Goal: Task Accomplishment & Management: Manage account settings

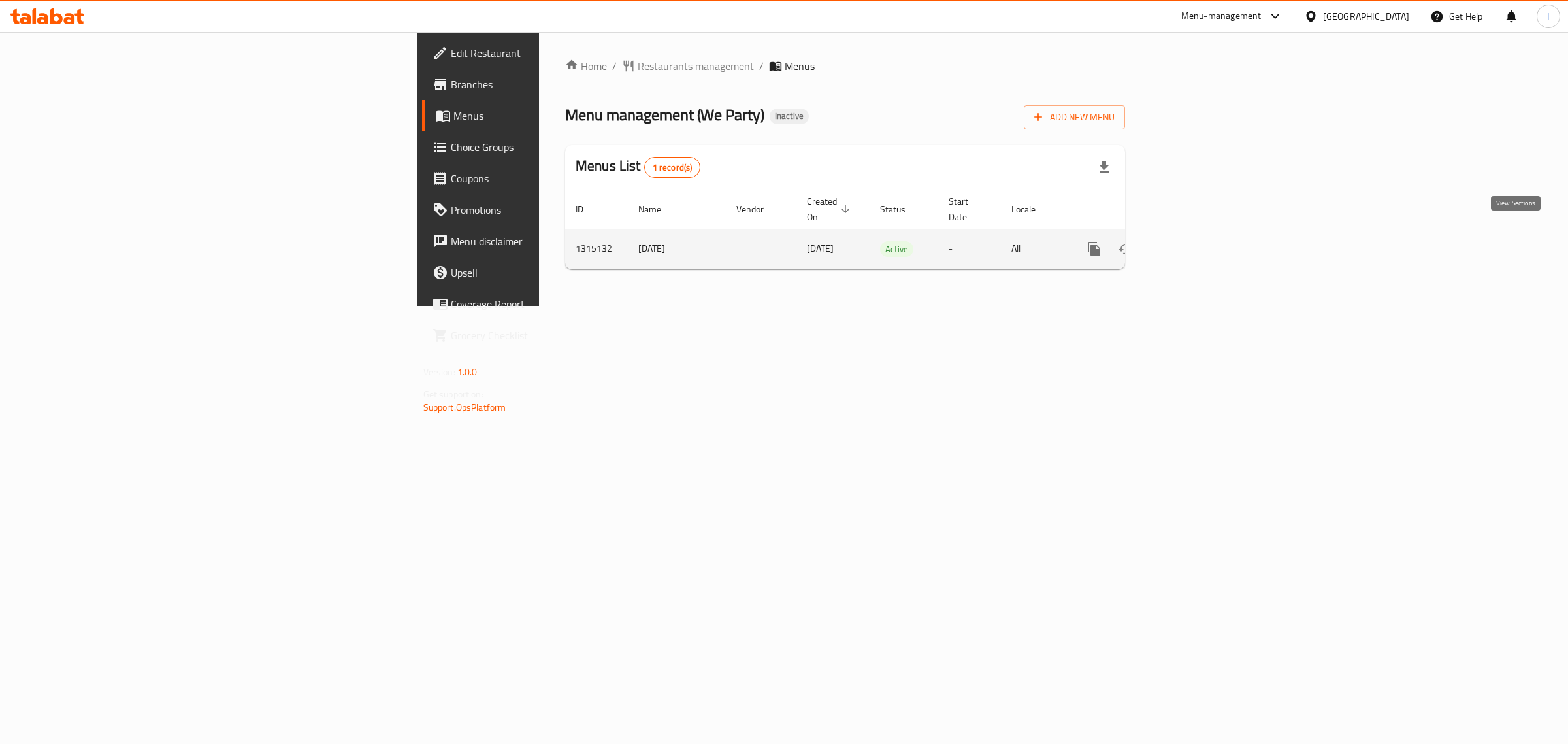
click at [1196, 241] on icon "enhanced table" at bounding box center [1188, 249] width 15 height 15
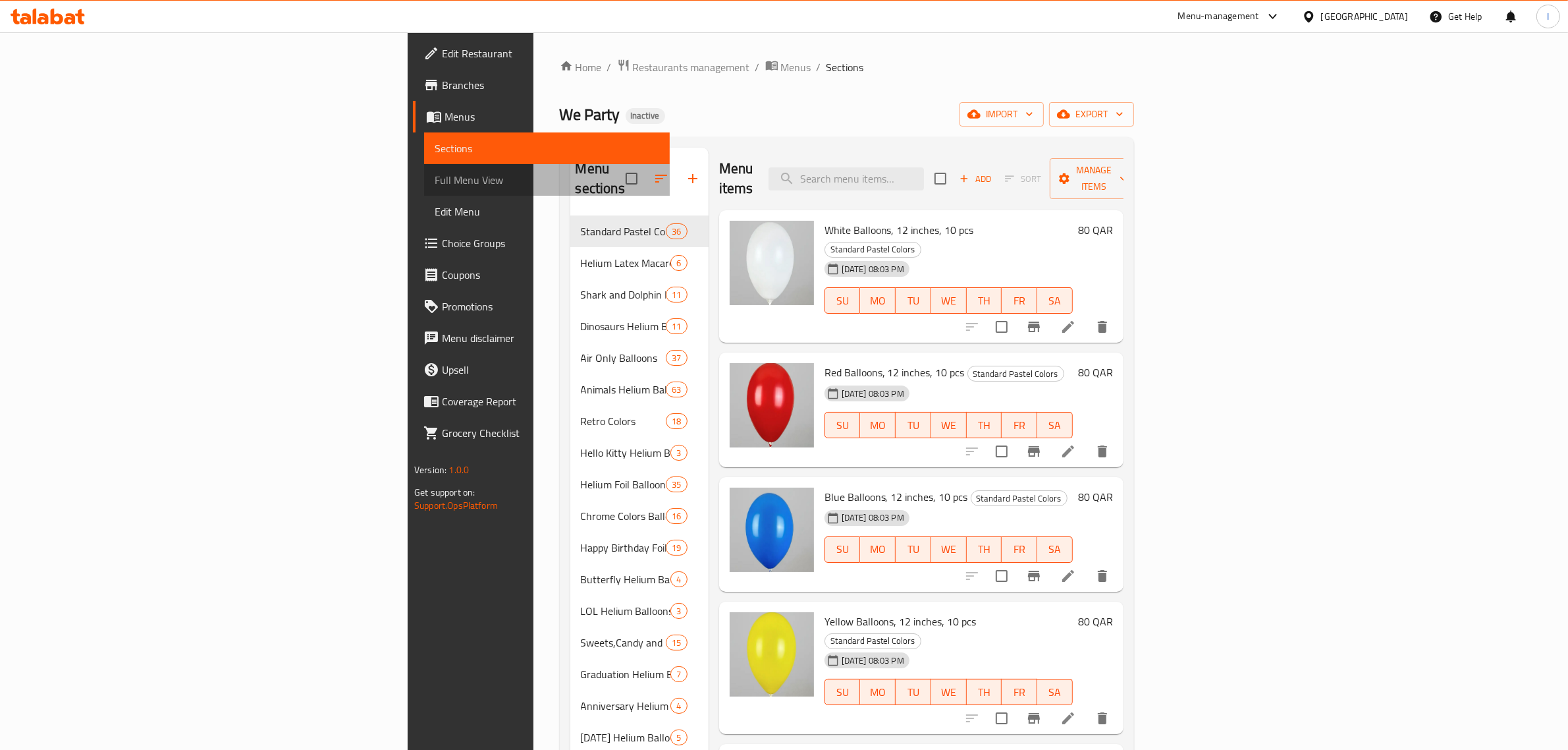
click at [435, 176] on span "Full Menu View" at bounding box center [547, 180] width 225 height 15
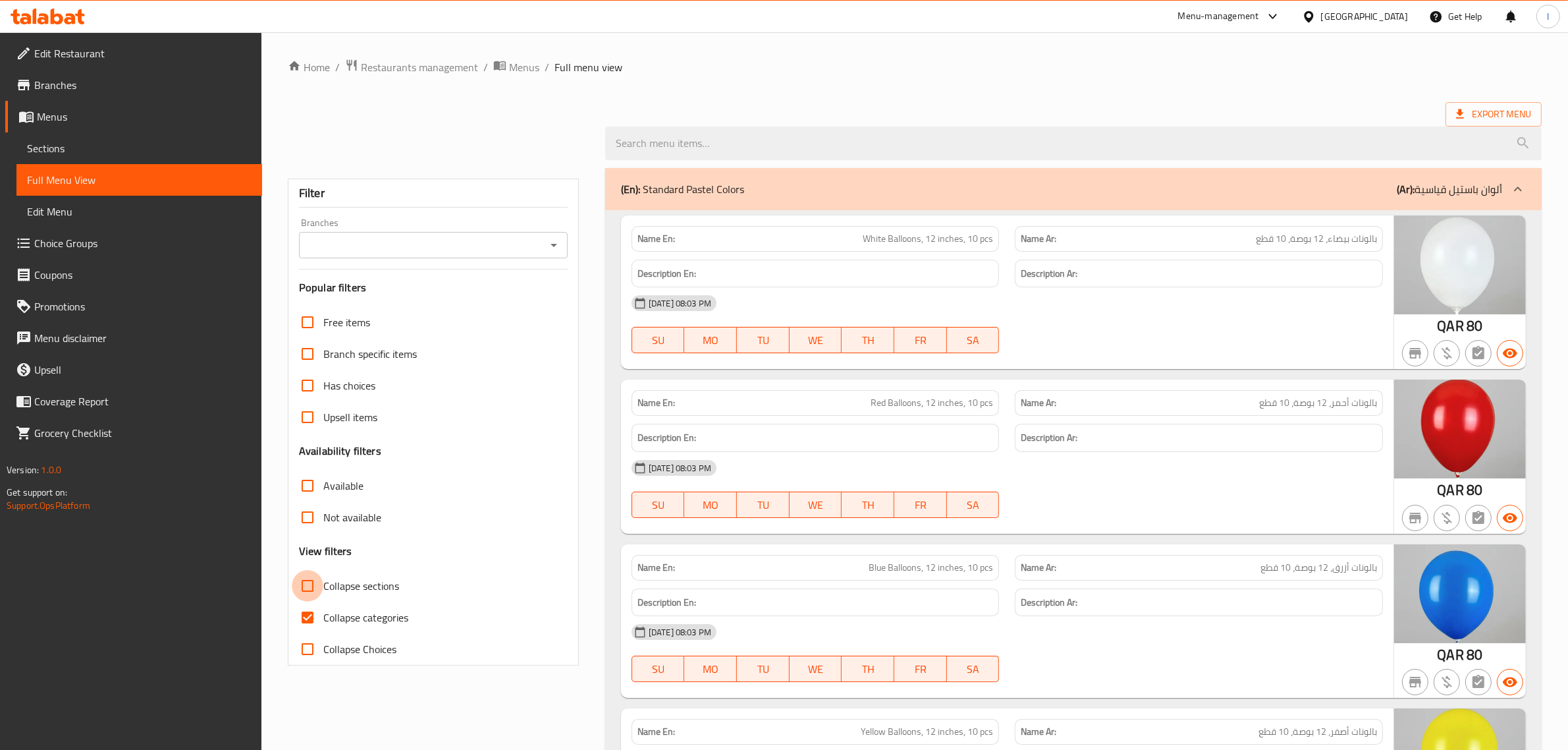
click at [309, 589] on input "Collapse sections" at bounding box center [307, 585] width 32 height 32
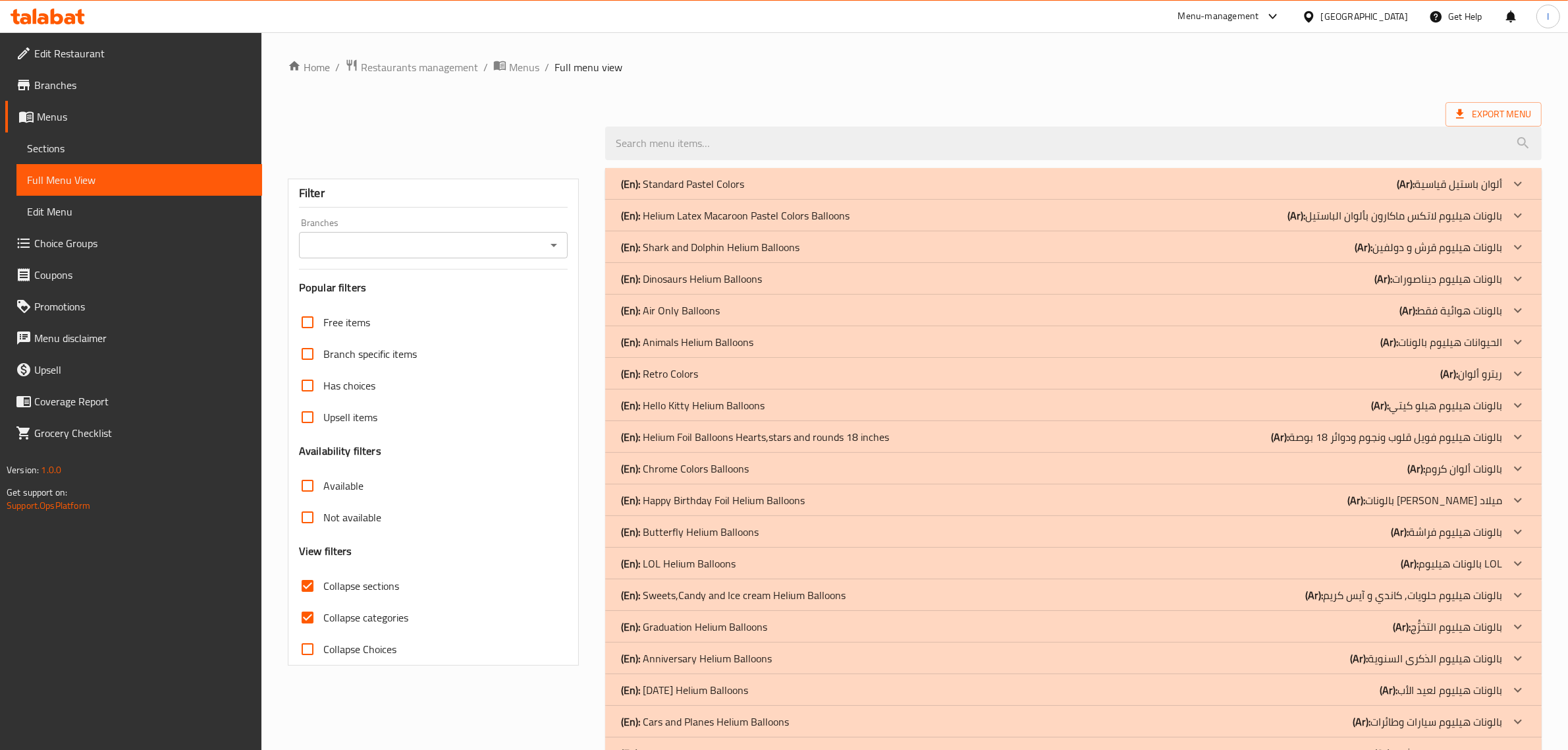
drag, startPoint x: 310, startPoint y: 587, endPoint x: 578, endPoint y: 357, distance: 353.2
click at [310, 587] on input "Collapse sections" at bounding box center [307, 585] width 32 height 32
checkbox input "false"
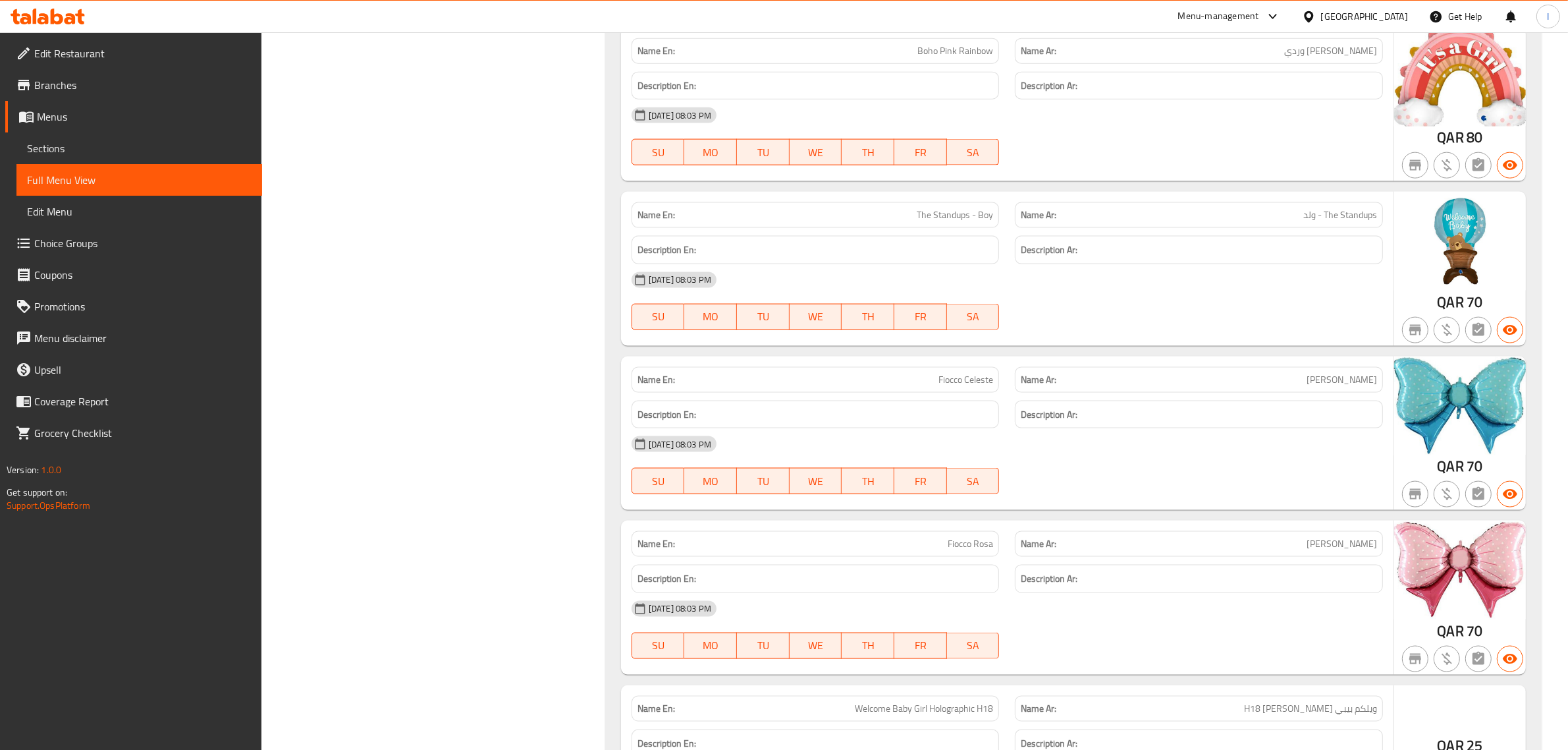
scroll to position [52576, 0]
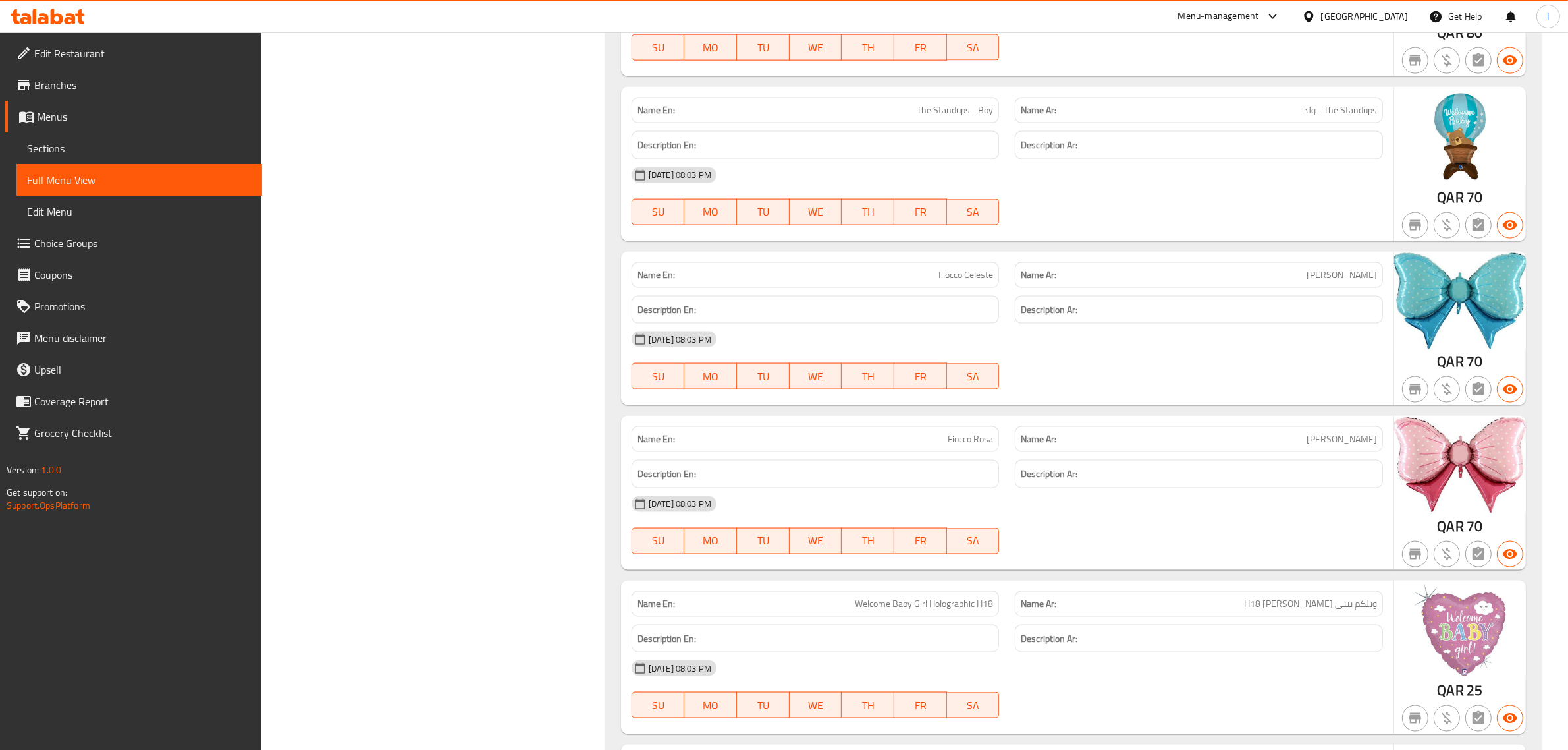
click at [940, 117] on span "The Standups - Boy" at bounding box center [955, 110] width 77 height 13
copy span "The Standups - Boy"
drag, startPoint x: 422, startPoint y: 423, endPoint x: 594, endPoint y: 428, distance: 172.1
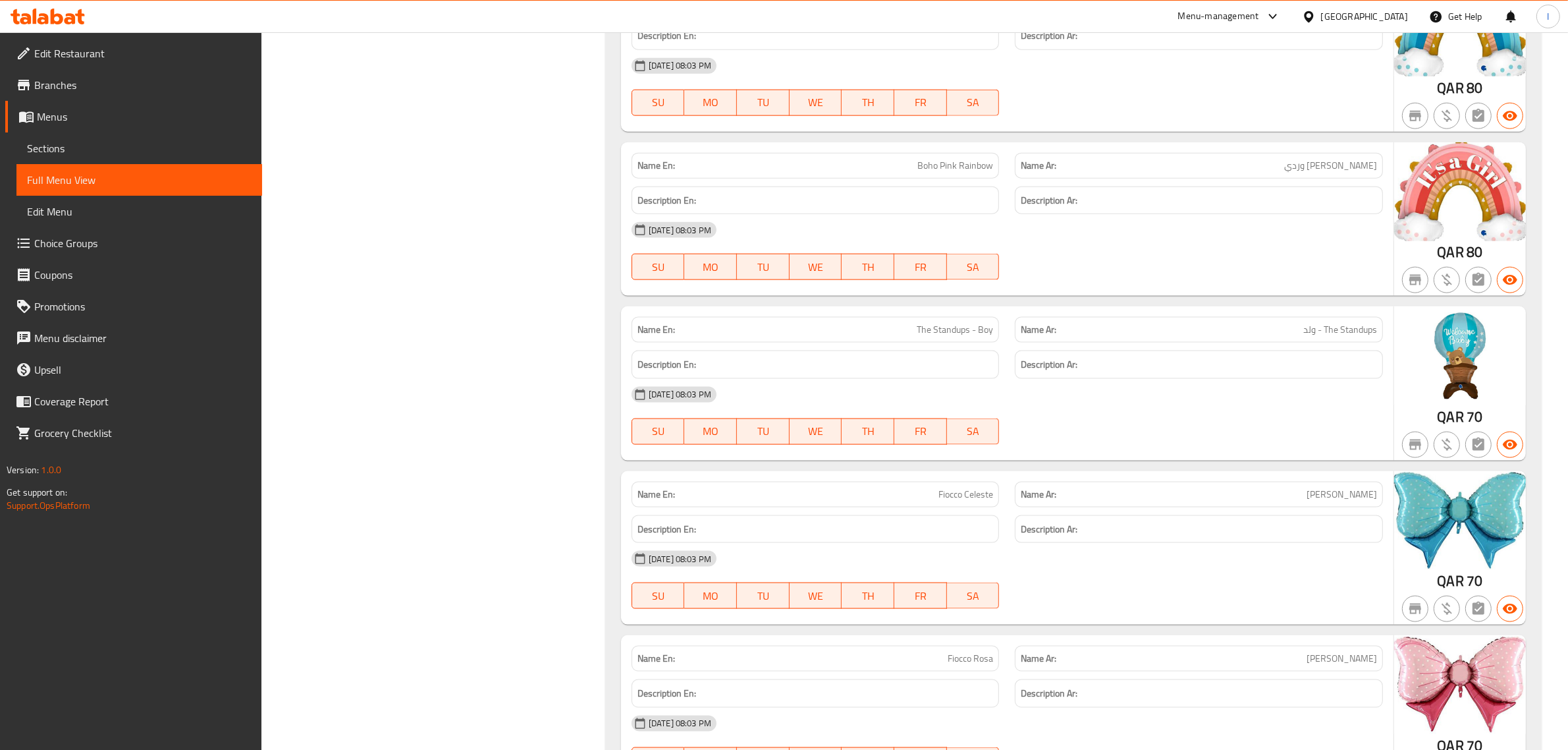
scroll to position [52329, 0]
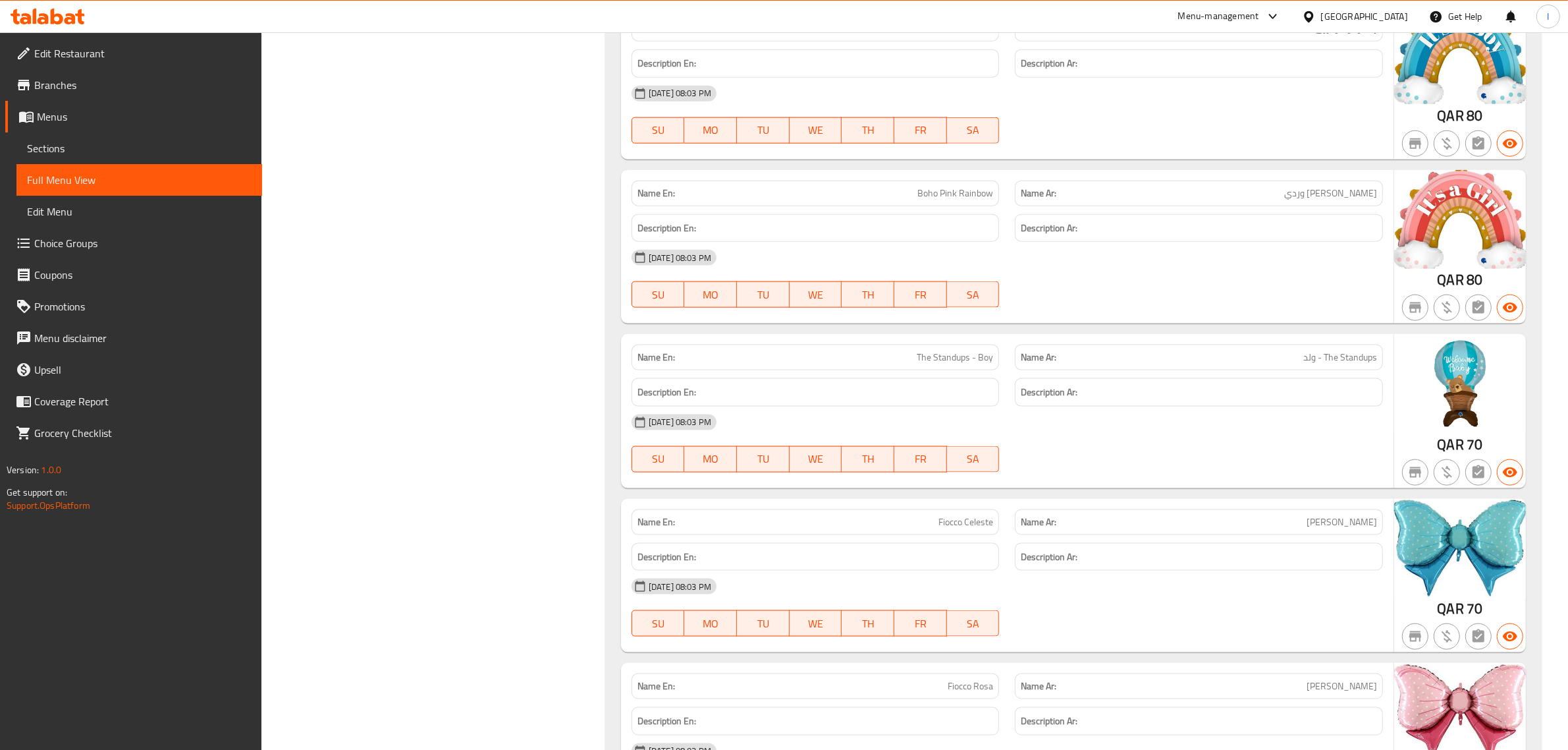
drag, startPoint x: 779, startPoint y: 158, endPoint x: 489, endPoint y: 278, distance: 313.8
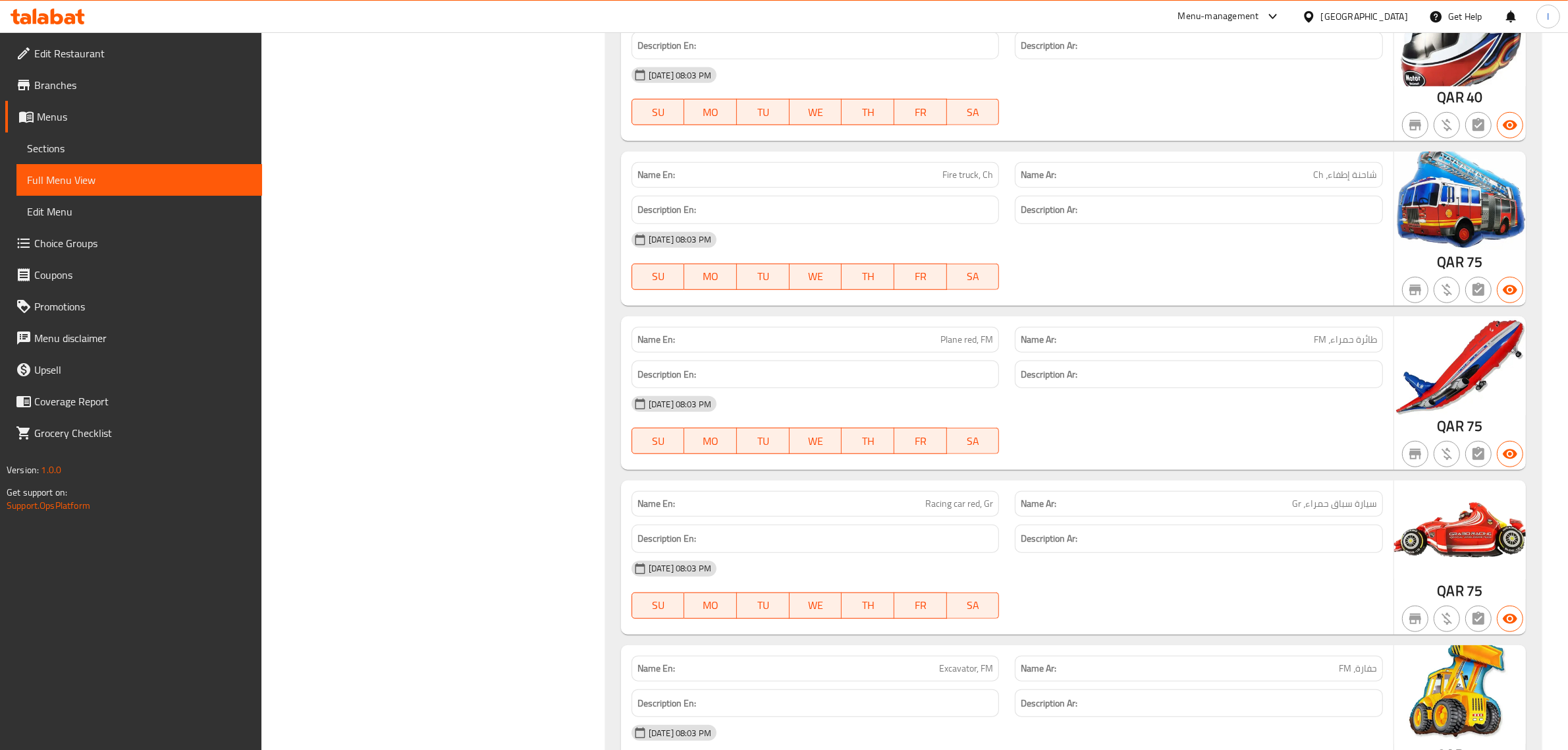
scroll to position [51341, 0]
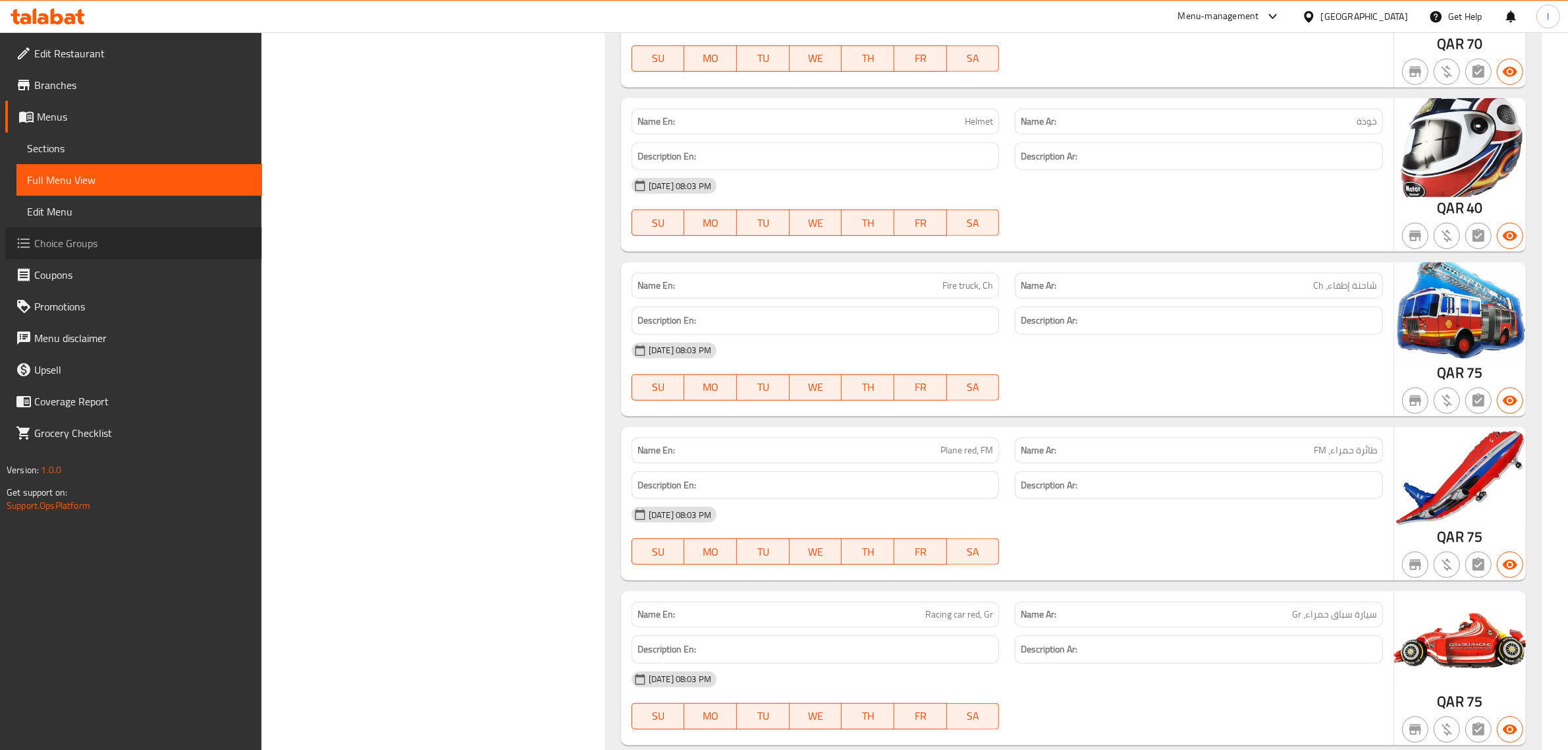
click at [71, 235] on span "Choice Groups" at bounding box center [143, 243] width 217 height 15
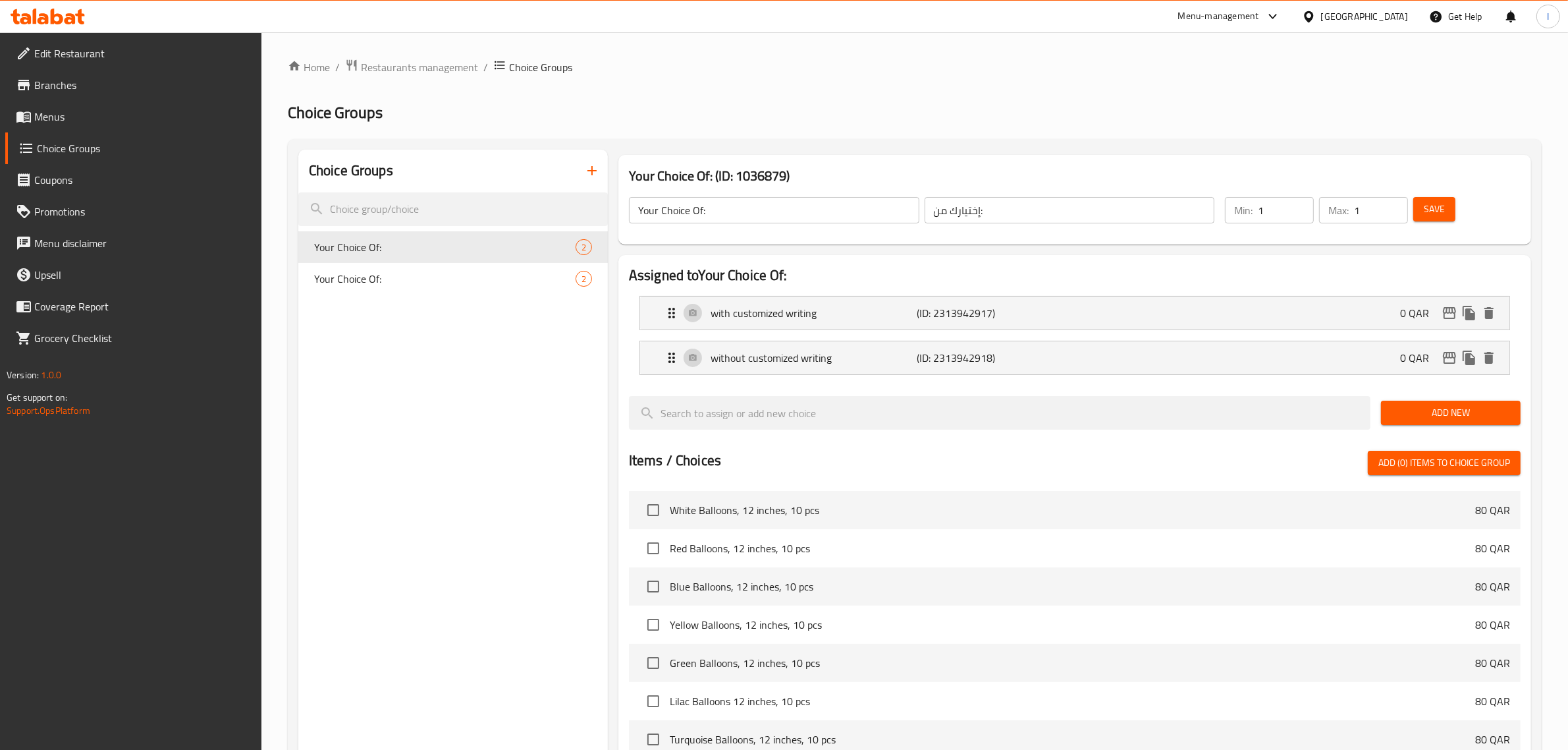
click at [362, 276] on div at bounding box center [784, 375] width 1568 height 750
click at [341, 282] on span "Your Choice Of:" at bounding box center [424, 278] width 222 height 15
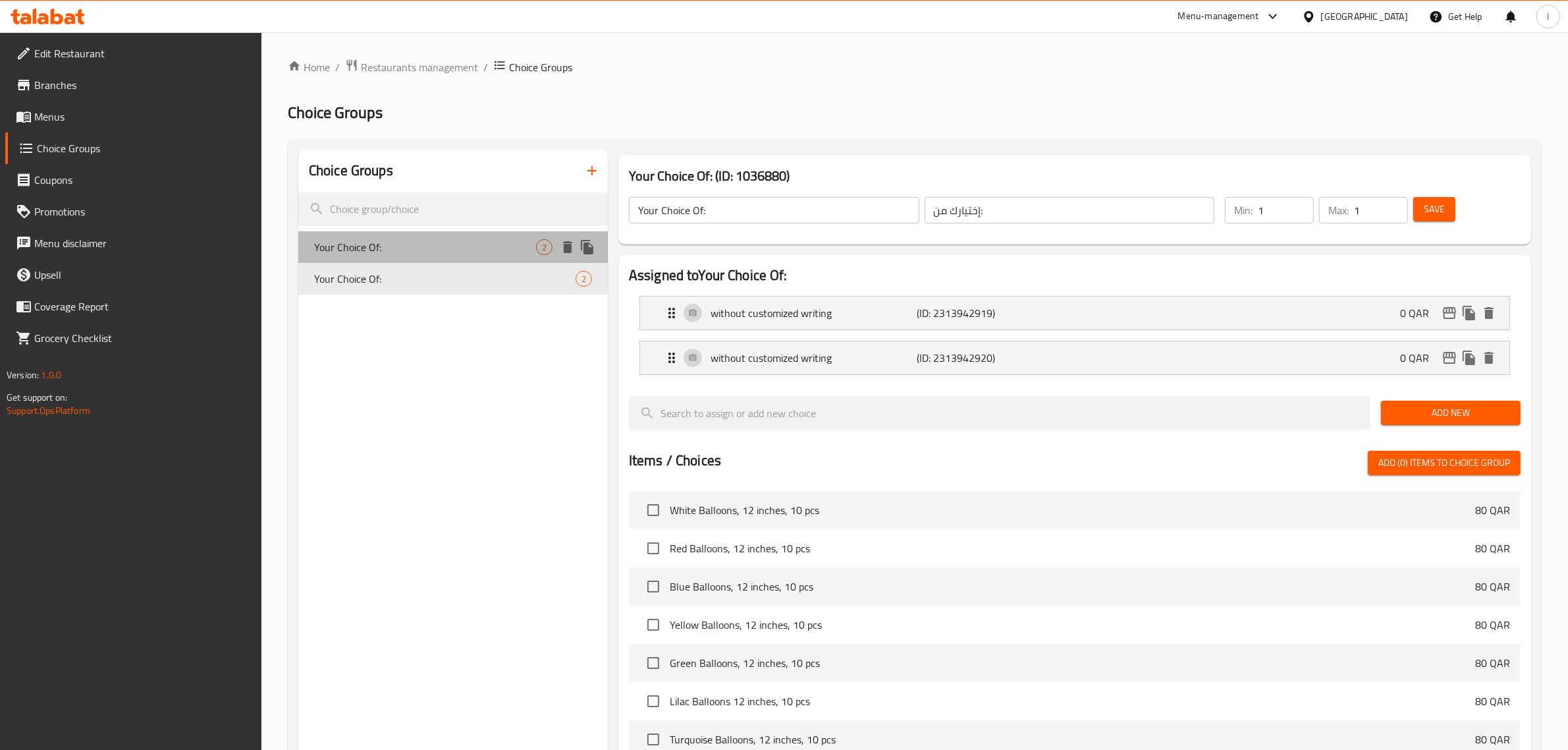
click at [392, 244] on span "Your Choice Of:" at bounding box center [424, 247] width 222 height 15
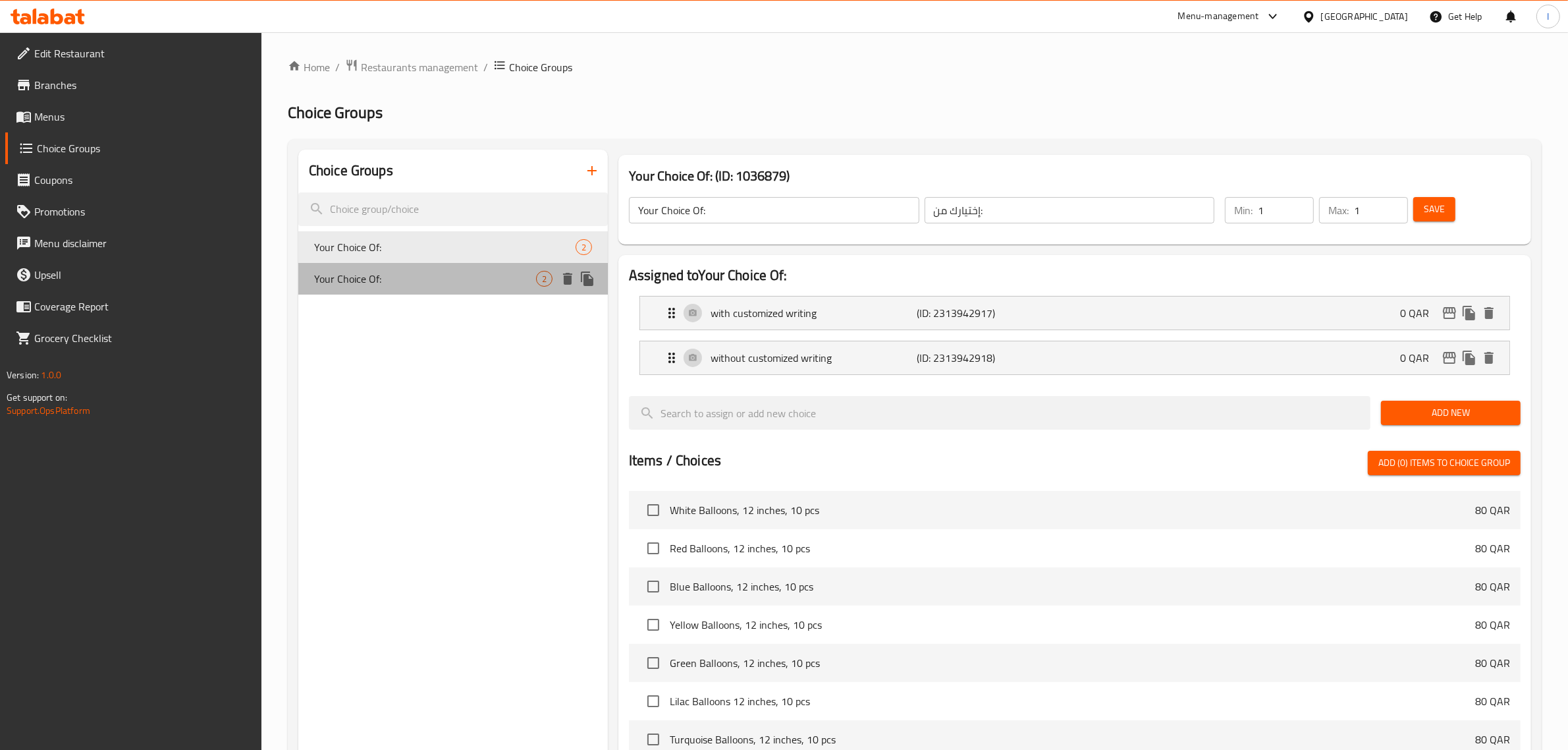
click at [357, 274] on span "Your Choice Of:" at bounding box center [424, 278] width 222 height 15
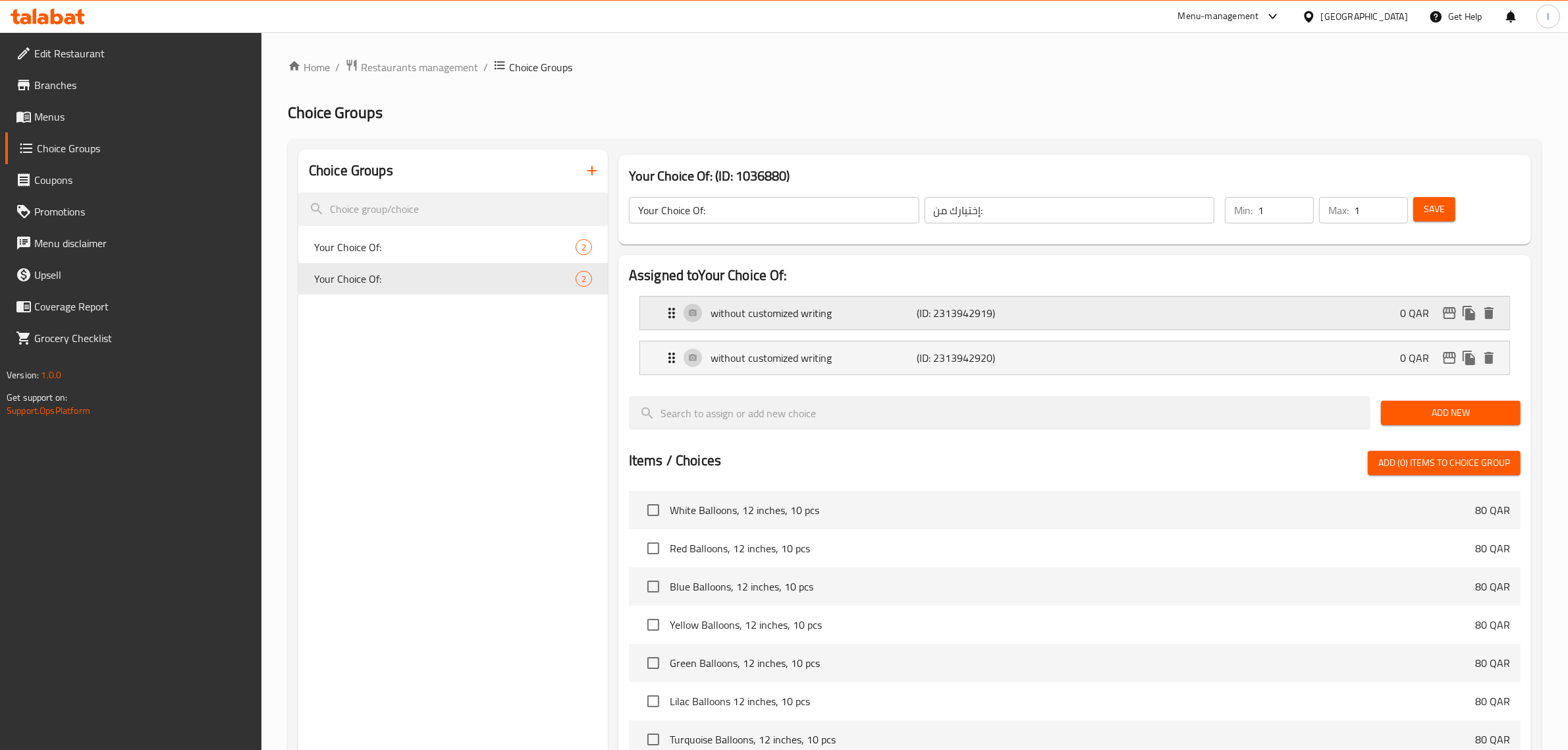
click at [811, 320] on p "without customized writing" at bounding box center [813, 313] width 206 height 15
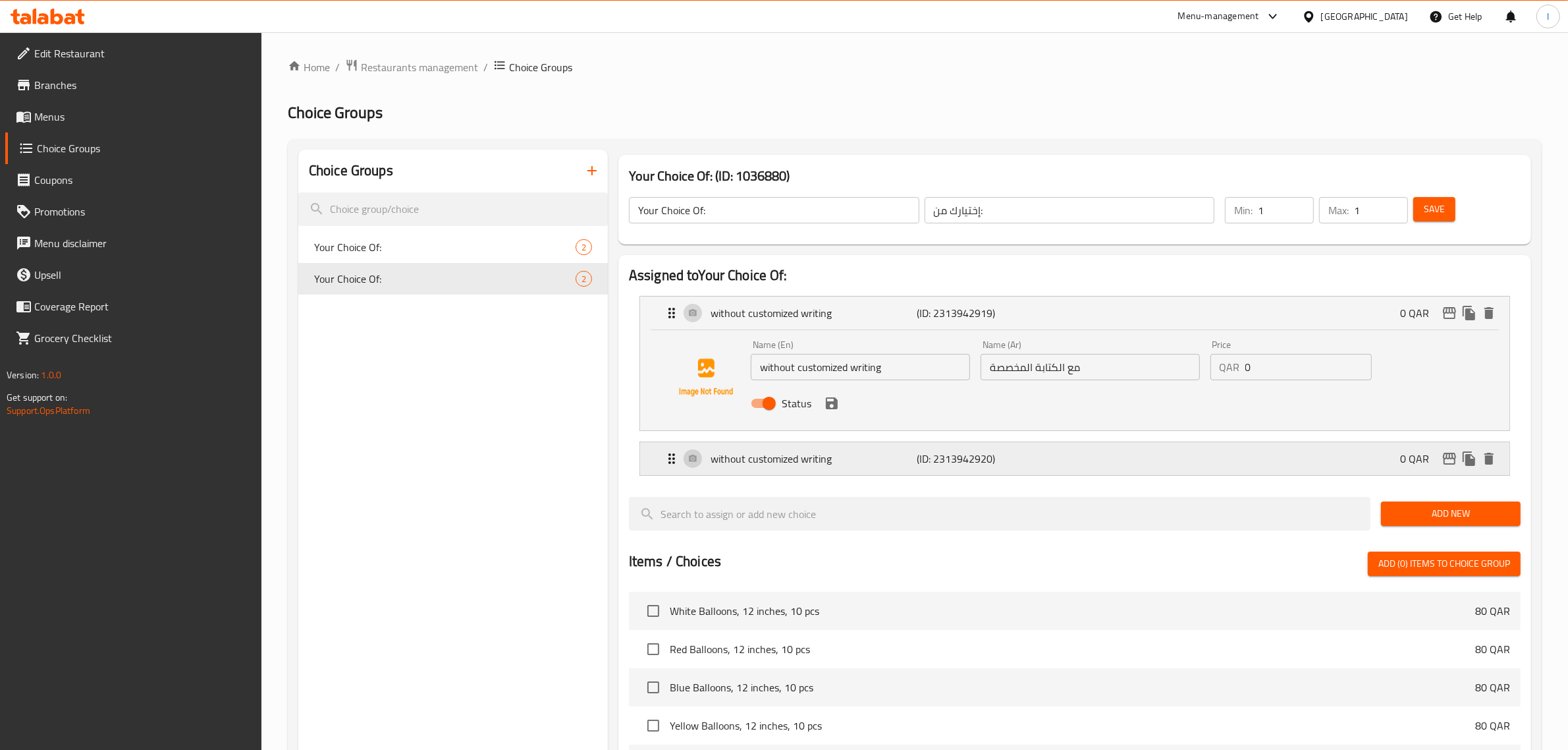
click at [817, 460] on p "without customized writing" at bounding box center [813, 458] width 206 height 15
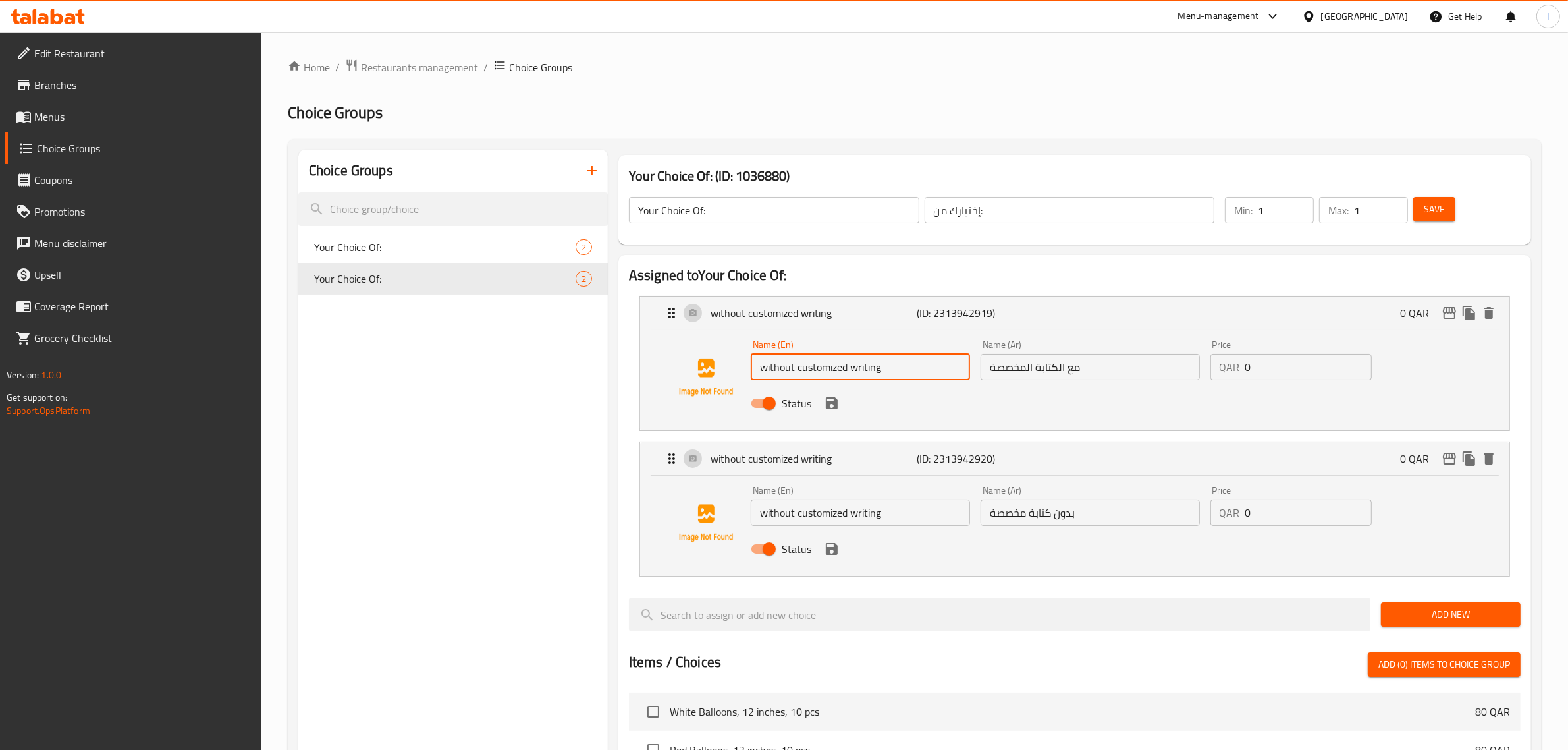
drag, startPoint x: 924, startPoint y: 370, endPoint x: 749, endPoint y: 370, distance: 175.0
click at [749, 370] on div "Name (En) without customized writing Name (En)" at bounding box center [859, 359] width 229 height 51
click at [545, 429] on div "Choice Groups Your Choice Of: 2 Your Choice Of: 2" at bounding box center [453, 697] width 309 height 1096
click at [784, 366] on input "without customized writing" at bounding box center [860, 366] width 219 height 26
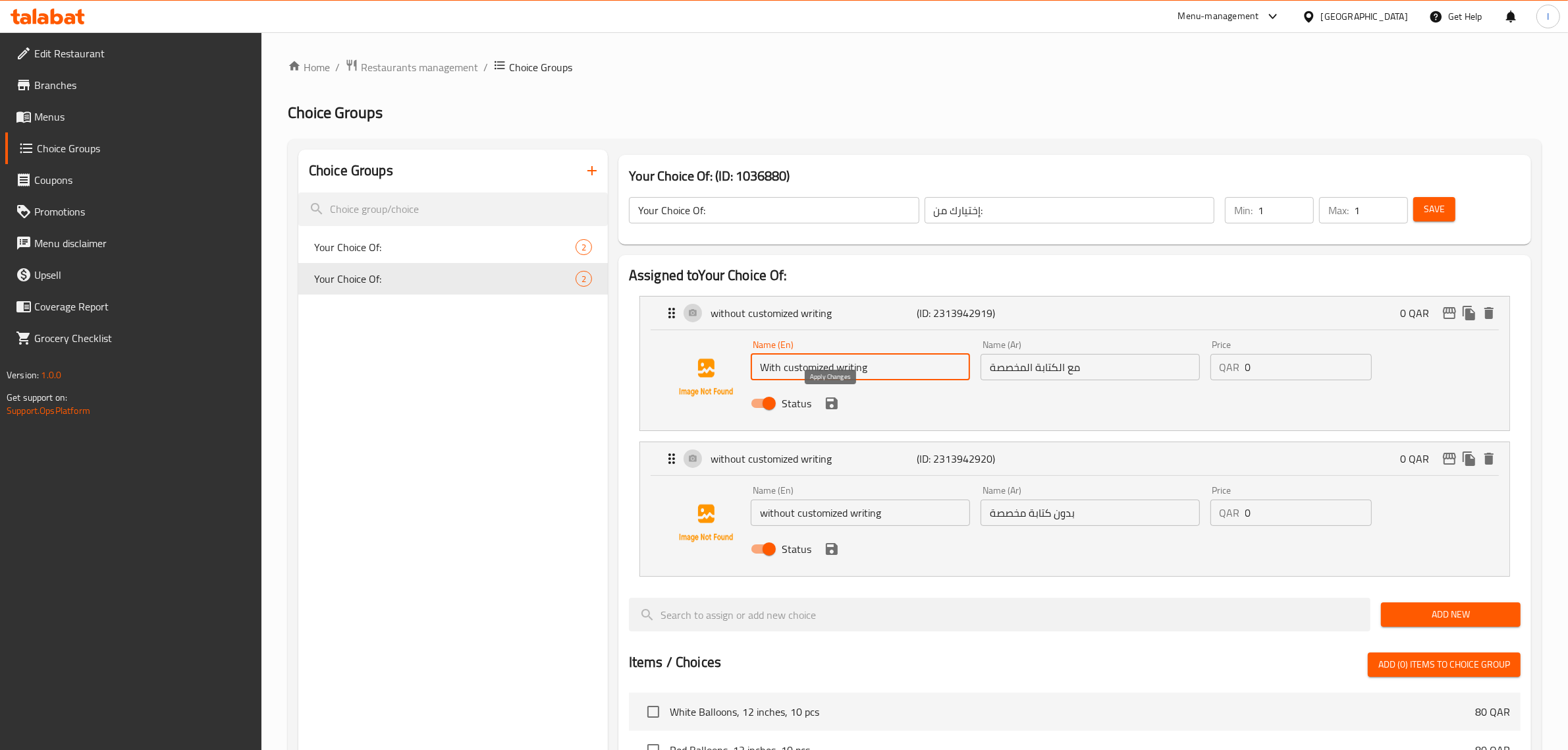
click at [832, 406] on icon "save" at bounding box center [832, 403] width 15 height 15
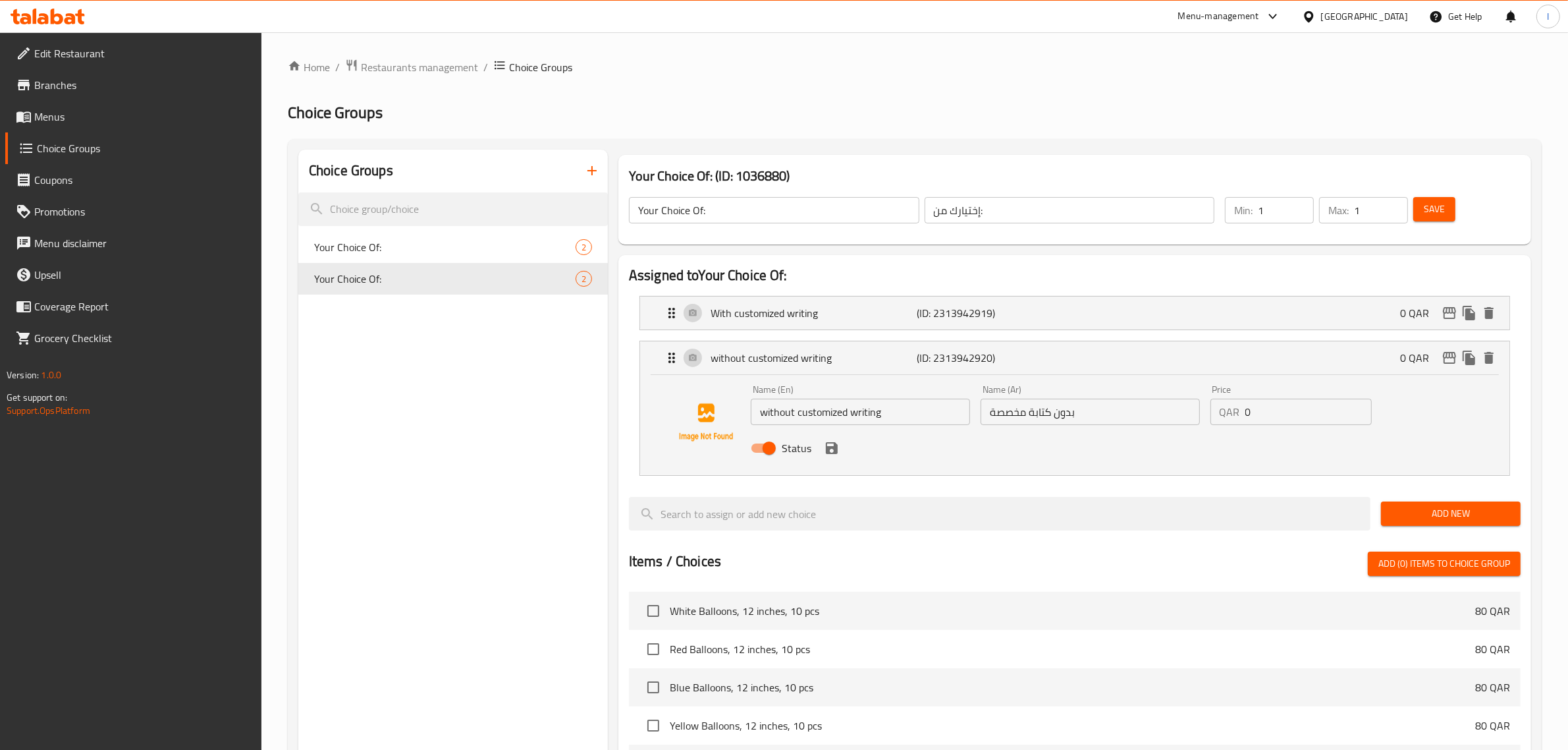
type input "With customized writing"
click at [80, 114] on span "Menus" at bounding box center [143, 116] width 217 height 15
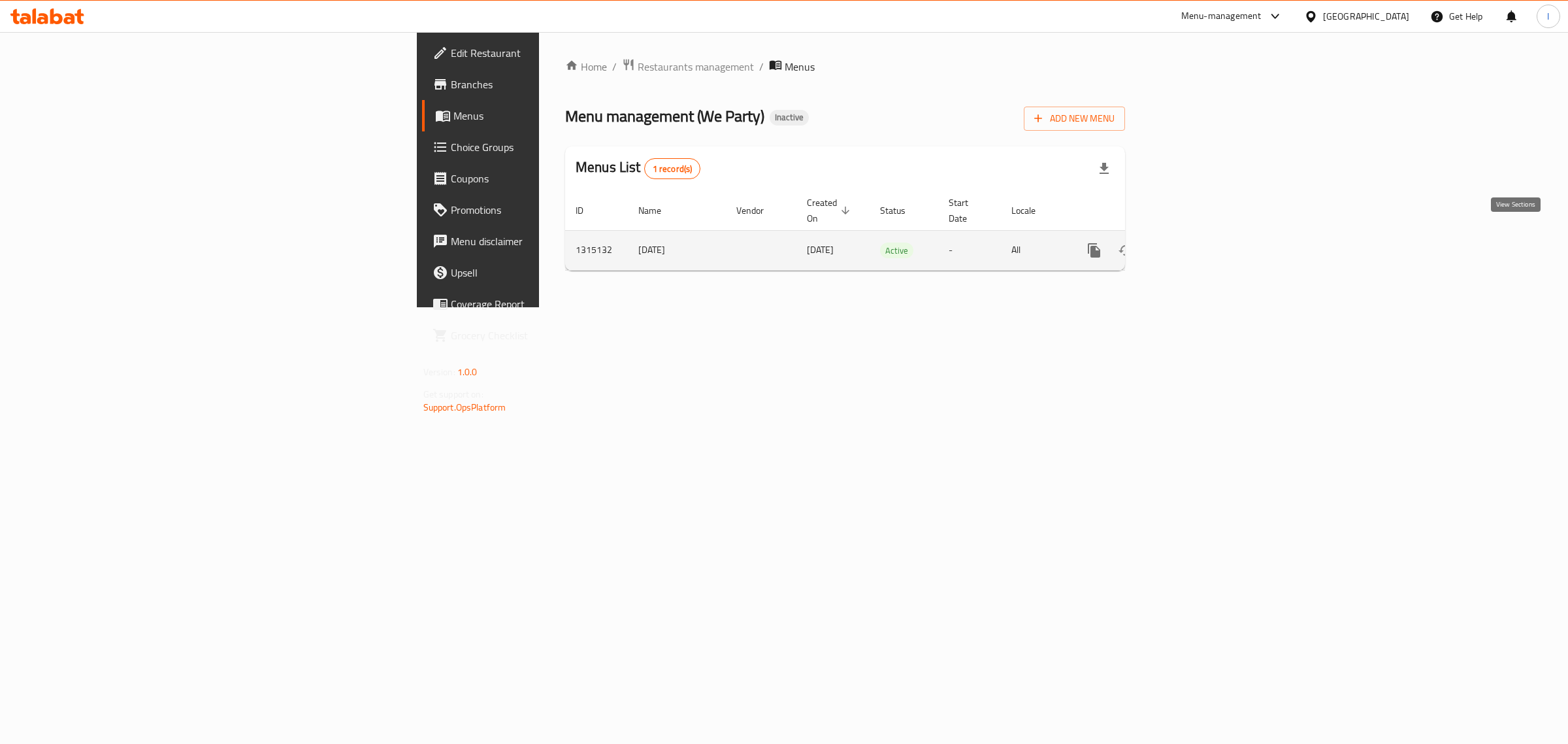
click at [1196, 242] on icon "enhanced table" at bounding box center [1188, 250] width 15 height 15
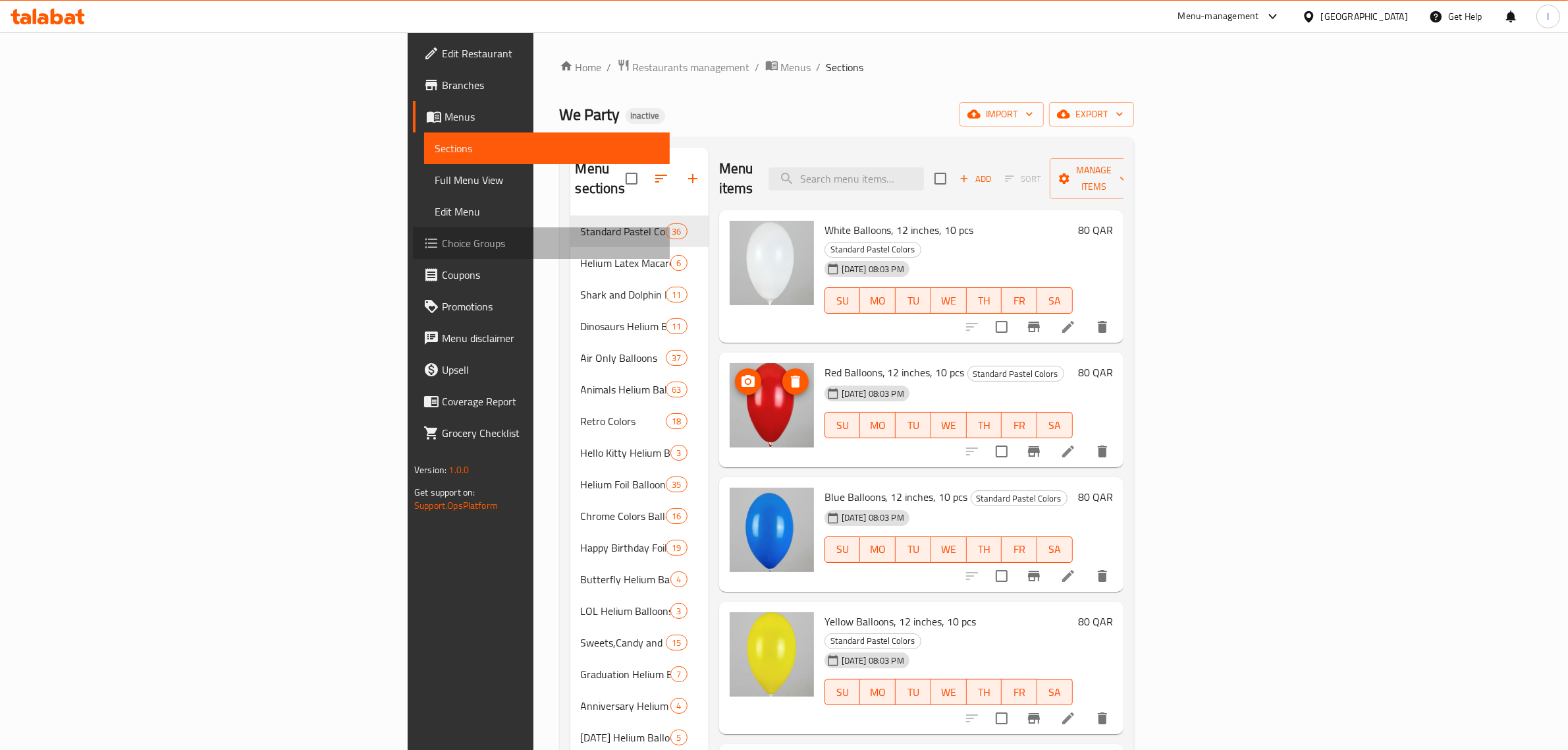
click at [442, 245] on span "Choice Groups" at bounding box center [550, 243] width 217 height 15
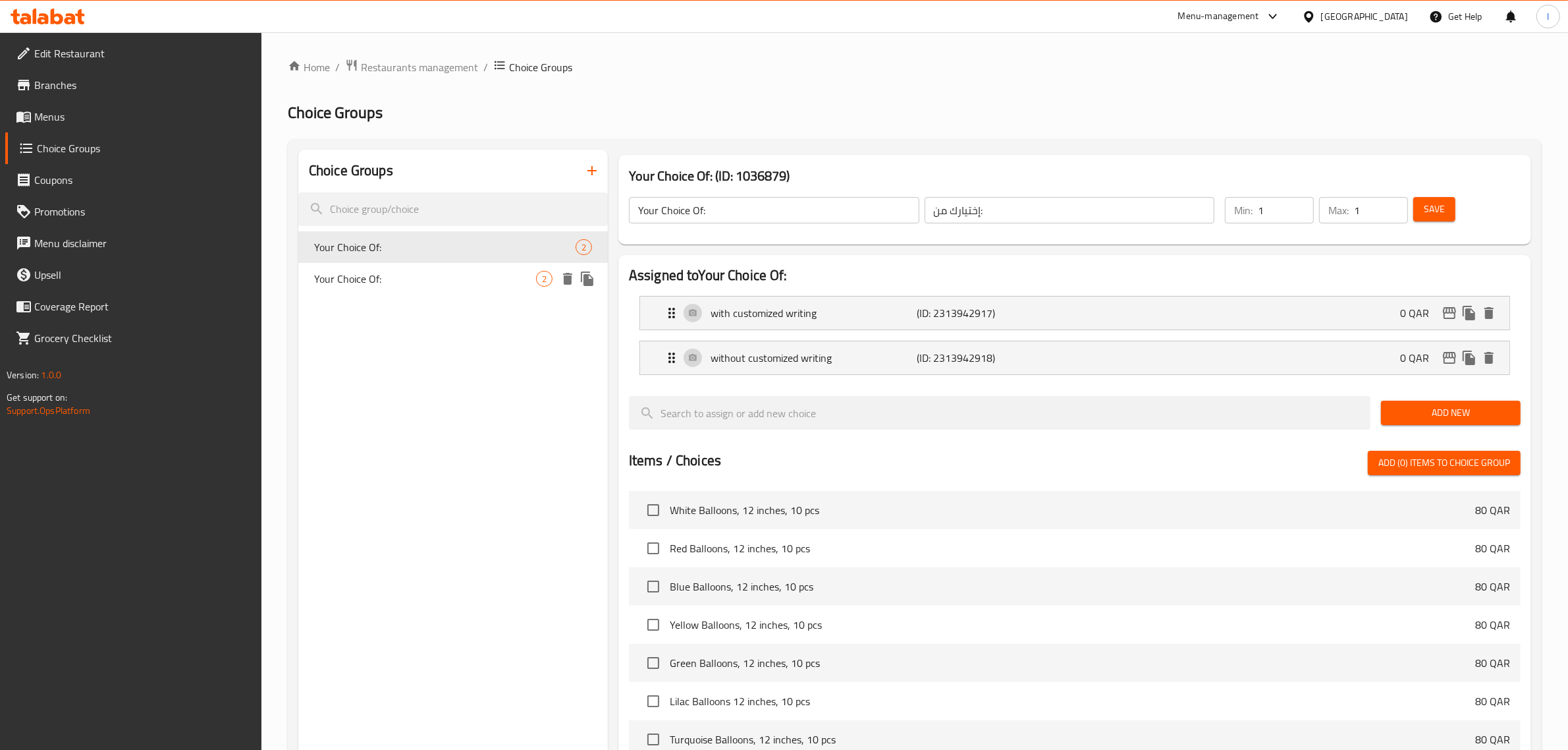
click at [383, 280] on span "Your Choice Of:" at bounding box center [424, 278] width 222 height 15
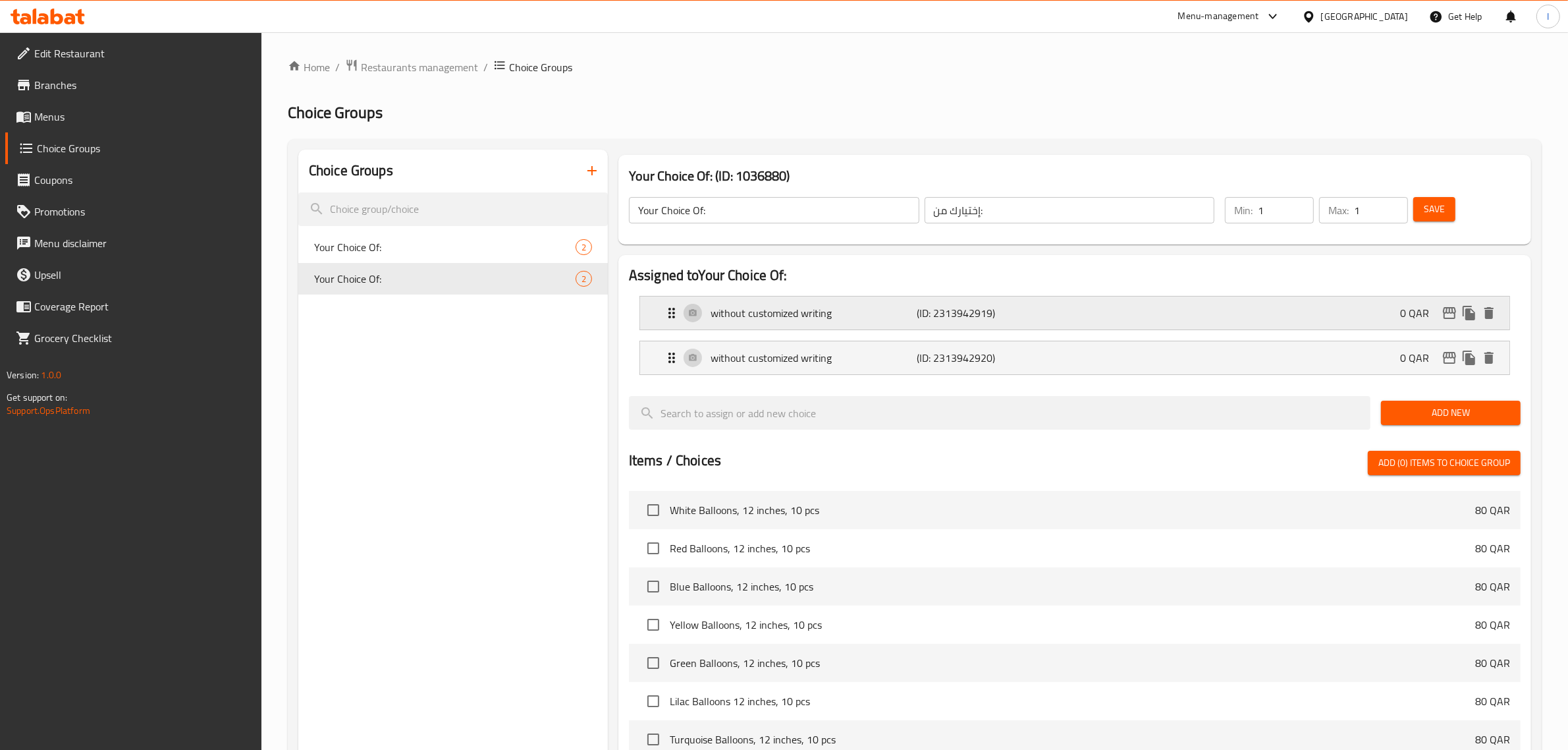
click at [773, 321] on p "without customized writing" at bounding box center [813, 313] width 206 height 15
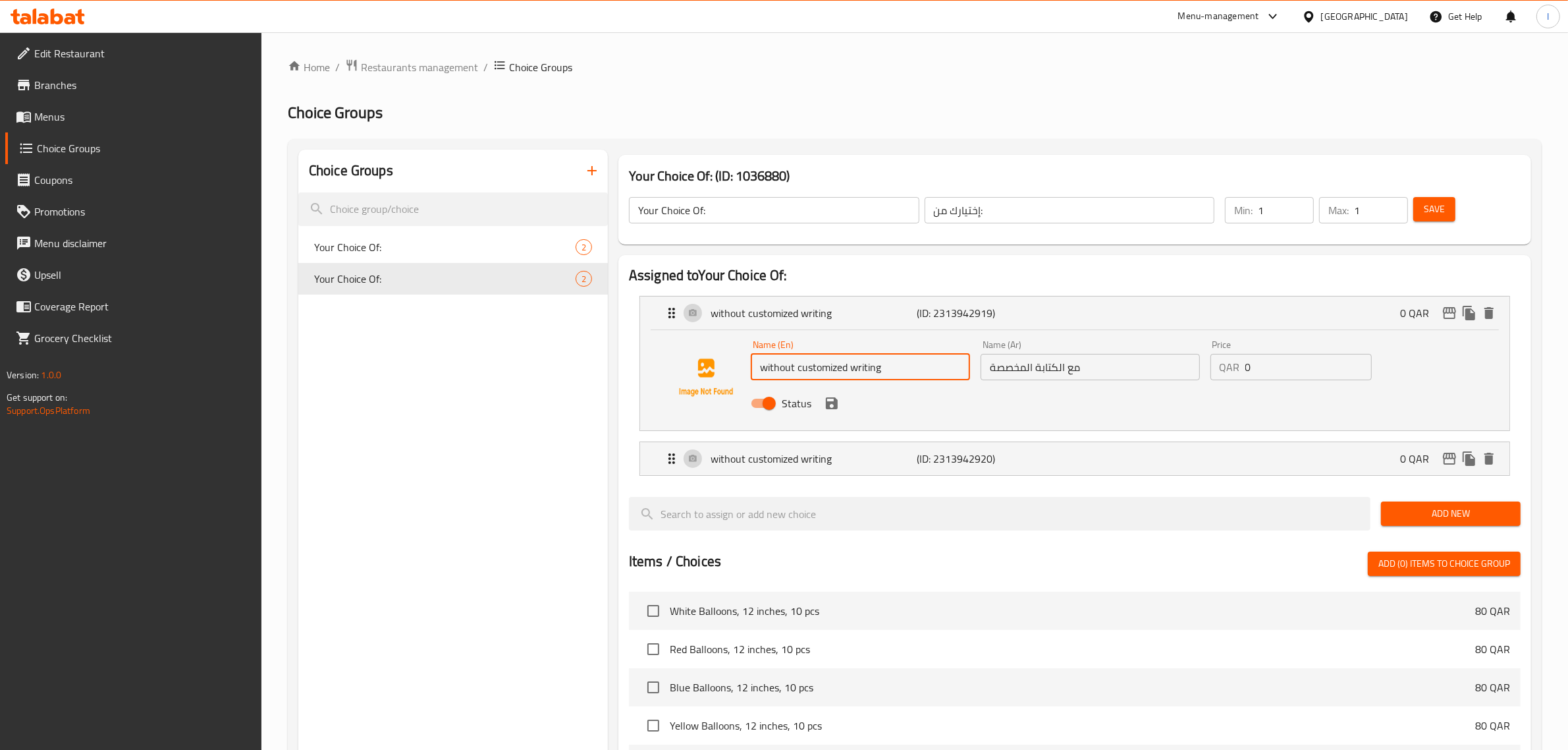
click at [785, 370] on input "without customized writing" at bounding box center [860, 366] width 219 height 26
drag, startPoint x: 782, startPoint y: 370, endPoint x: 795, endPoint y: 369, distance: 13.0
click at [795, 369] on input "without customized writing" at bounding box center [860, 366] width 219 height 26
click at [827, 406] on icon "save" at bounding box center [832, 403] width 12 height 12
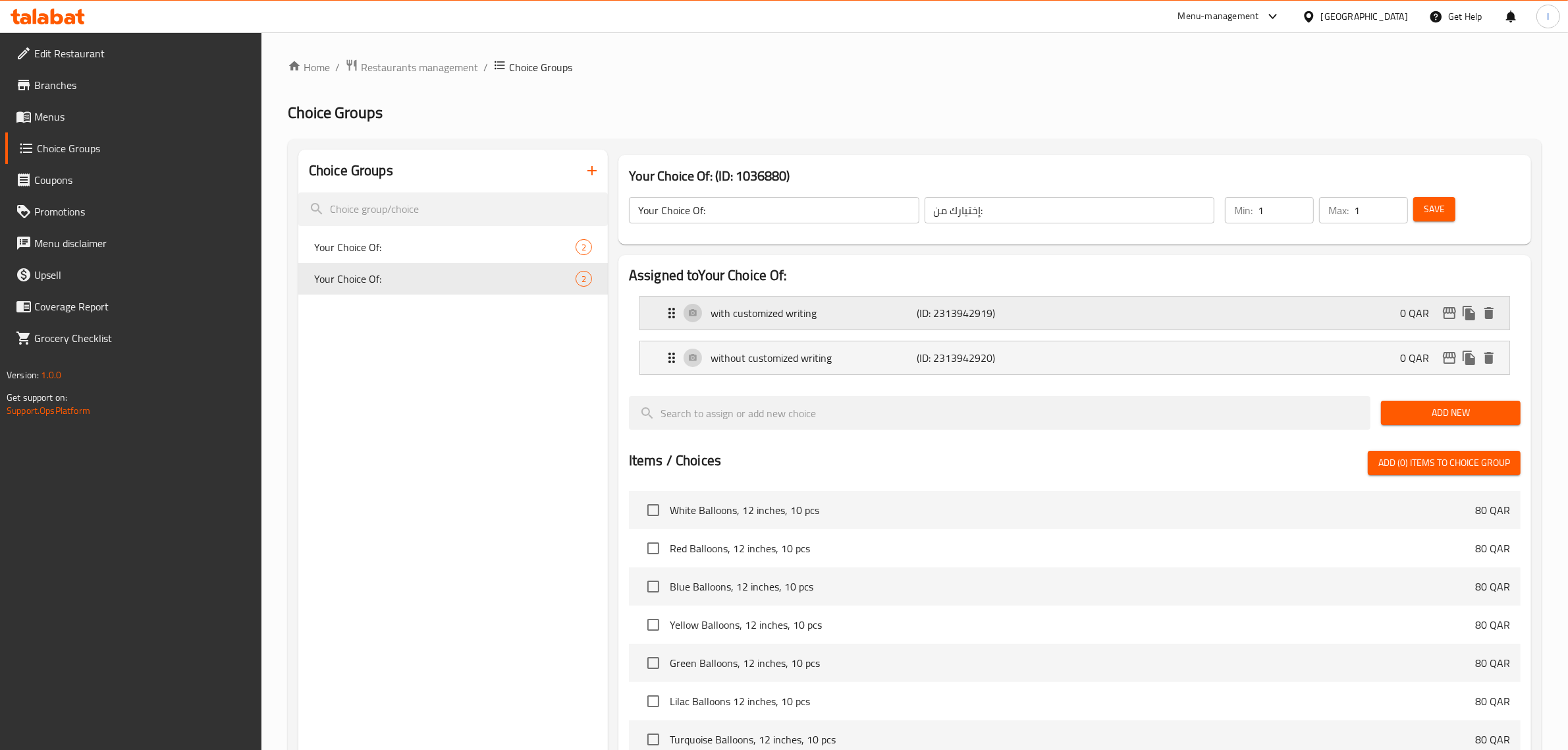
type input "with customized writing"
click at [1452, 205] on button "Save" at bounding box center [1435, 208] width 42 height 24
click at [61, 119] on div at bounding box center [784, 375] width 1568 height 750
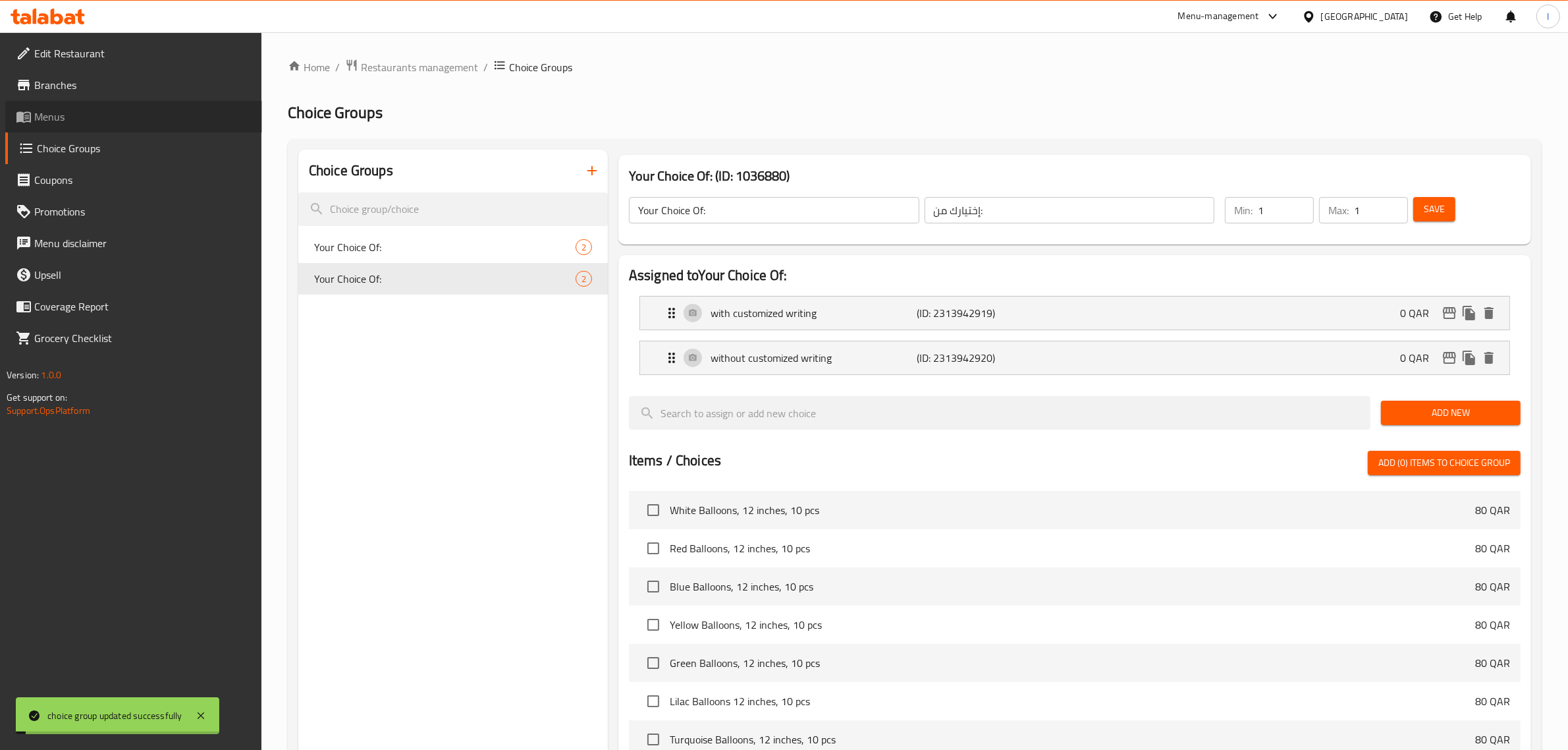
click at [61, 119] on span "Menus" at bounding box center [143, 116] width 217 height 15
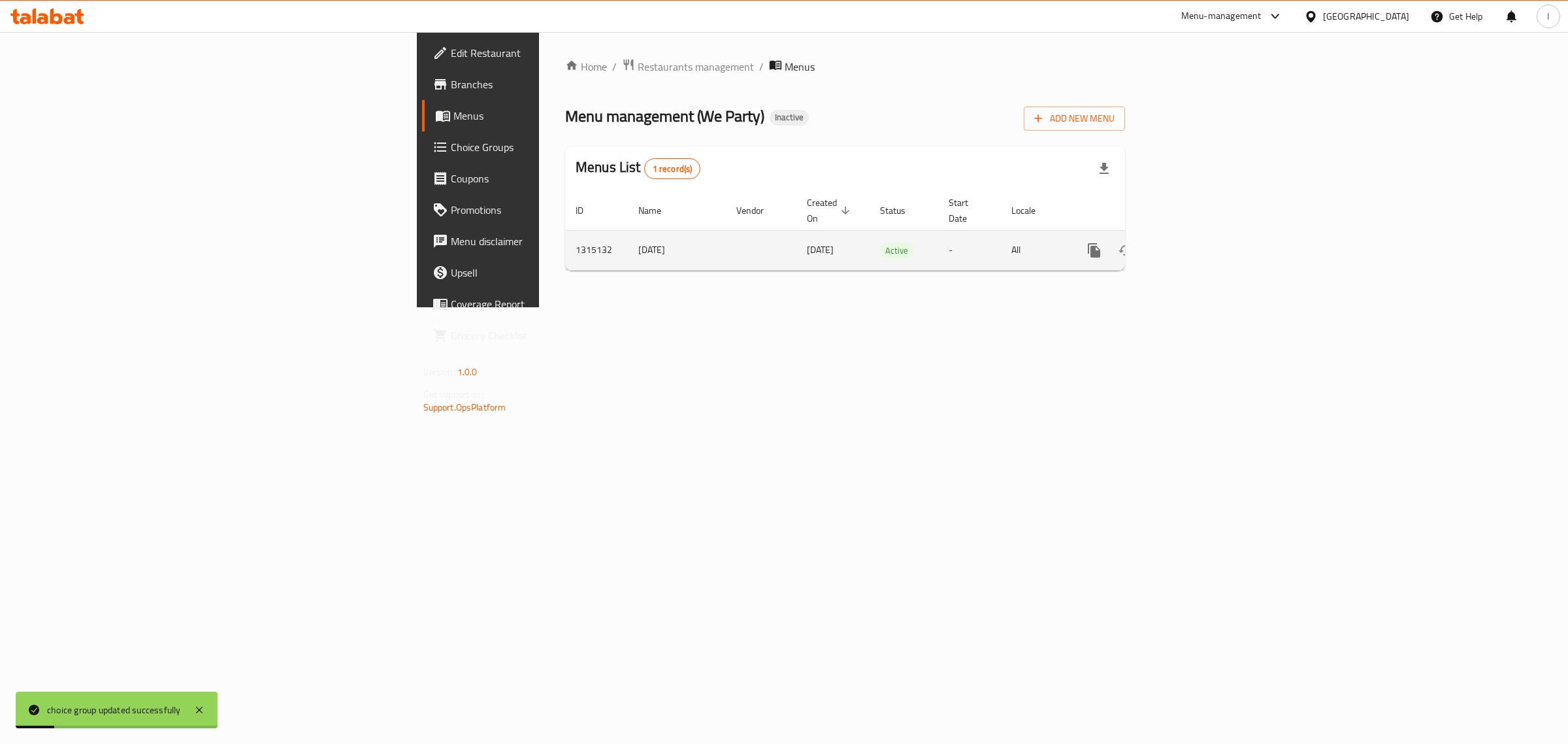
click at [1195, 245] on icon "enhanced table" at bounding box center [1188, 251] width 11 height 11
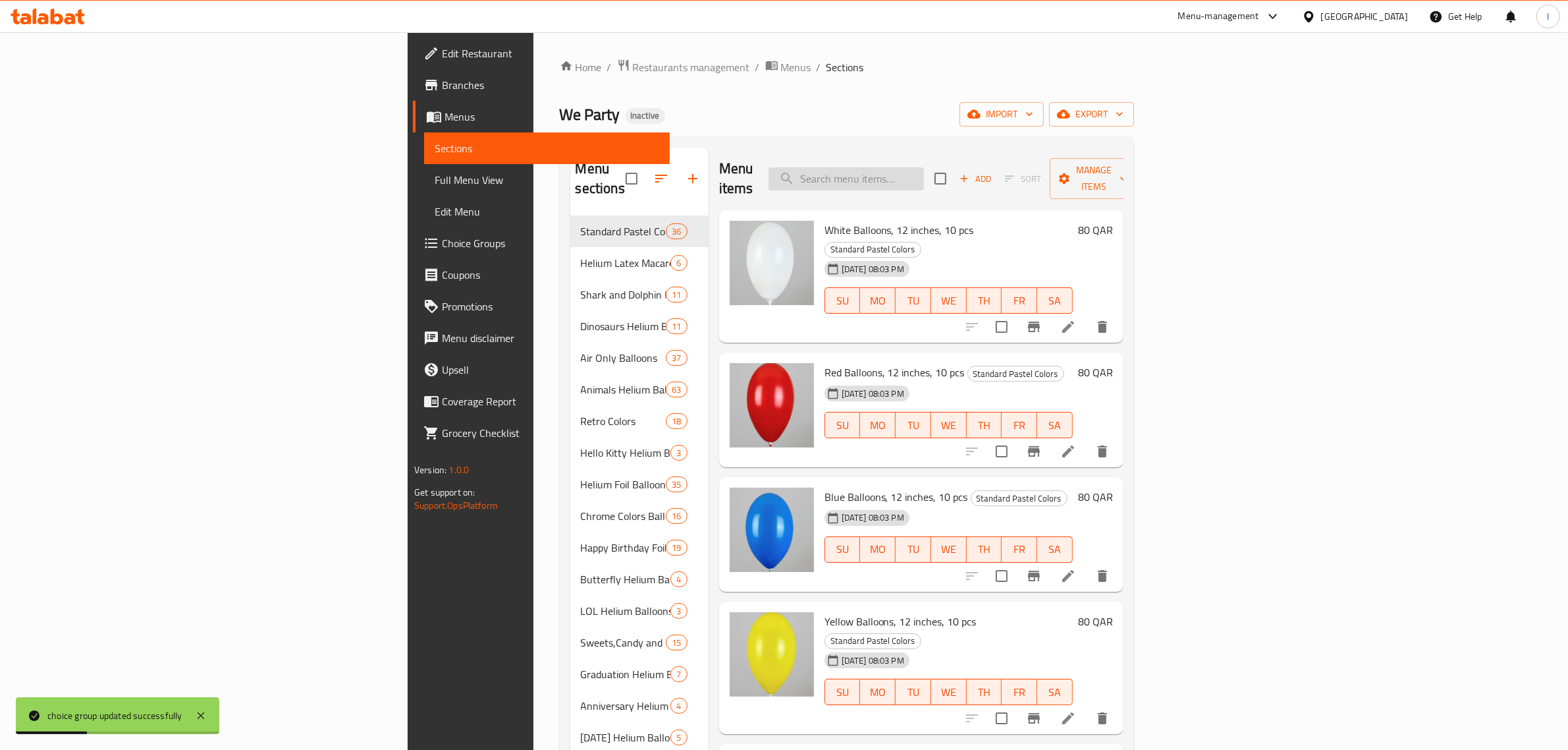
click at [924, 167] on input "search" at bounding box center [846, 179] width 156 height 23
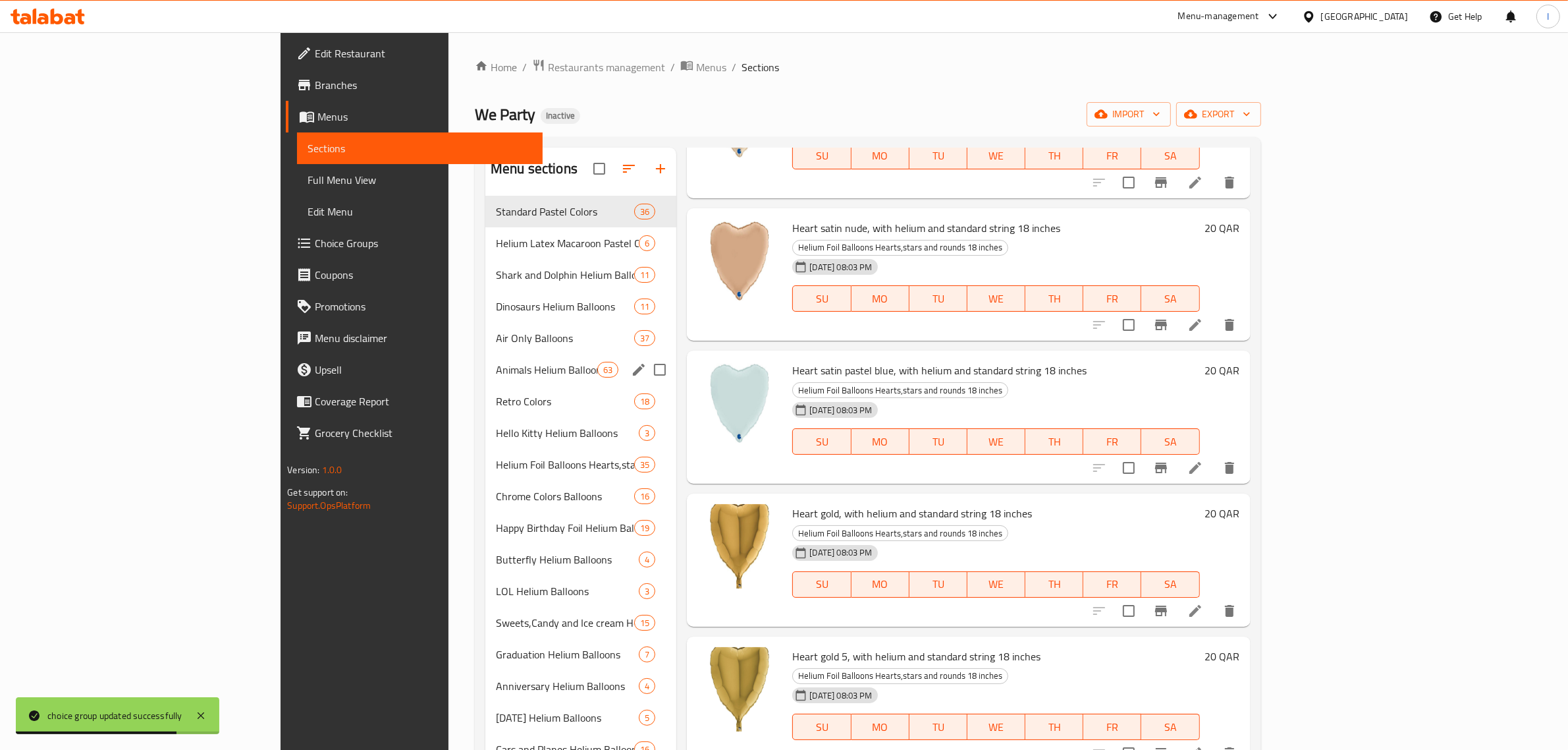
scroll to position [2223, 0]
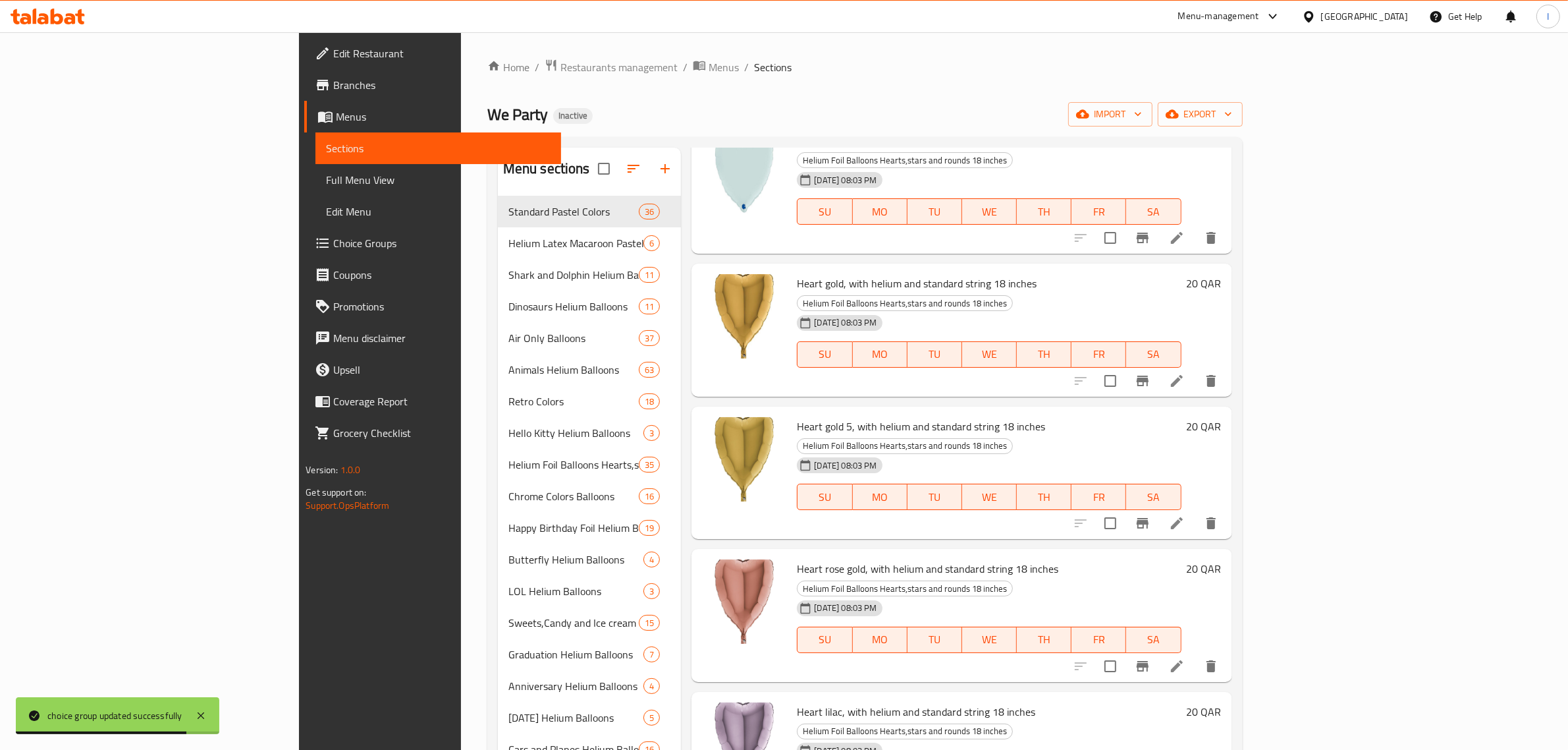
type input "with"
click at [326, 180] on span "Full Menu View" at bounding box center [439, 180] width 225 height 15
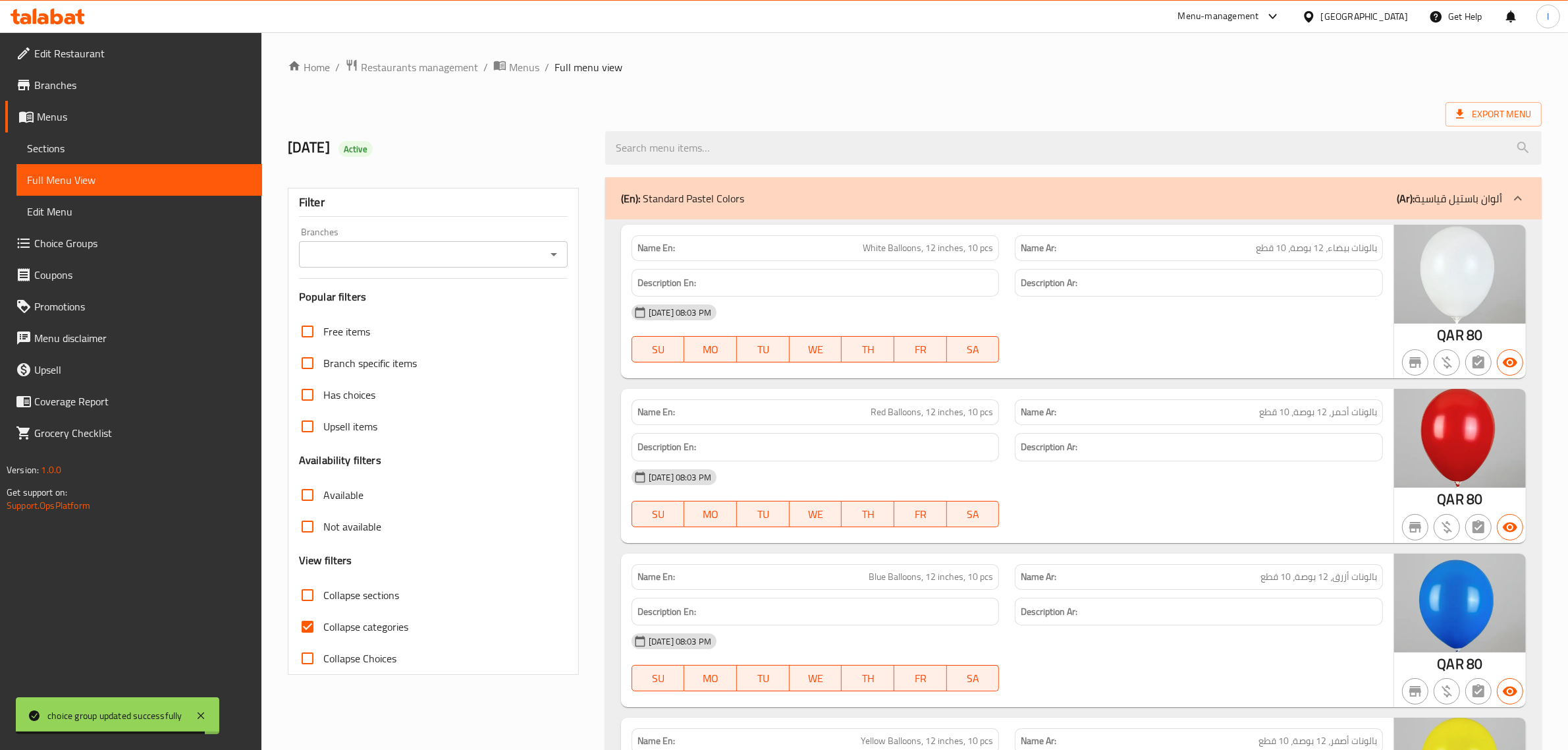
click at [313, 624] on input "Collapse categories" at bounding box center [307, 626] width 32 height 32
checkbox input "false"
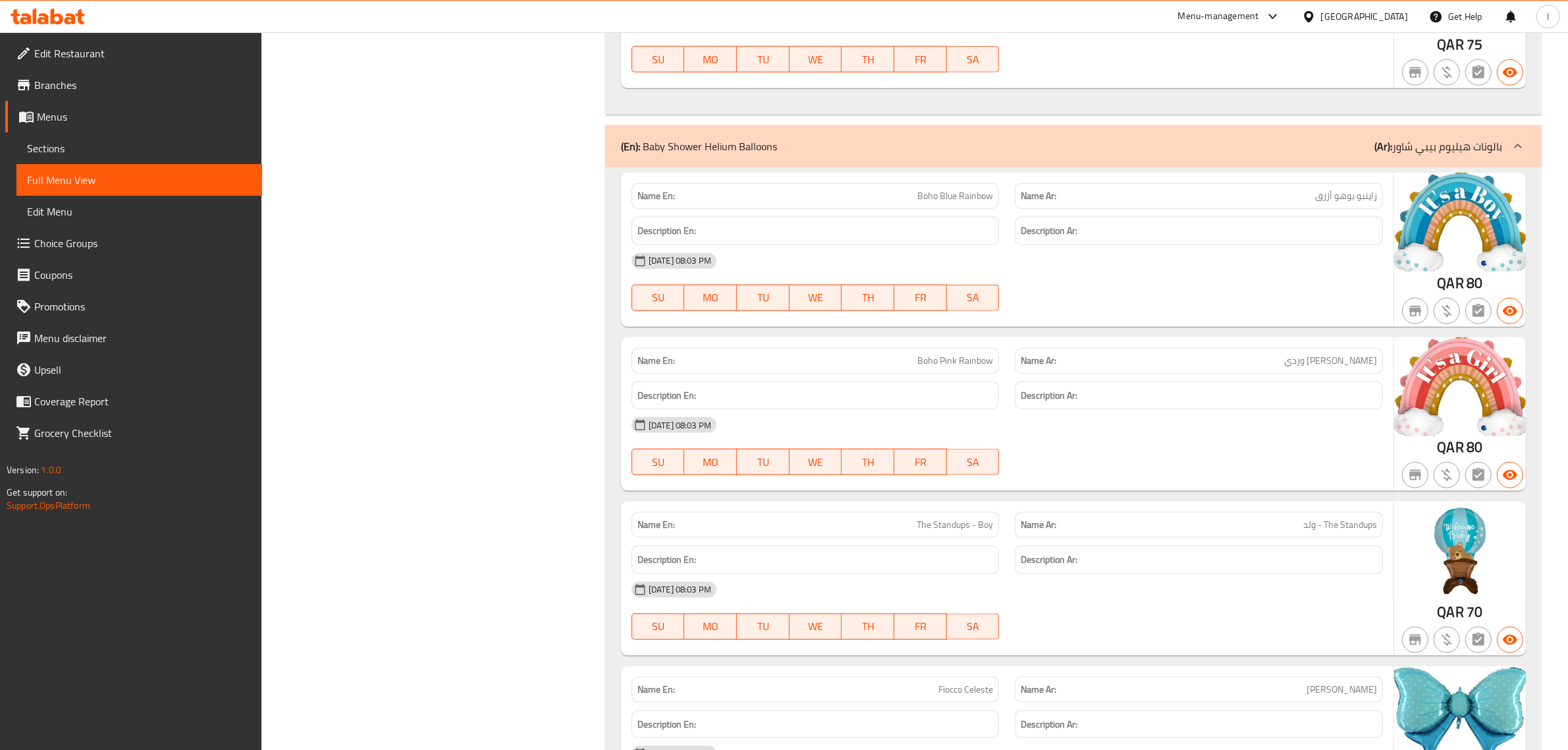
scroll to position [52160, 0]
click at [52, 148] on span "Sections" at bounding box center [139, 148] width 225 height 15
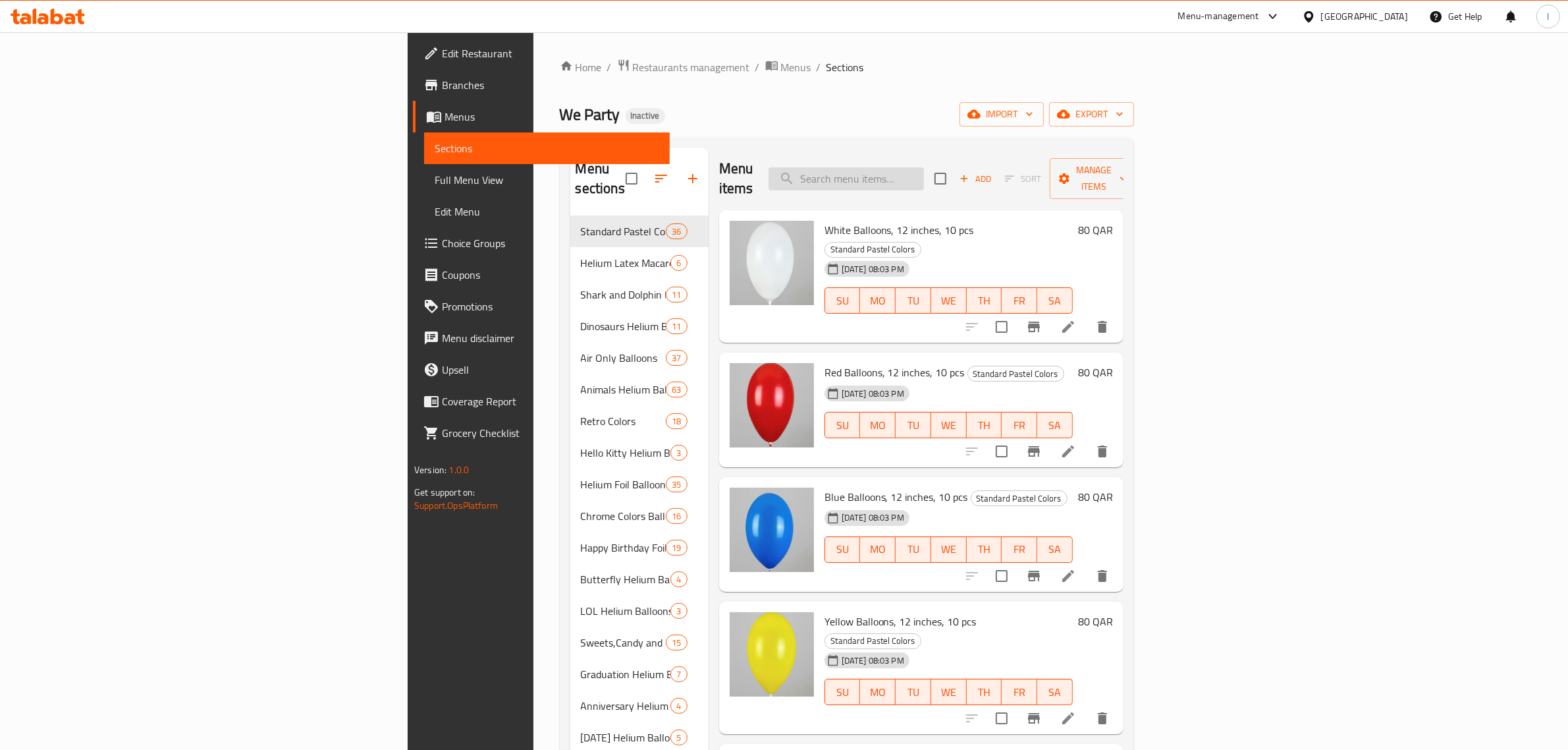
click at [924, 167] on input "search" at bounding box center [846, 179] width 156 height 23
click at [924, 173] on input "search" at bounding box center [846, 179] width 156 height 23
paste input "The Standups - Boy"
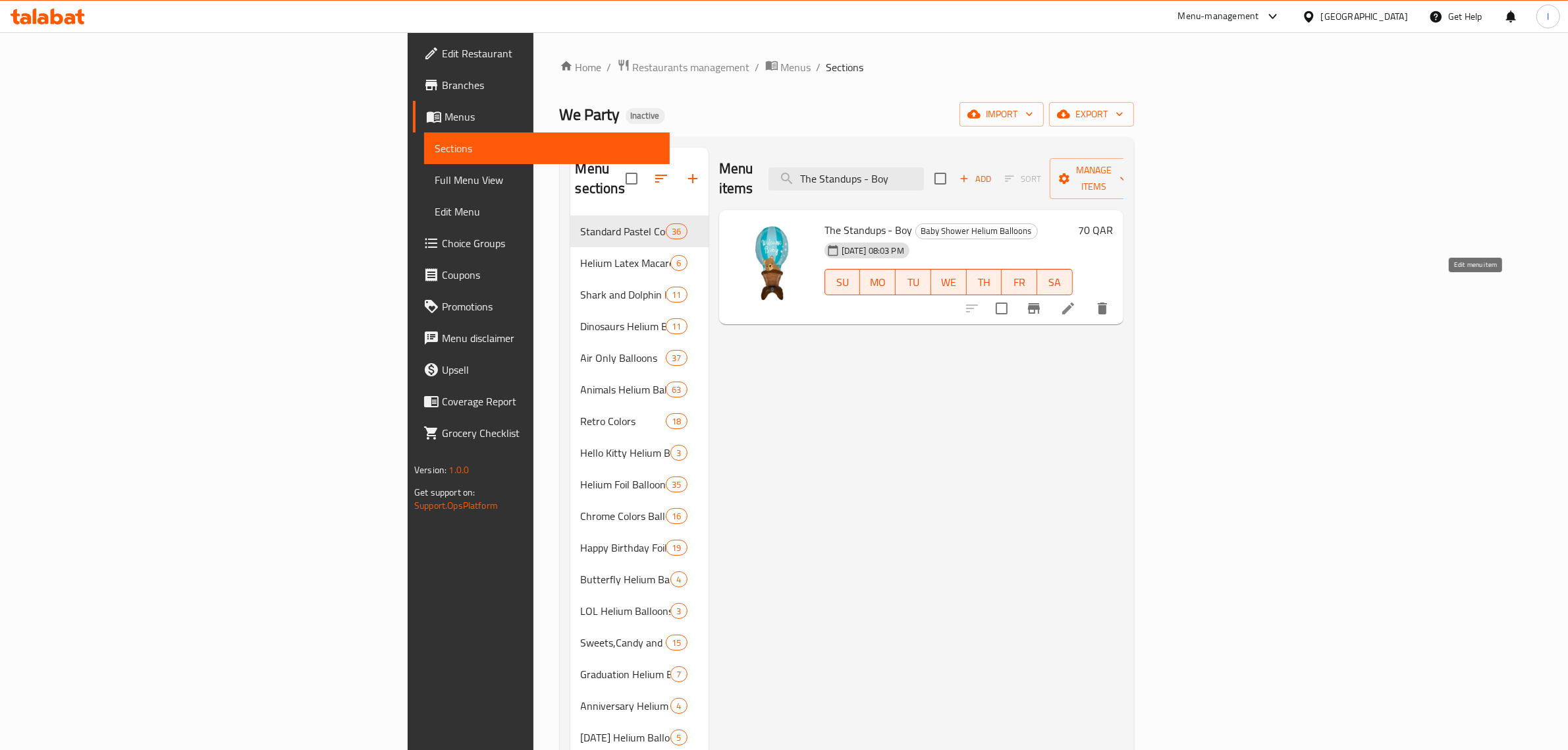
type input "The Standups - Boy"
click at [1076, 301] on icon at bounding box center [1068, 308] width 15 height 15
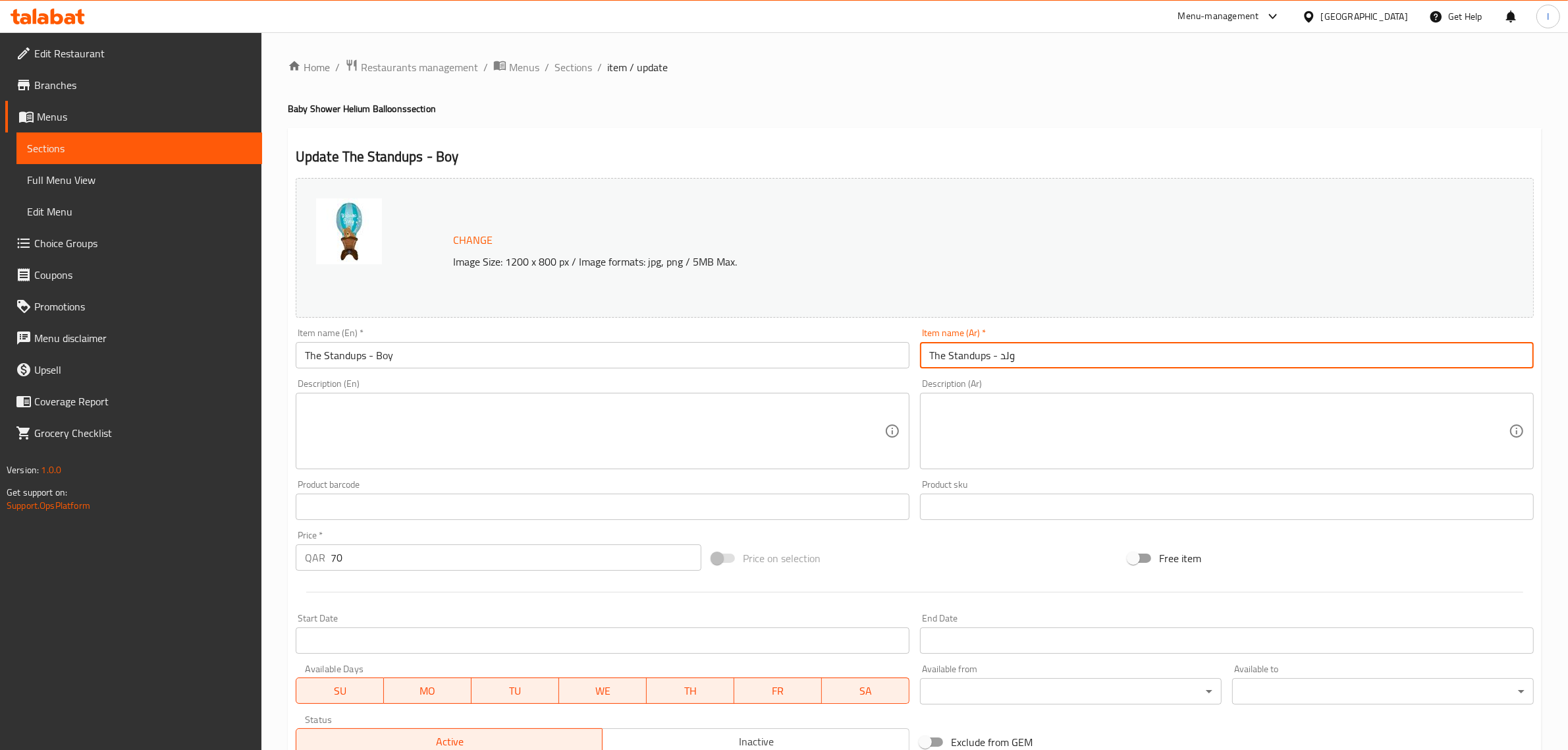
drag, startPoint x: 989, startPoint y: 356, endPoint x: 899, endPoint y: 350, distance: 90.2
click at [899, 350] on div "Change Image Size: 1200 x 800 px / Image formats: jpg, png / 5MB Max. Item name…" at bounding box center [914, 466] width 1248 height 587
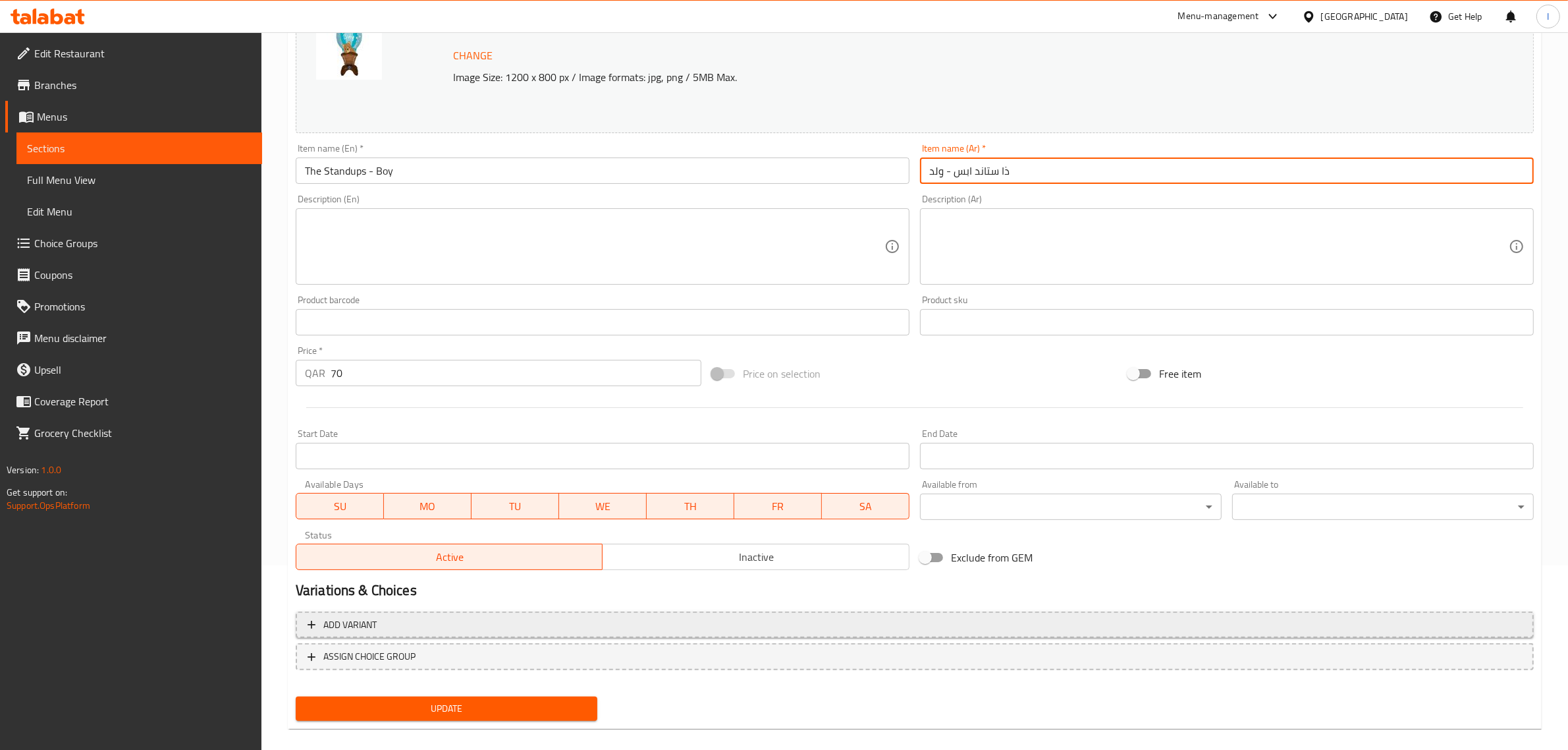
scroll to position [198, 0]
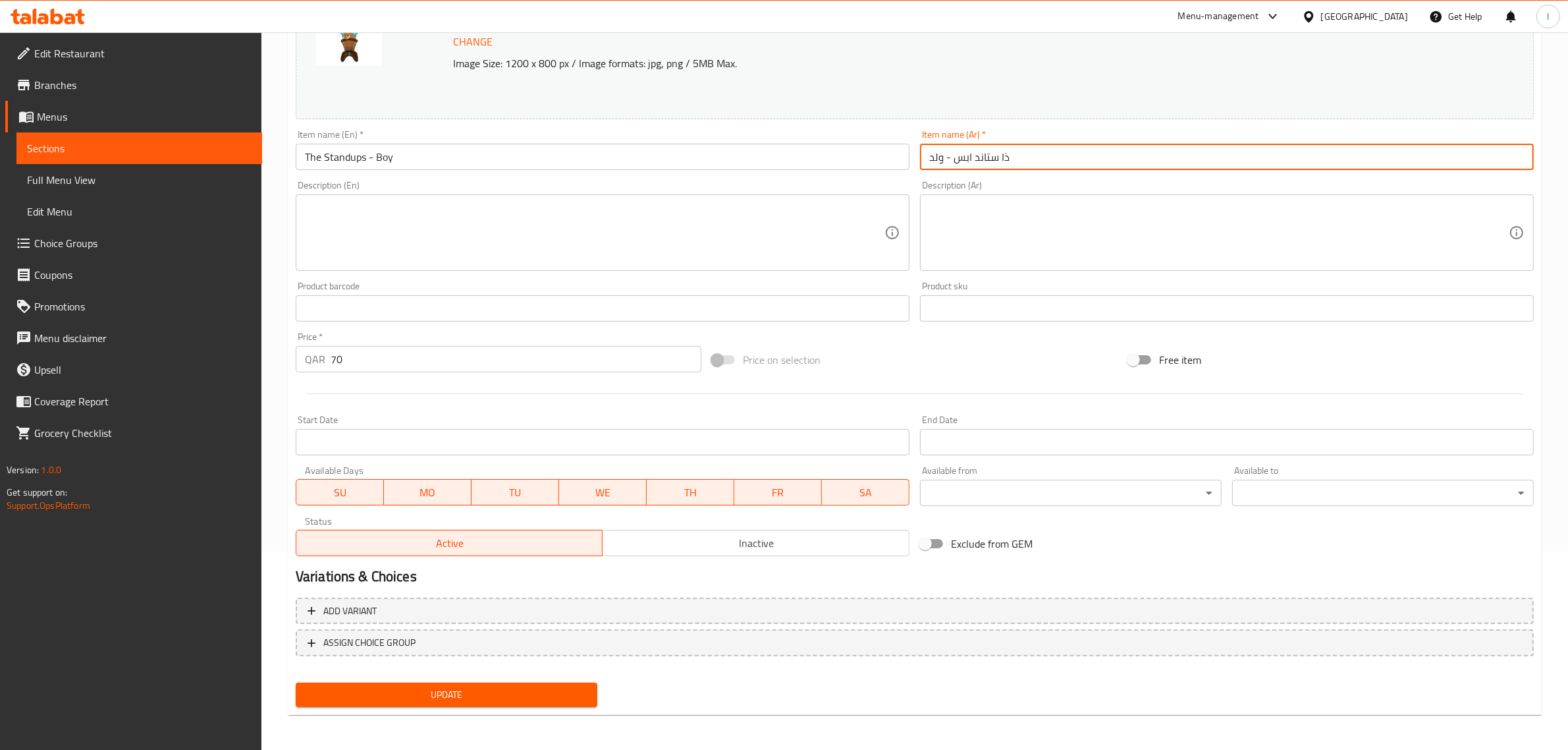
type input "ذا ستاند ابس - ولد"
click at [452, 687] on span "Update" at bounding box center [446, 694] width 280 height 16
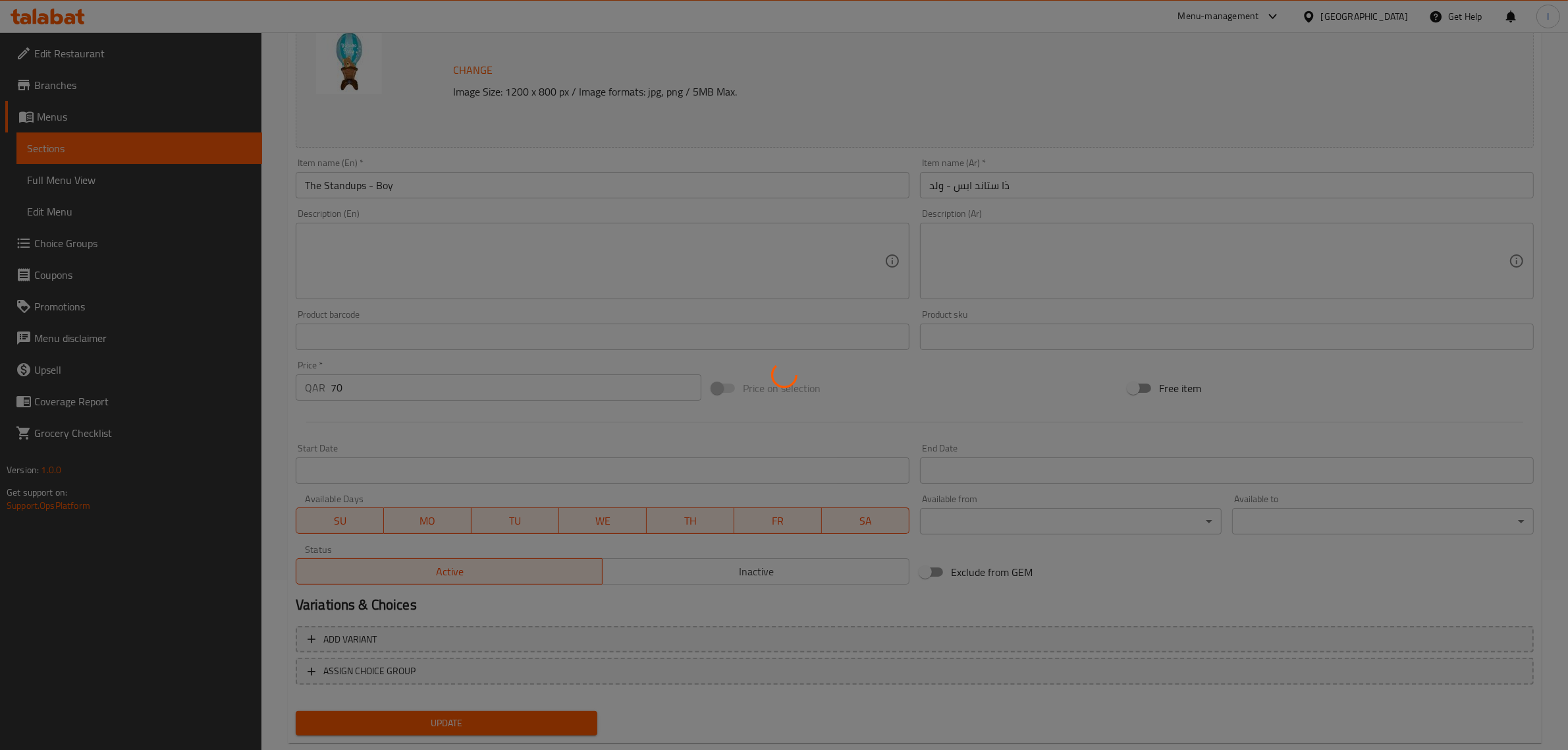
scroll to position [0, 0]
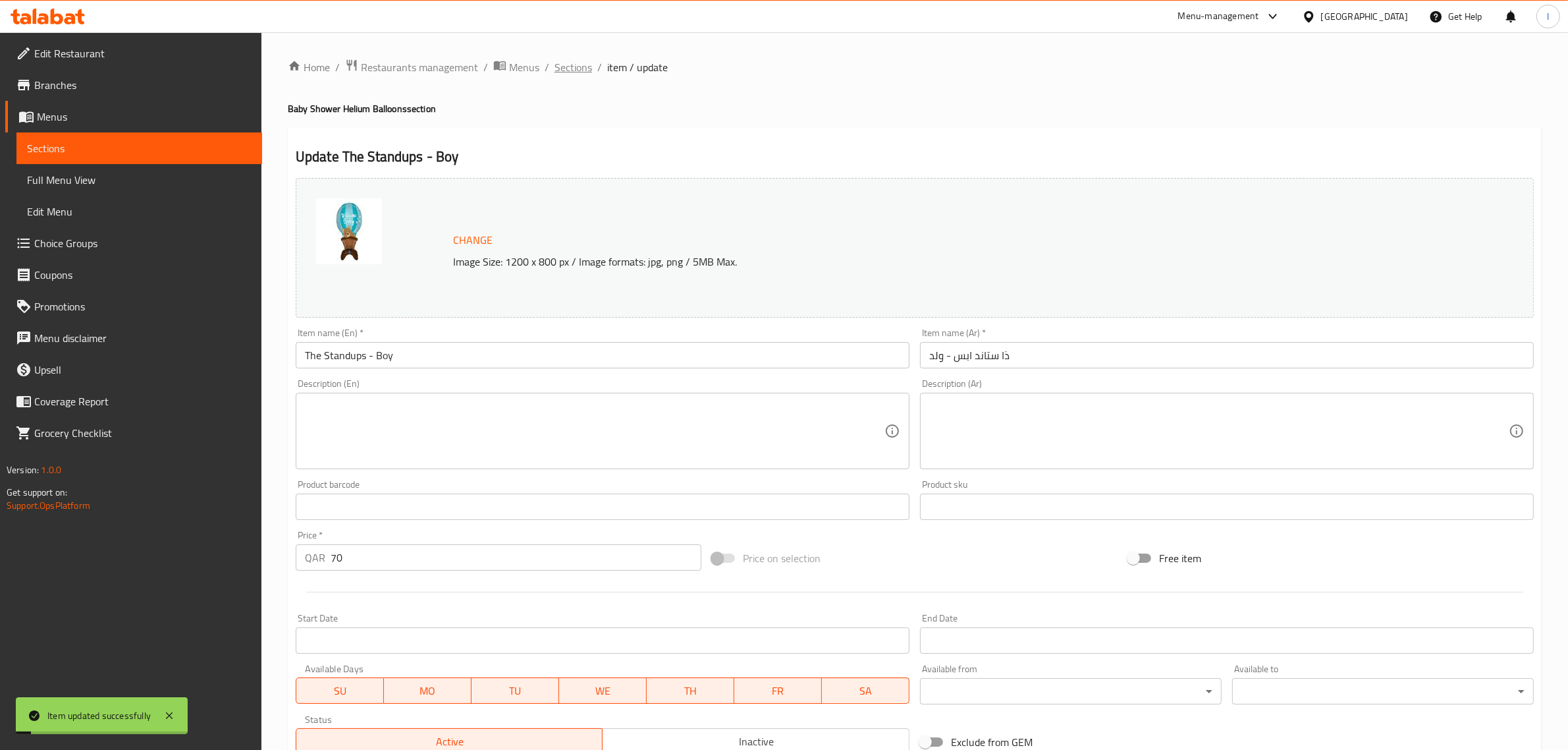
click at [561, 67] on span "Sections" at bounding box center [573, 67] width 37 height 15
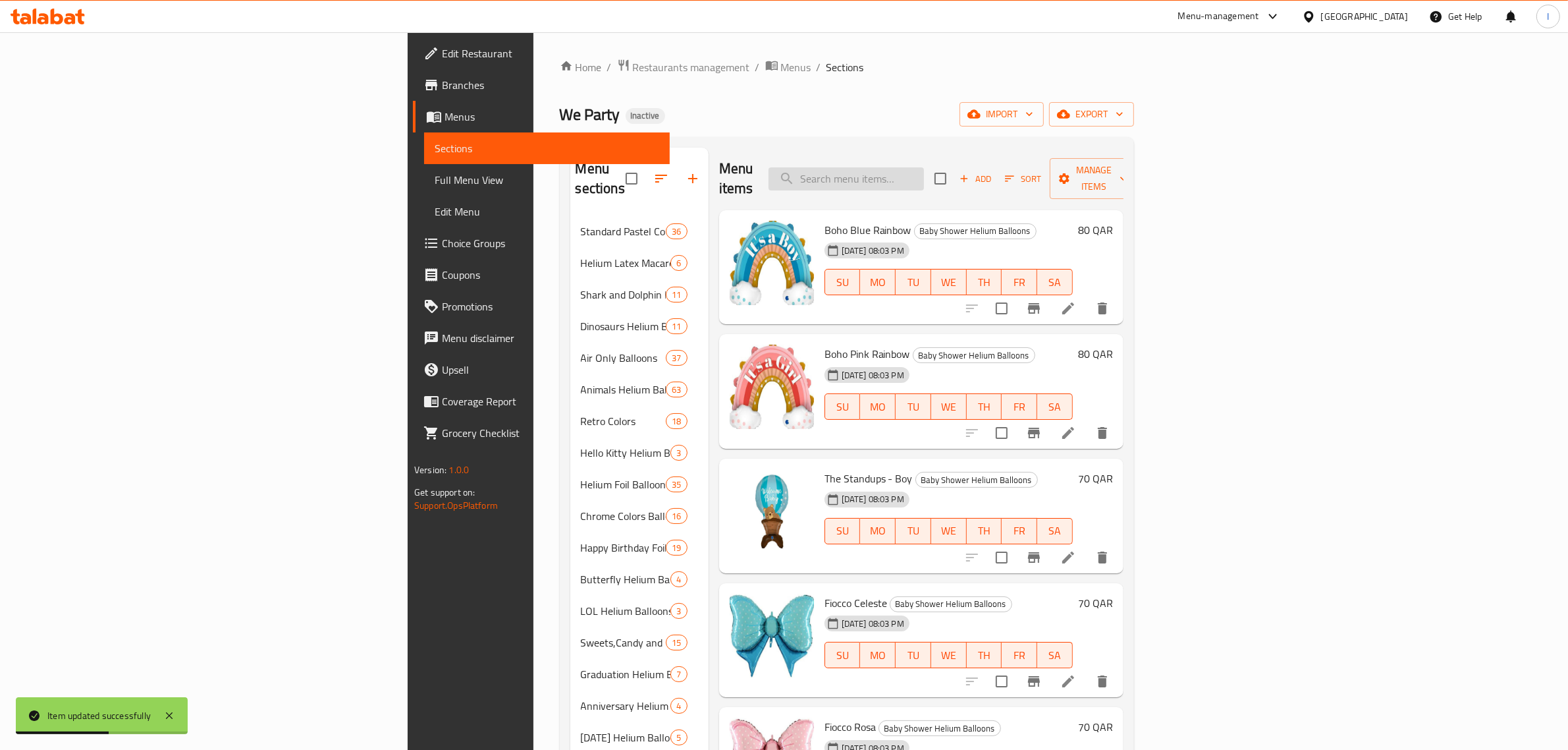
click at [912, 143] on div "Menu sections Standard Pastel Colors 36 Helium Latex Macaroon Pastel Colors Bal…" at bounding box center [847, 738] width 574 height 1200
click at [924, 167] on input "search" at bounding box center [846, 179] width 156 height 23
paste input "Pumpkin"
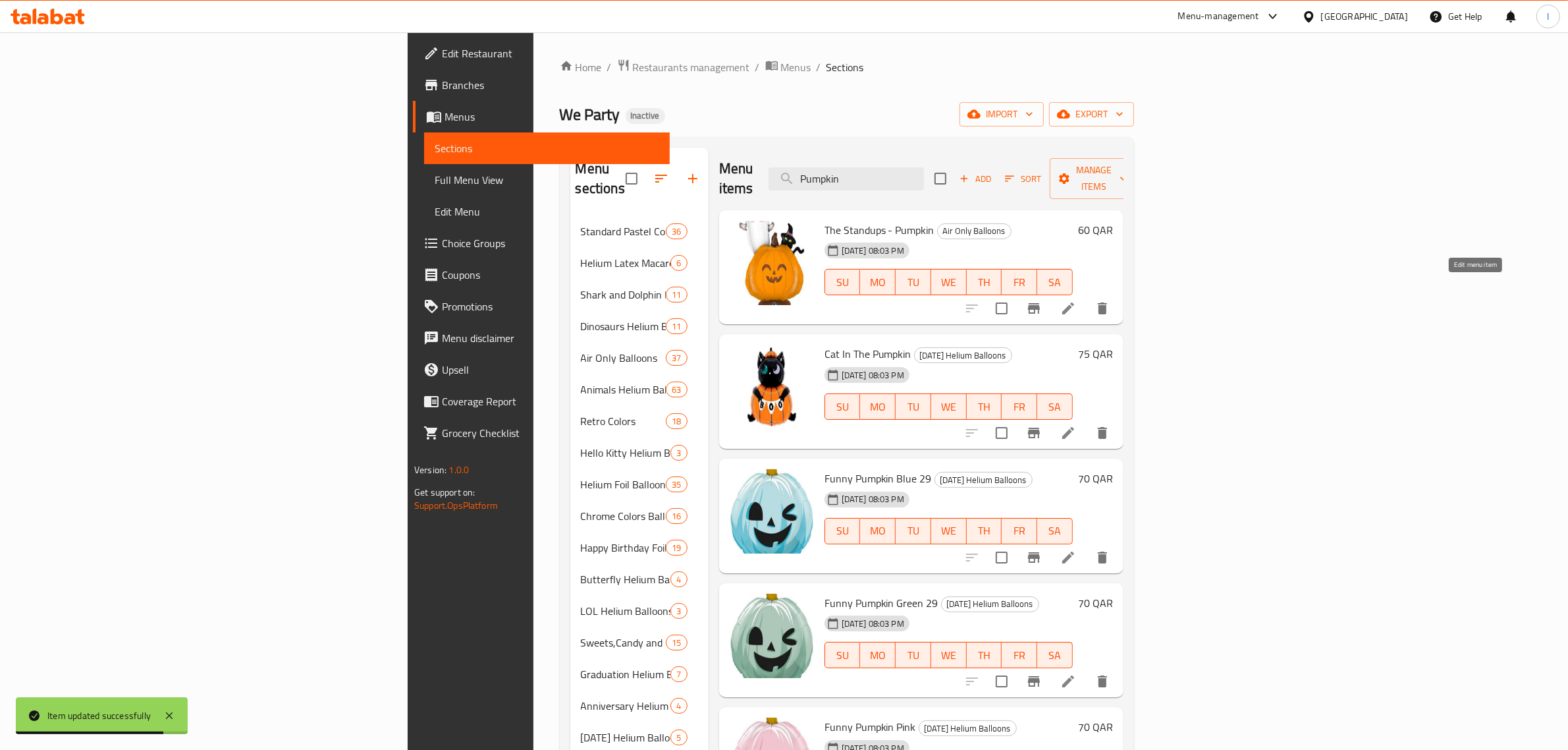
type input "Pumpkin"
click at [1076, 301] on icon at bounding box center [1068, 308] width 15 height 15
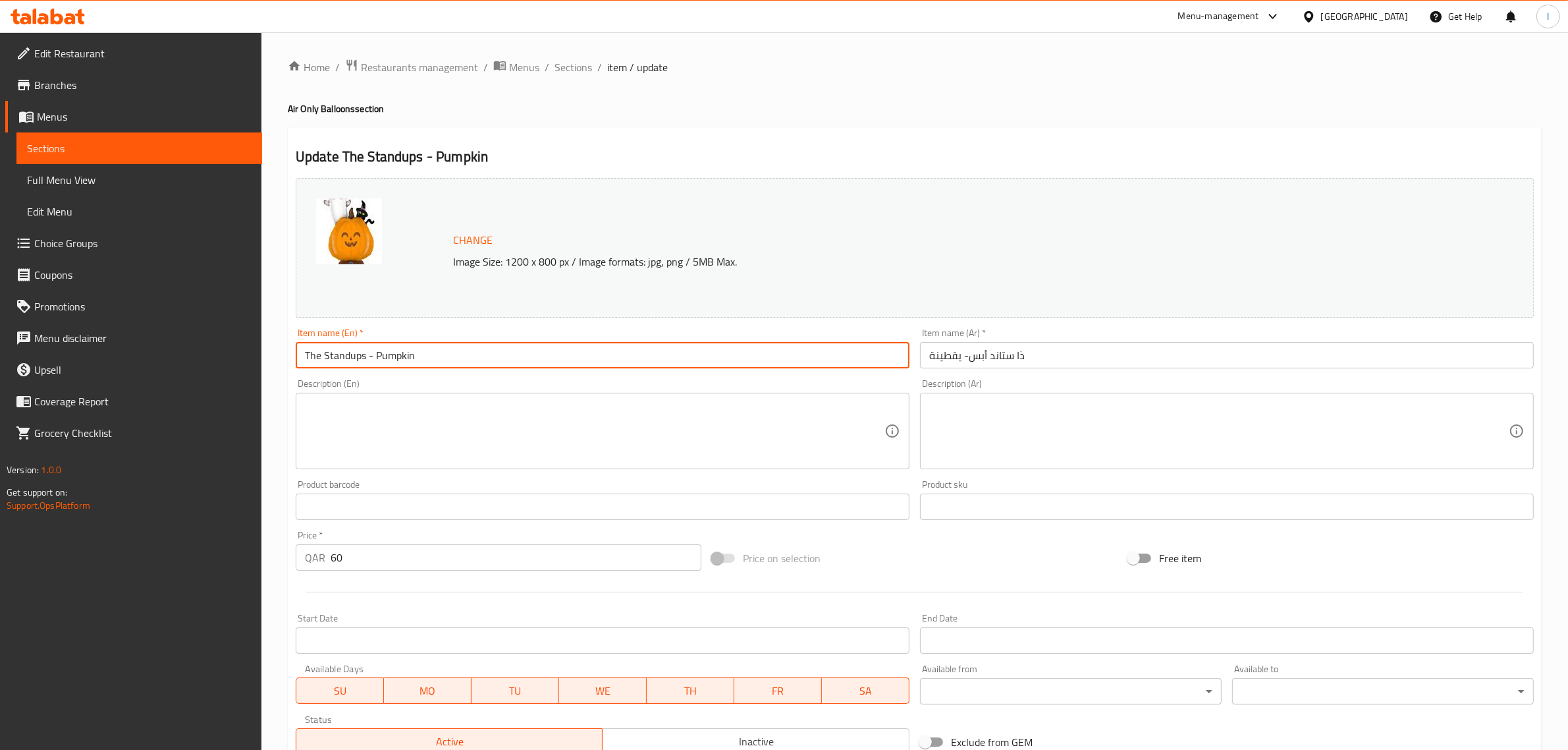
drag, startPoint x: 426, startPoint y: 355, endPoint x: 419, endPoint y: 356, distance: 7.1
click at [419, 356] on input "The Standups - Pumpkin" at bounding box center [602, 354] width 614 height 26
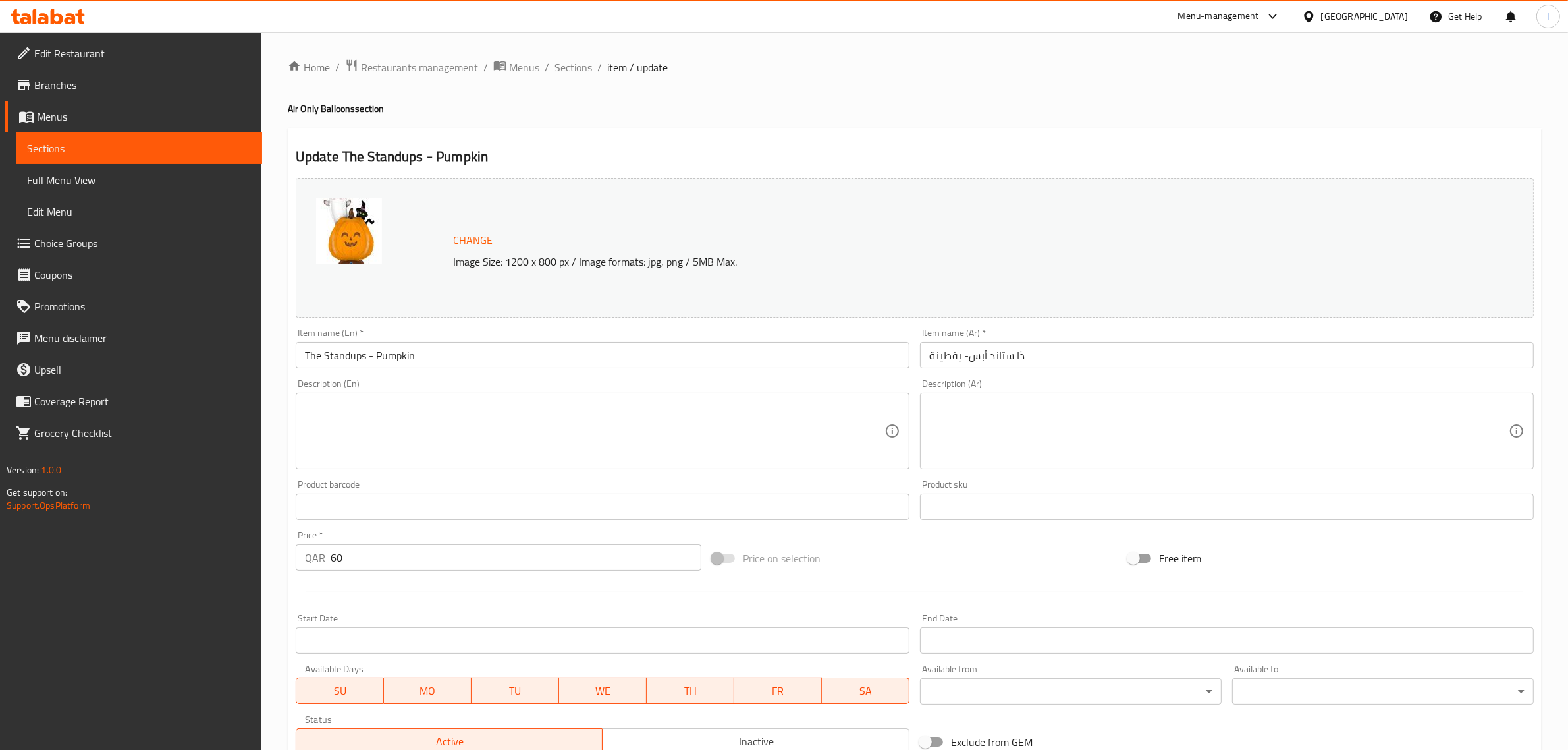
click at [571, 71] on span "Sections" at bounding box center [573, 67] width 37 height 15
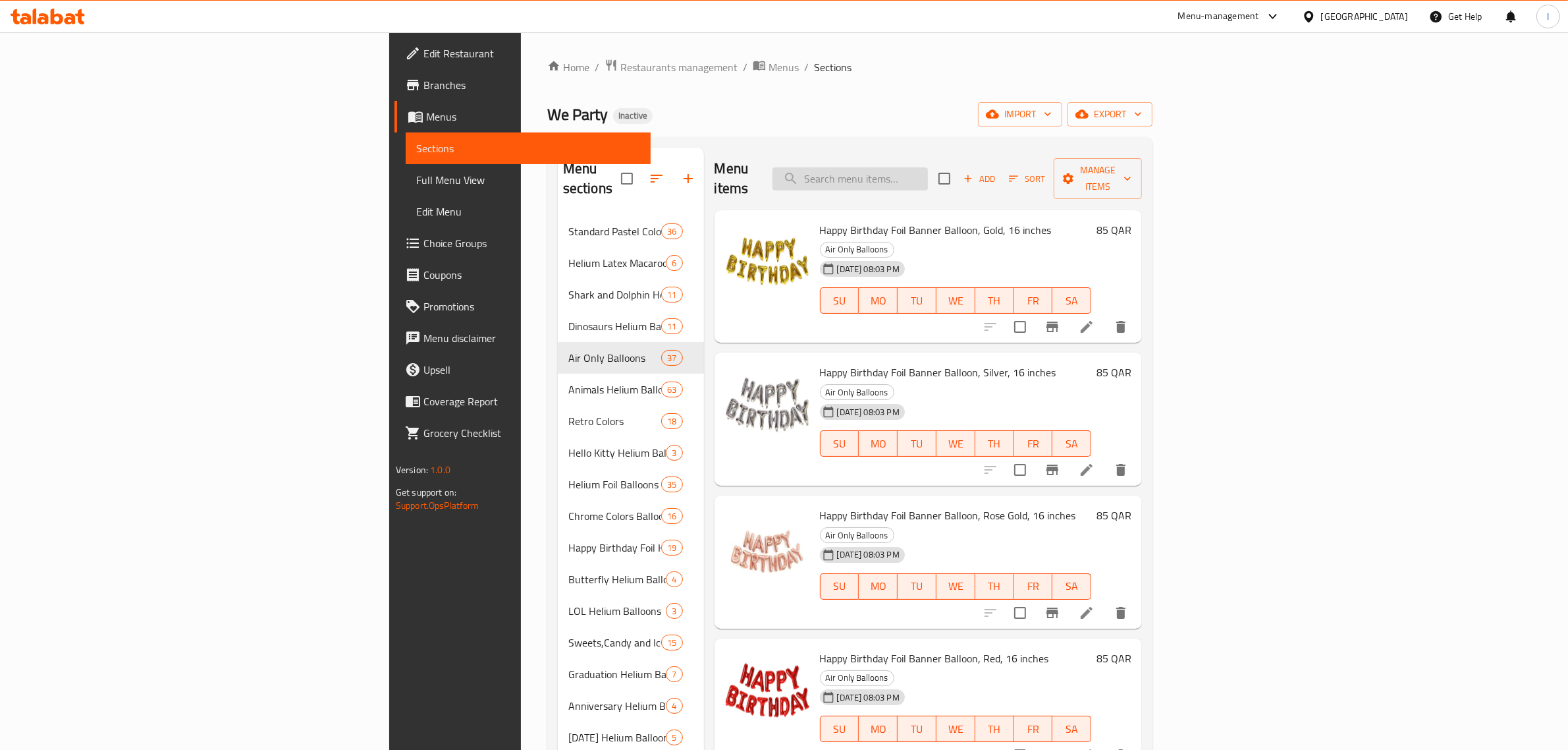
click at [928, 168] on input "search" at bounding box center [851, 179] width 156 height 23
paste input "Cat In The Pumpkin"
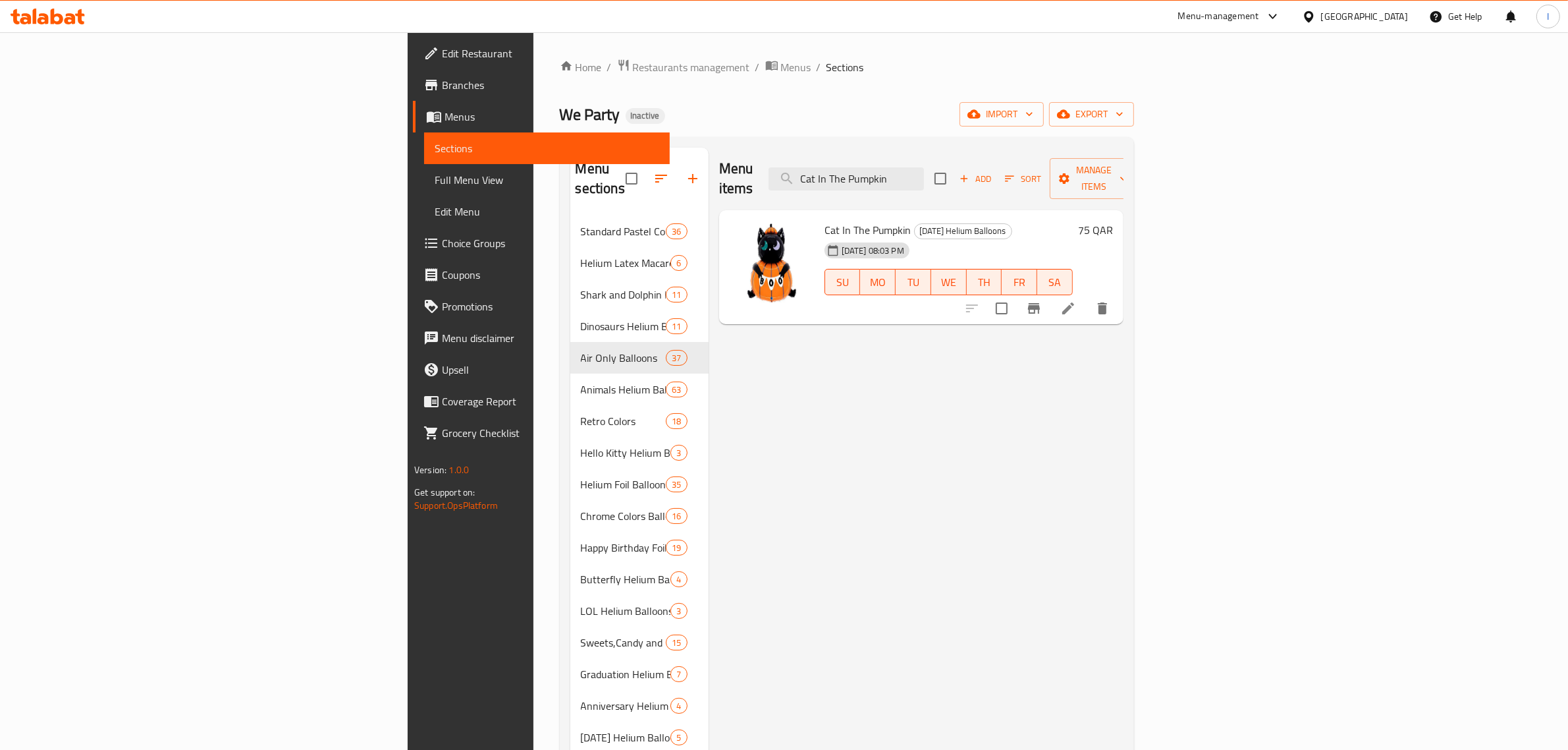
type input "Cat In The Pumpkin"
click at [1076, 301] on icon at bounding box center [1068, 308] width 15 height 15
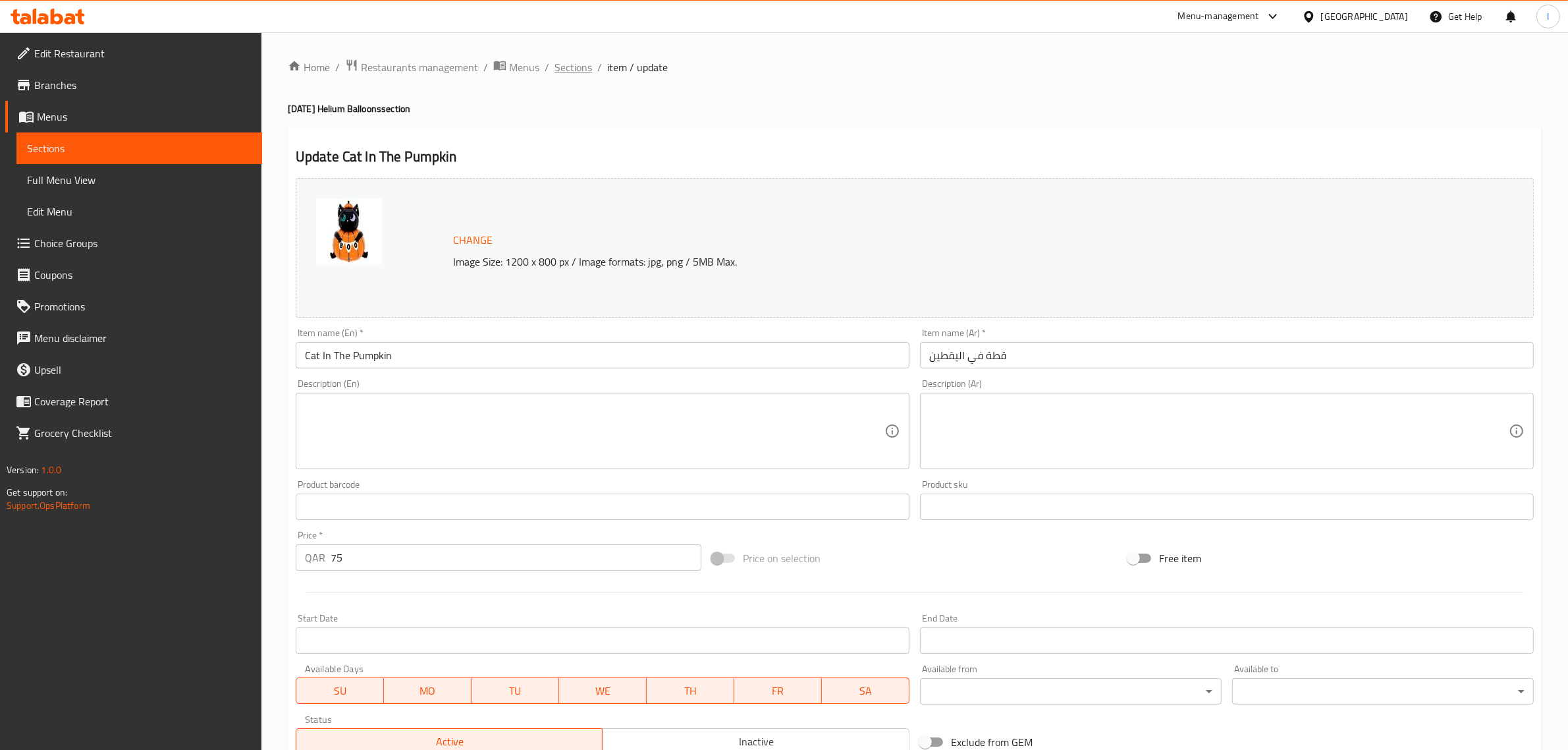
click at [571, 67] on span "Sections" at bounding box center [573, 67] width 37 height 15
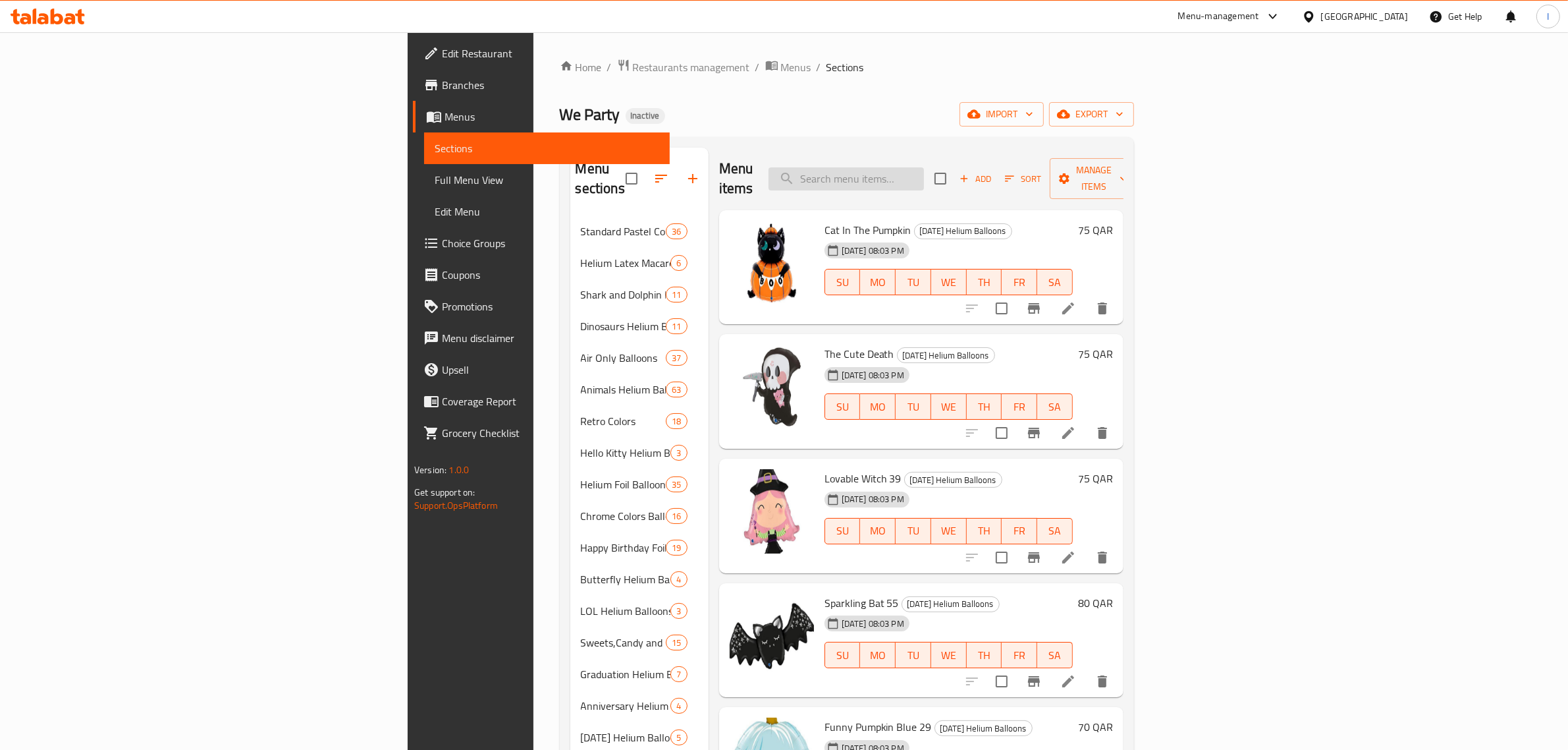
click at [924, 167] on input "search" at bounding box center [846, 179] width 156 height 23
type input "f"
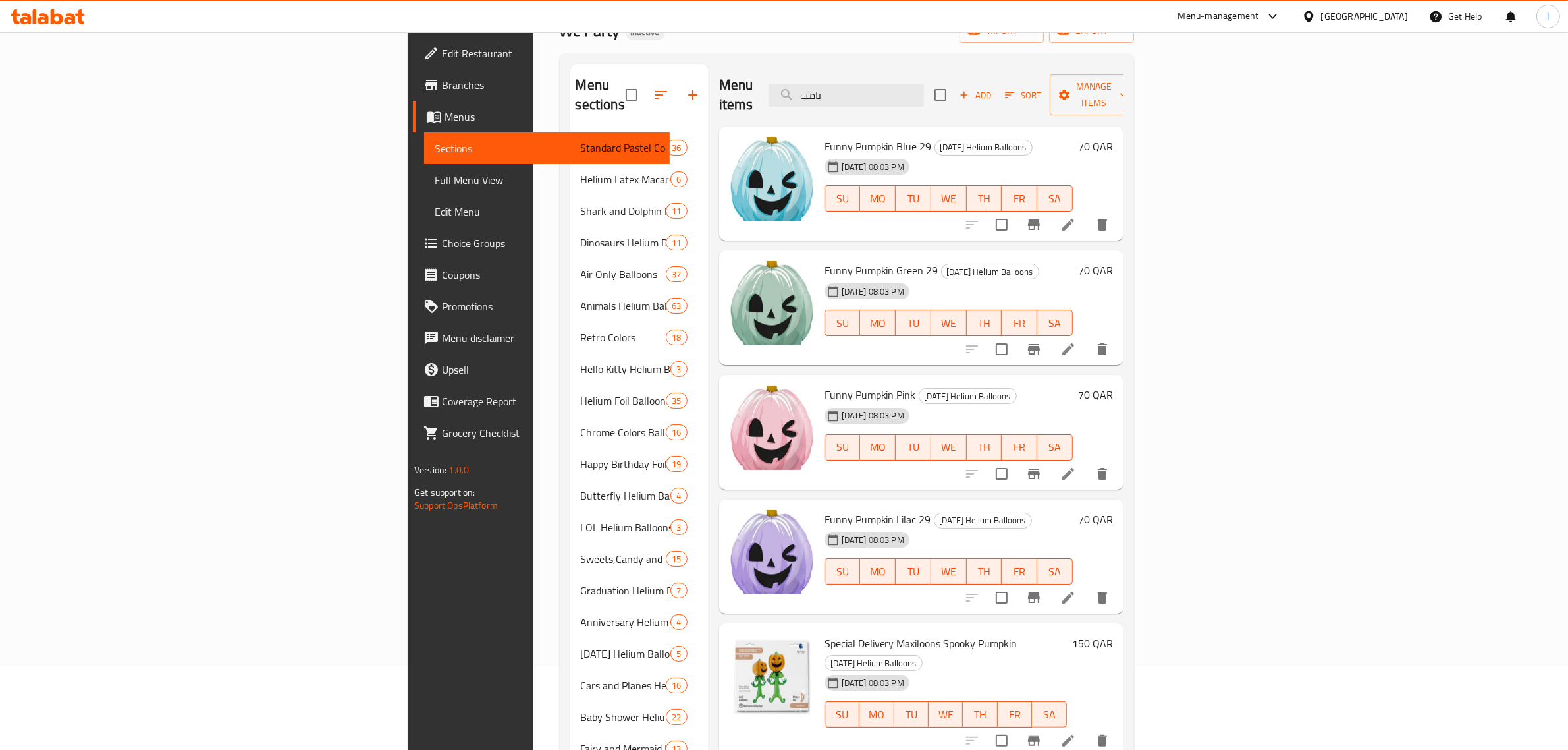
scroll to position [83, 0]
click at [924, 89] on input "بامب" at bounding box center [846, 96] width 156 height 23
paste input "Funny Pumpkin Blue 29"
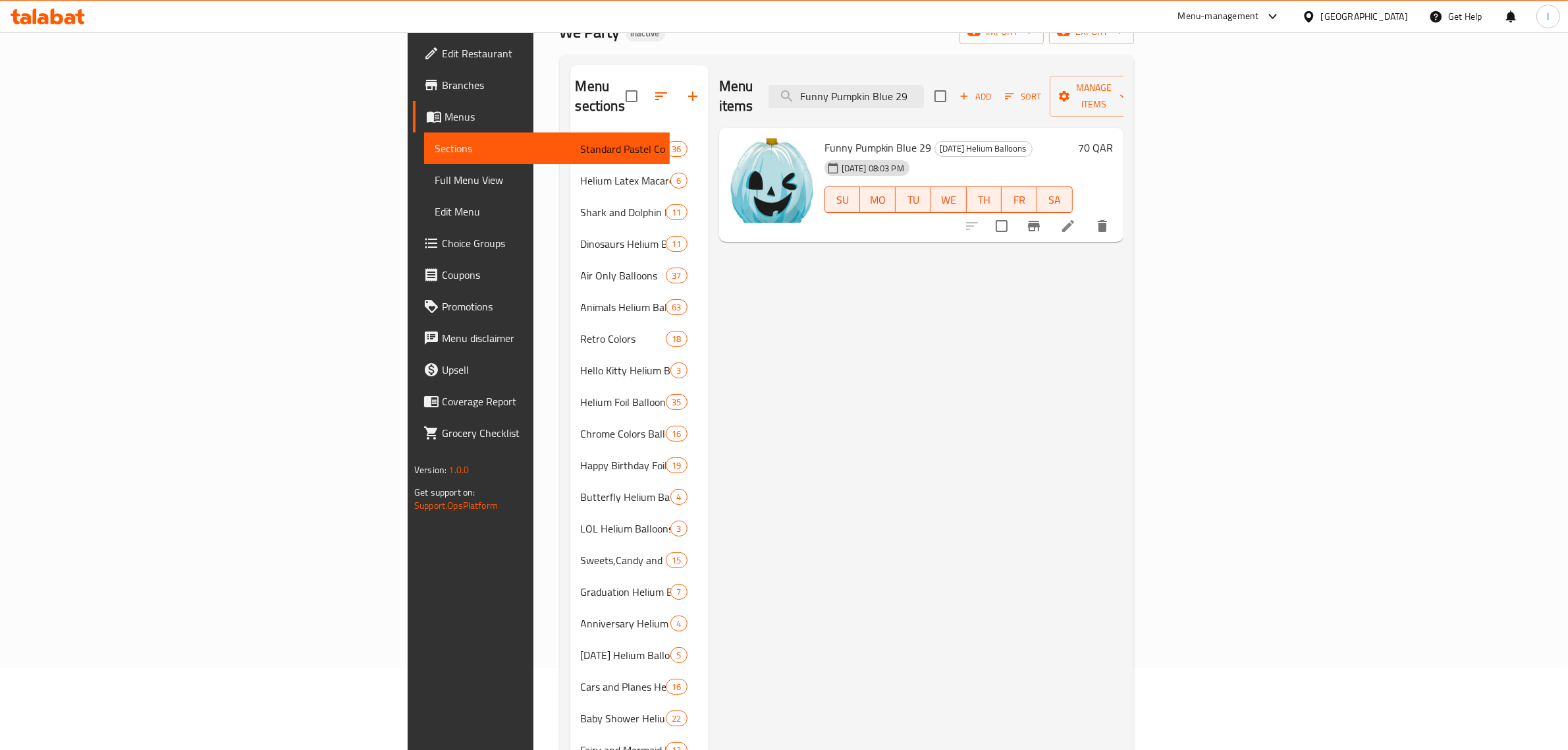
type input "Funny Pumpkin Blue 29"
click at [1087, 214] on li at bounding box center [1068, 226] width 36 height 24
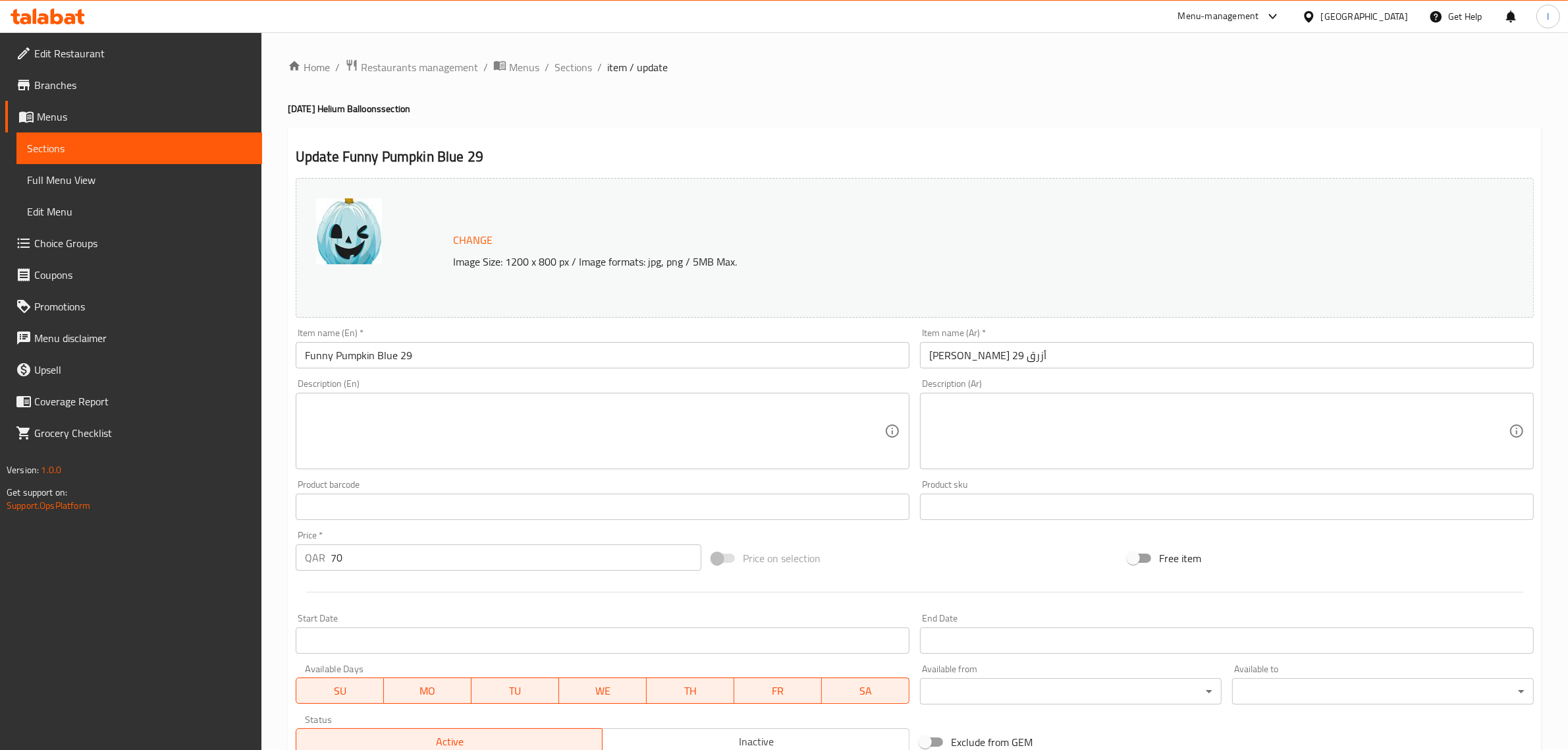
click at [983, 359] on input "[PERSON_NAME] أزرق 29" at bounding box center [1226, 354] width 614 height 26
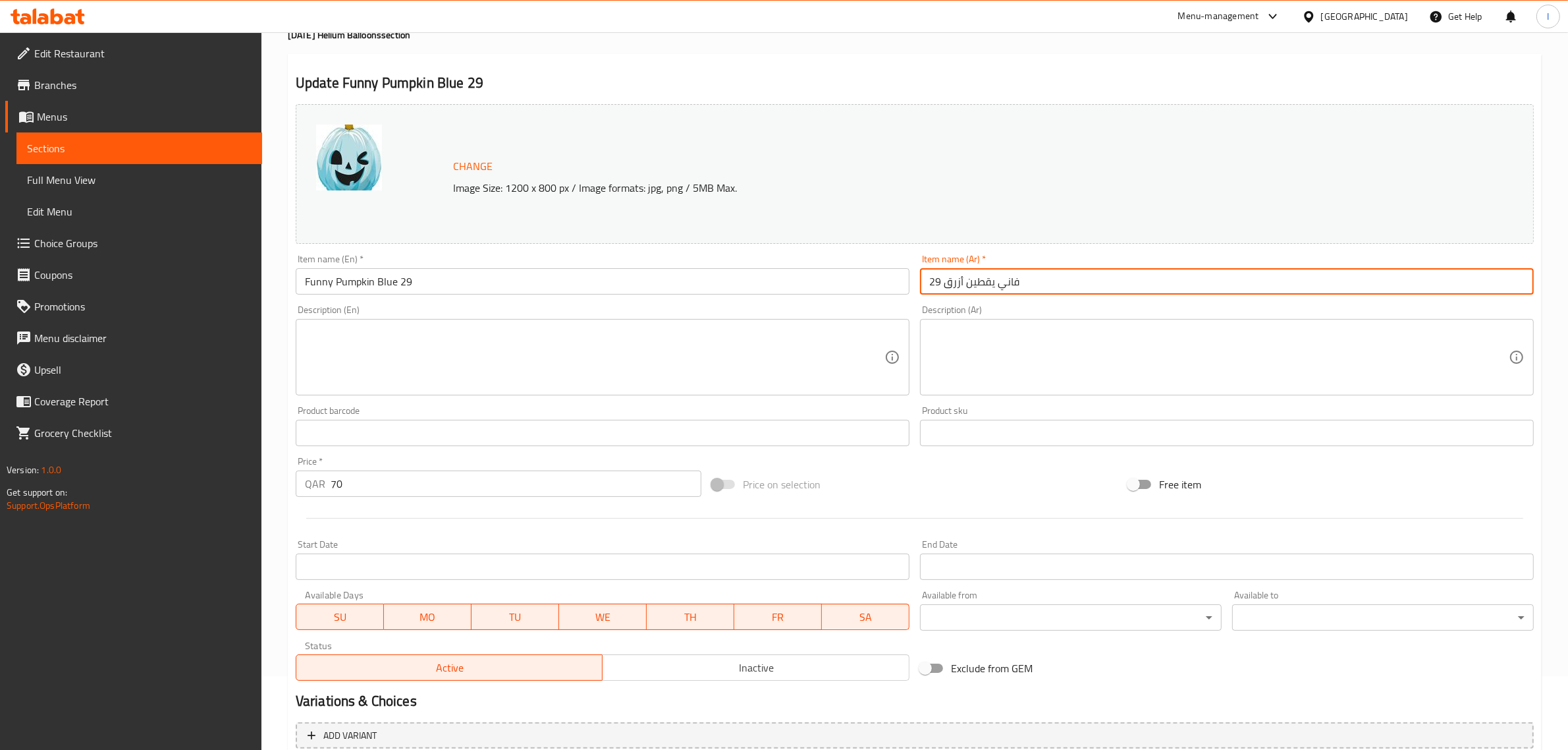
scroll to position [198, 0]
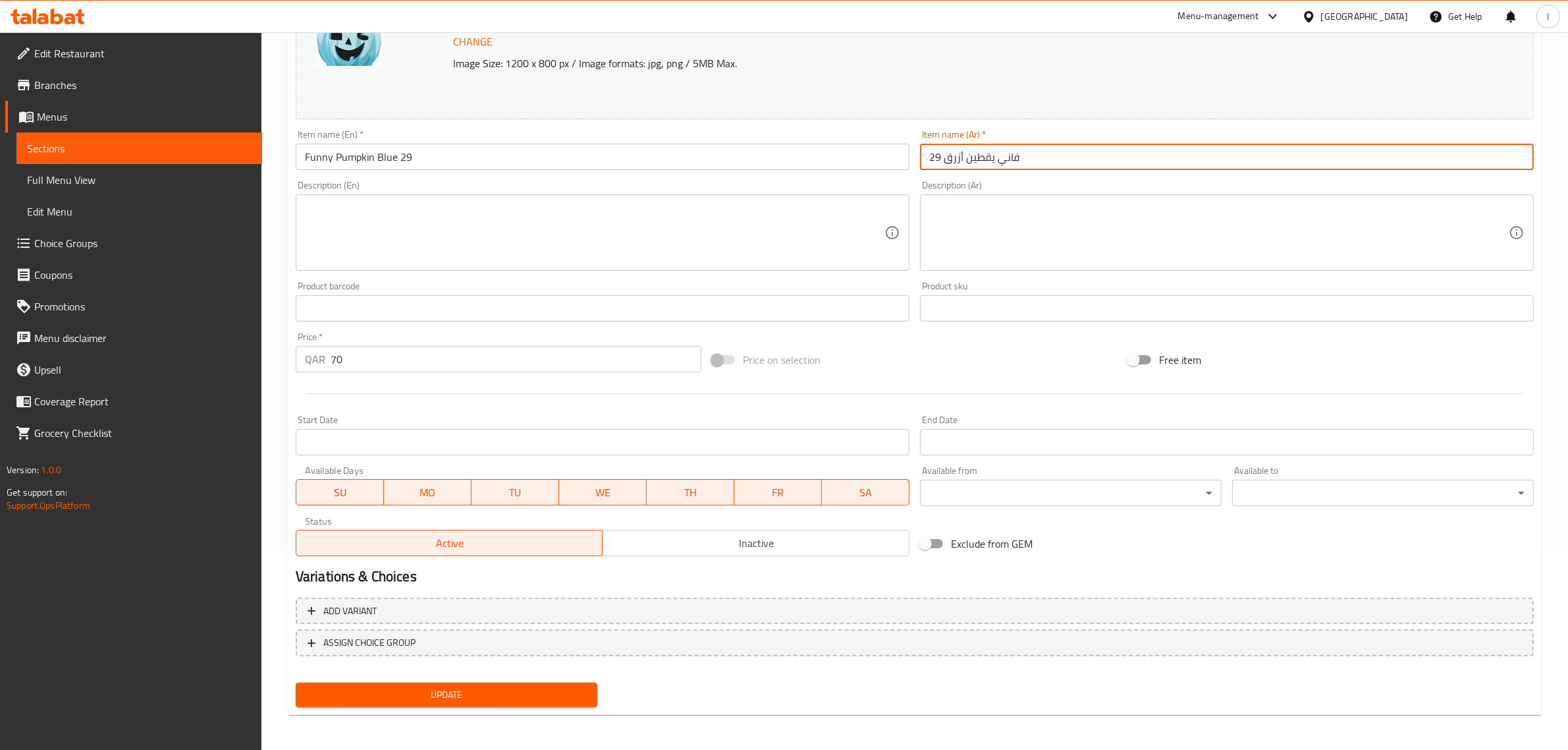
type input "فاني يقطين أزرق 29"
click at [482, 689] on span "Update" at bounding box center [446, 694] width 280 height 16
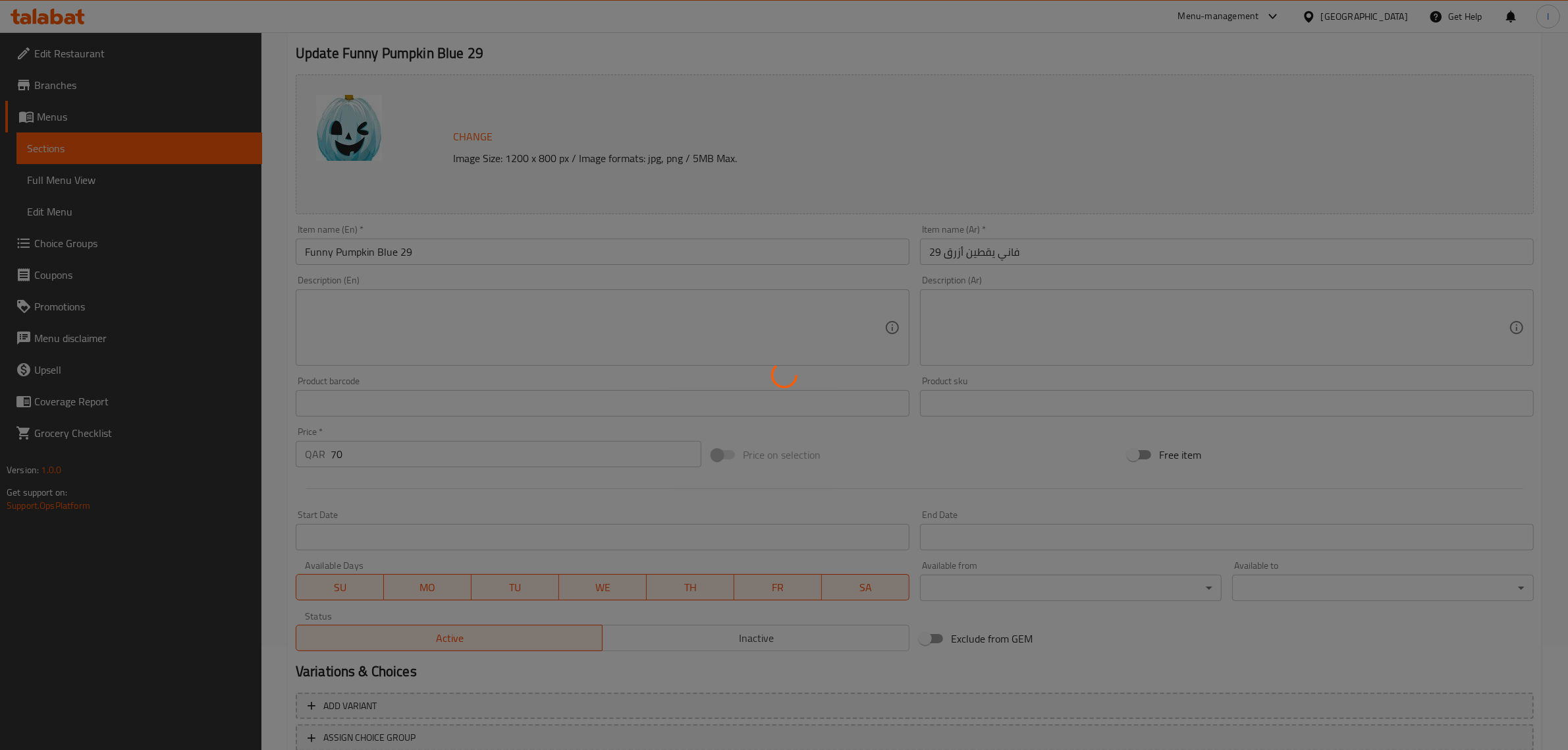
scroll to position [0, 0]
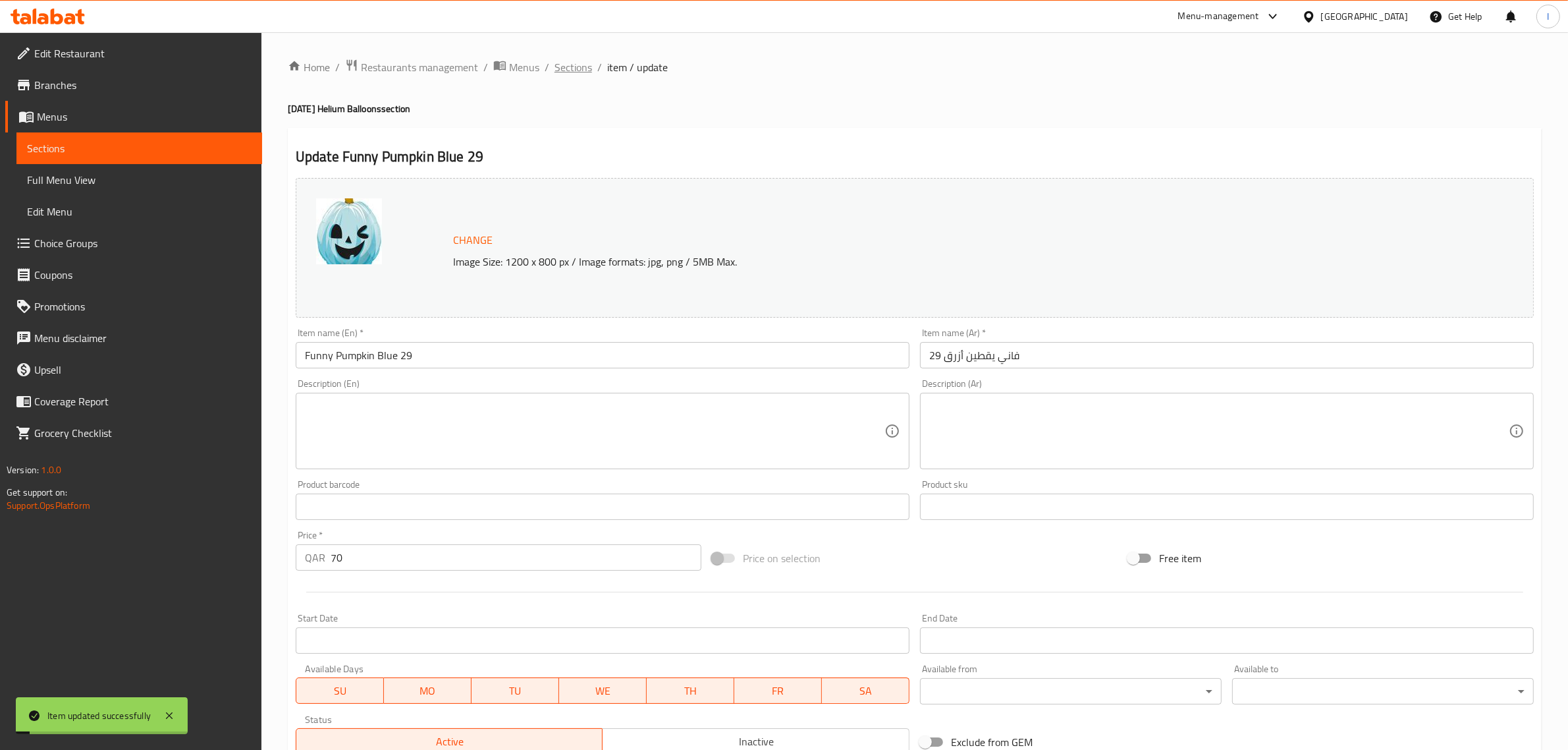
click at [580, 71] on span "Sections" at bounding box center [573, 67] width 37 height 15
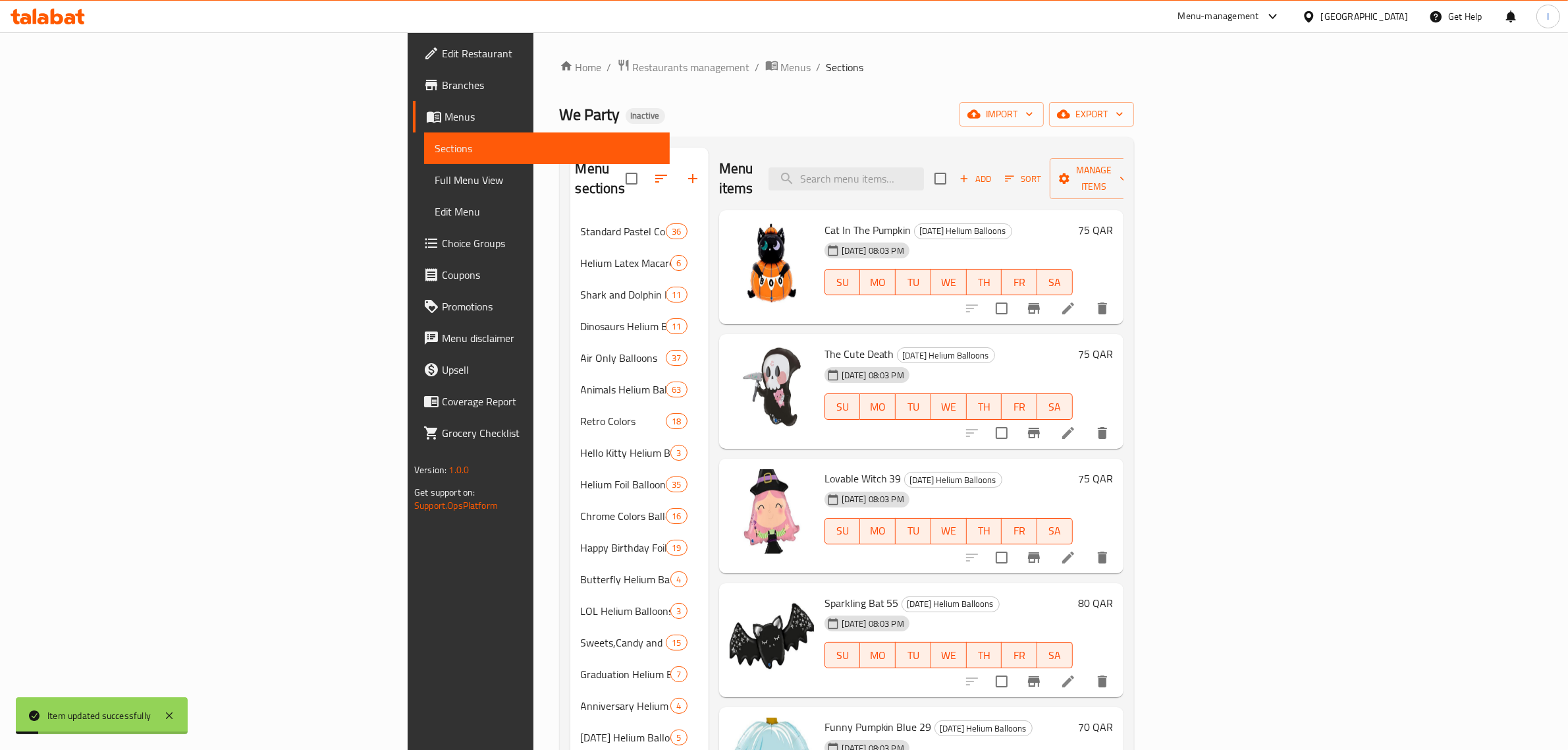
click at [924, 172] on input "search" at bounding box center [846, 179] width 156 height 23
click at [924, 176] on input "search" at bounding box center [846, 179] width 156 height 23
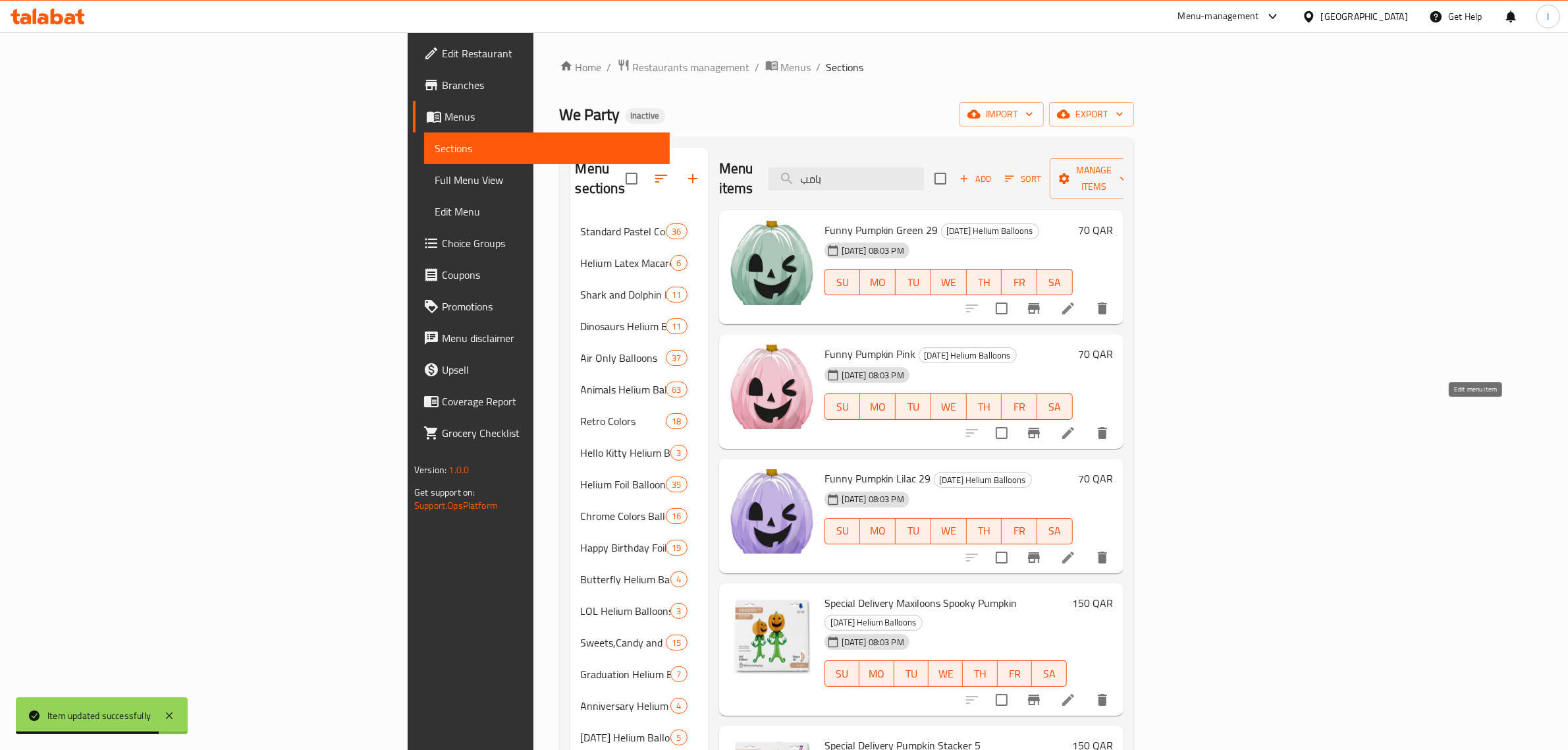
type input "بامب"
click at [1076, 424] on icon at bounding box center [1068, 432] width 15 height 15
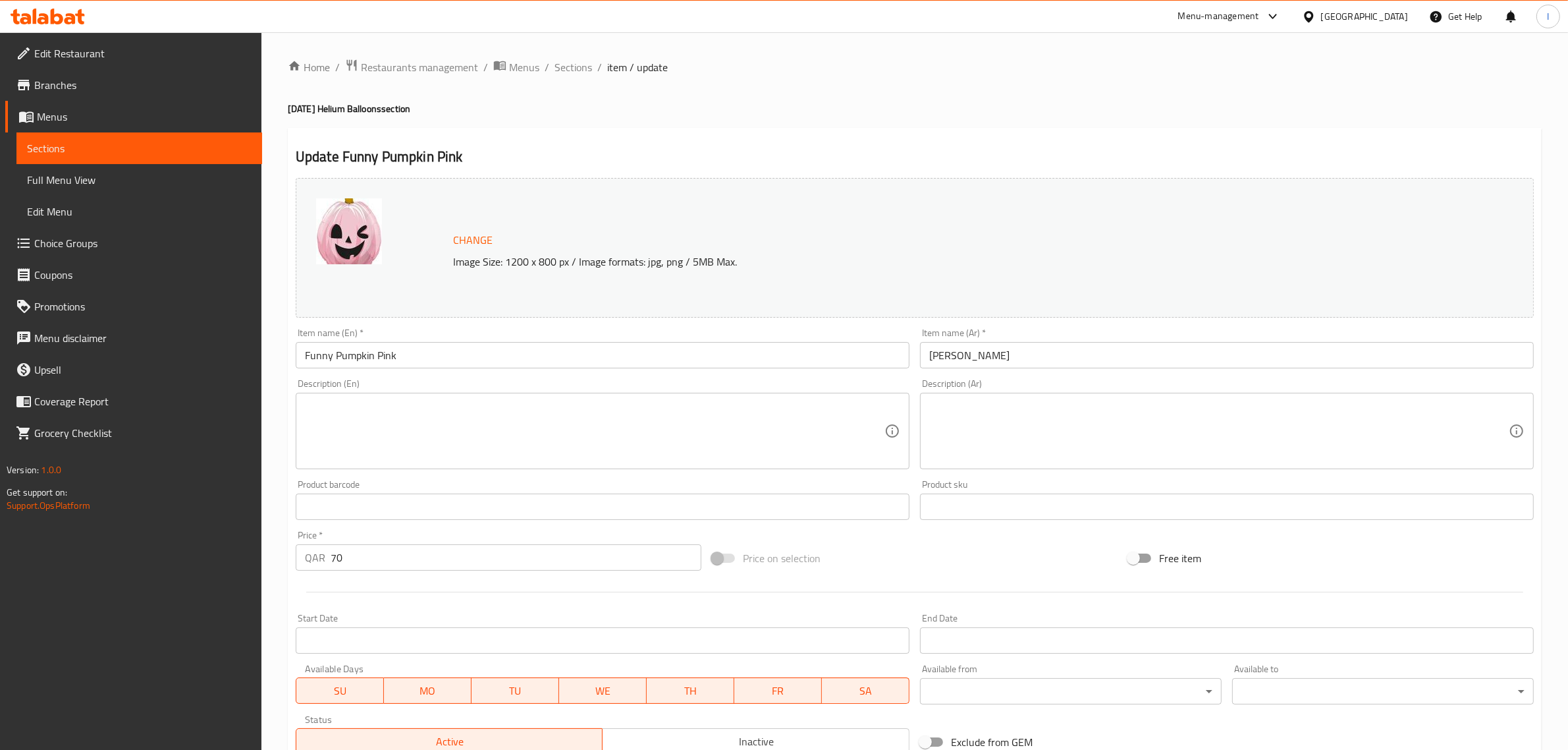
click at [972, 357] on input "[PERSON_NAME]" at bounding box center [1226, 354] width 614 height 26
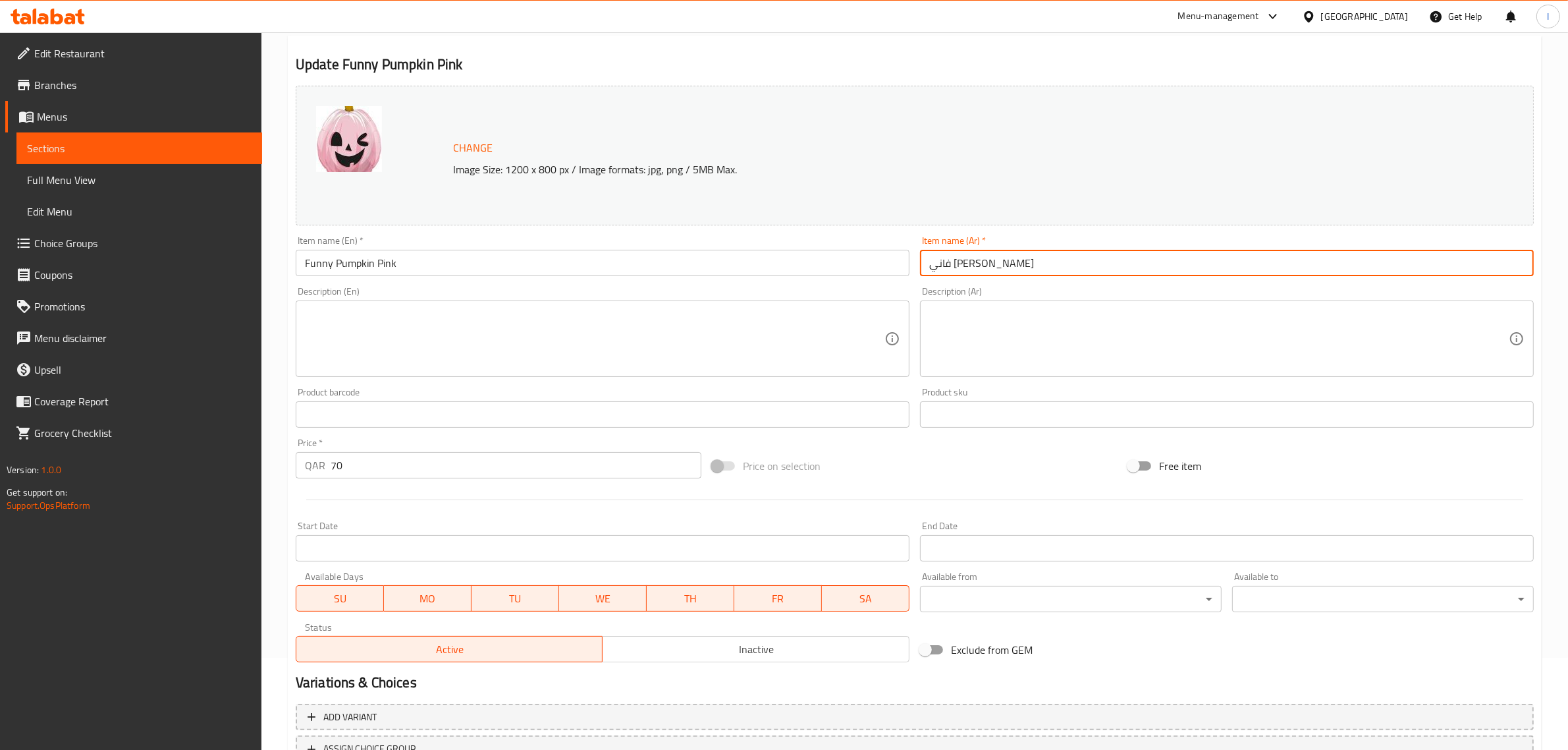
scroll to position [198, 0]
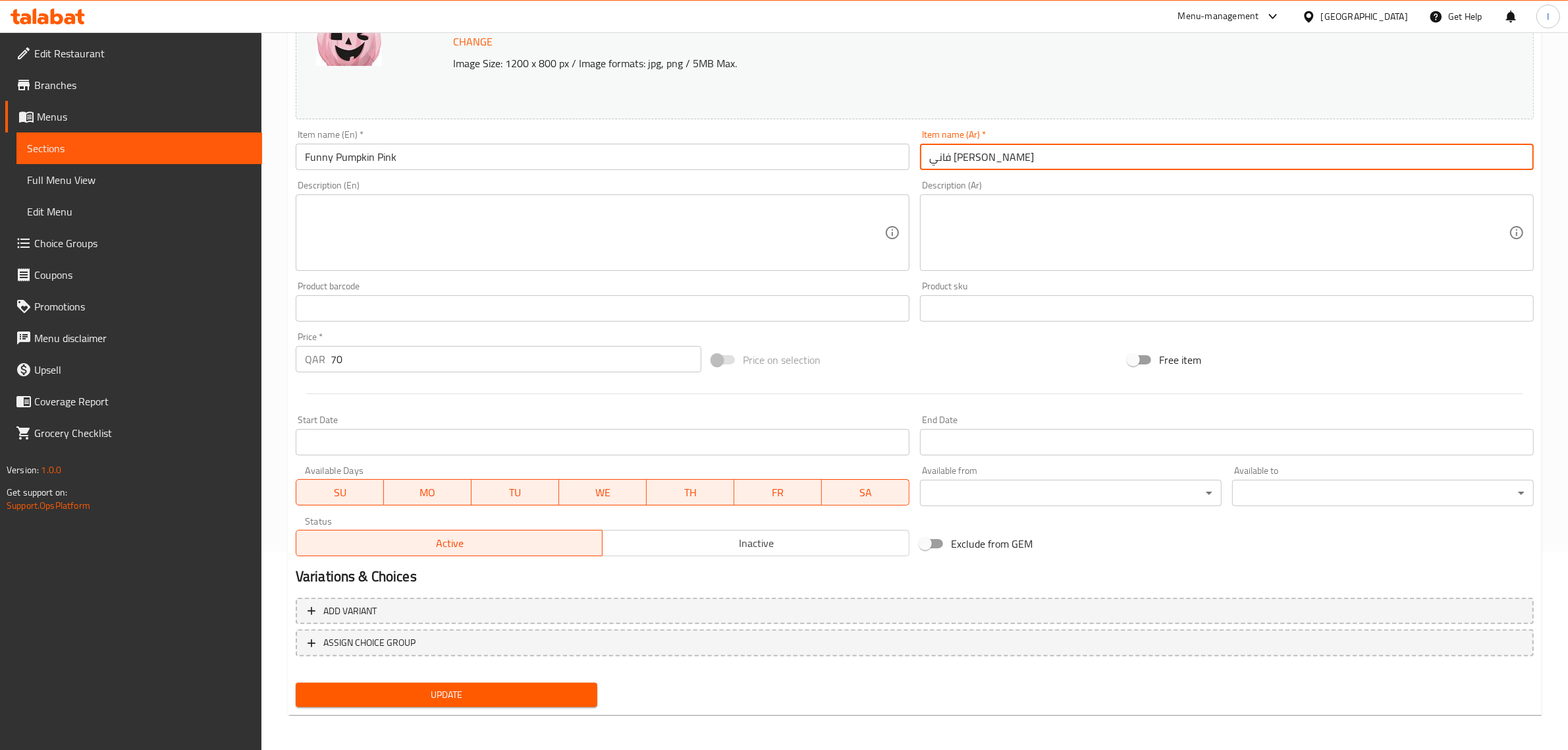
type input "فاني [PERSON_NAME]"
click at [443, 687] on span "Update" at bounding box center [446, 694] width 280 height 16
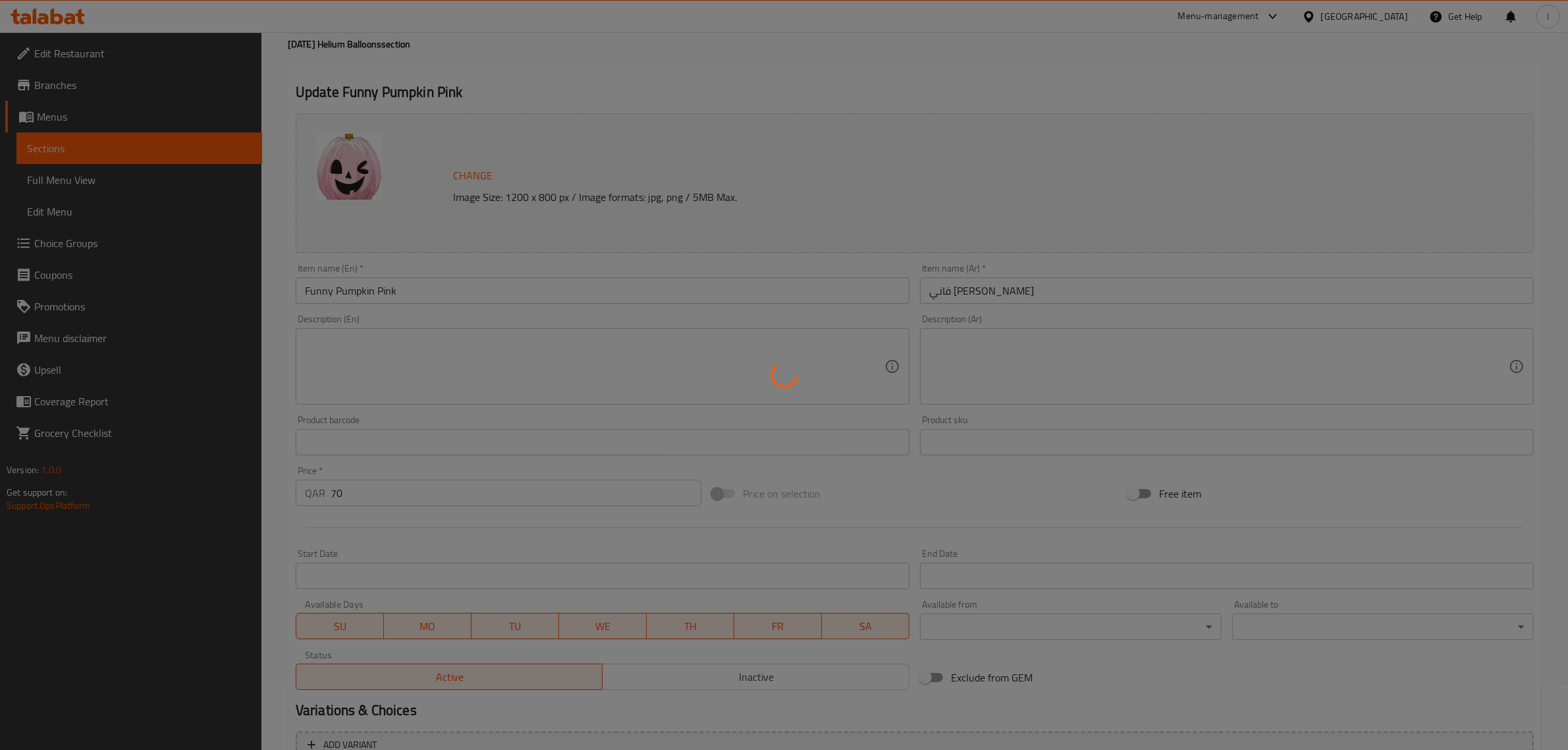
scroll to position [0, 0]
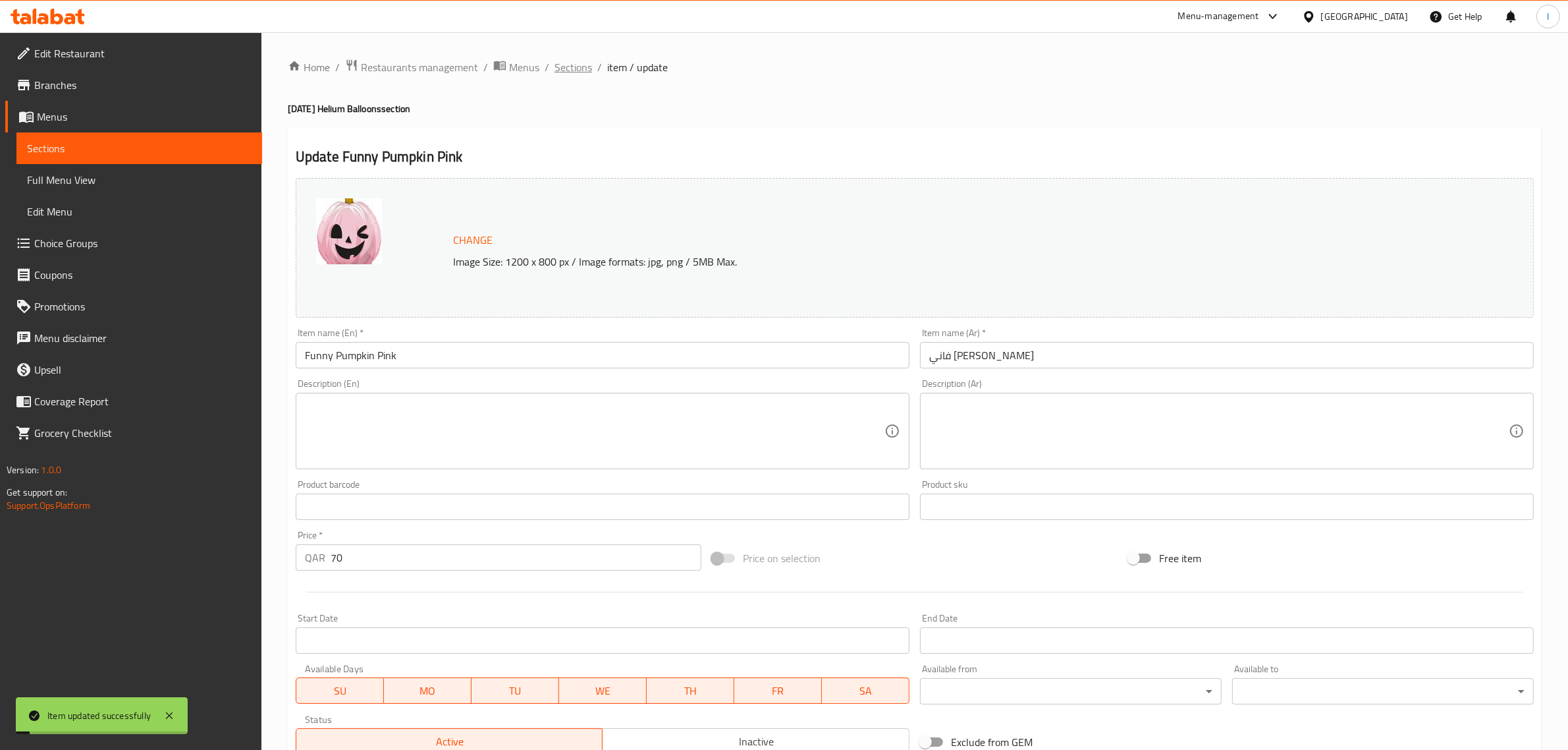
click at [567, 68] on span "Sections" at bounding box center [573, 67] width 37 height 15
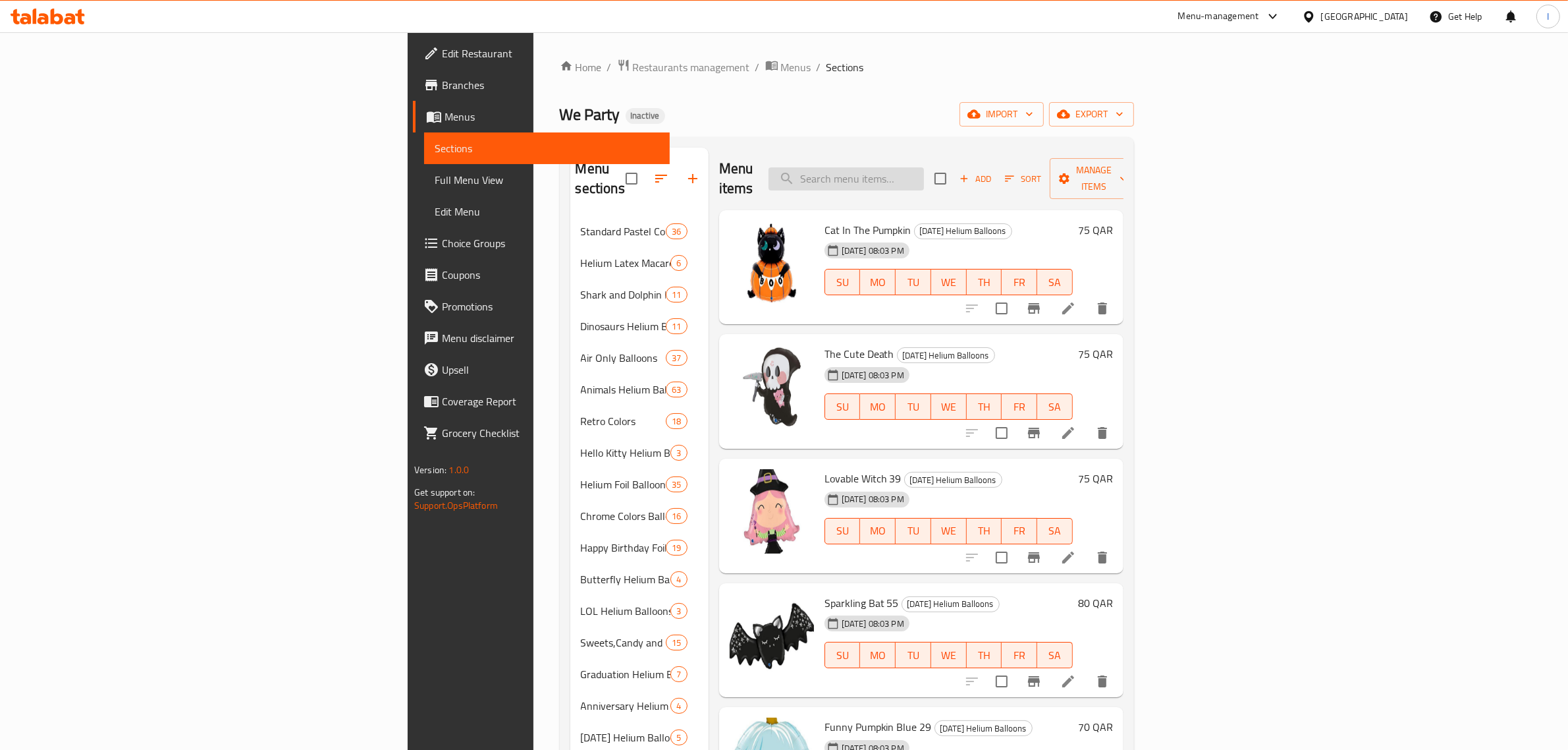
click at [924, 175] on input "search" at bounding box center [846, 179] width 156 height 23
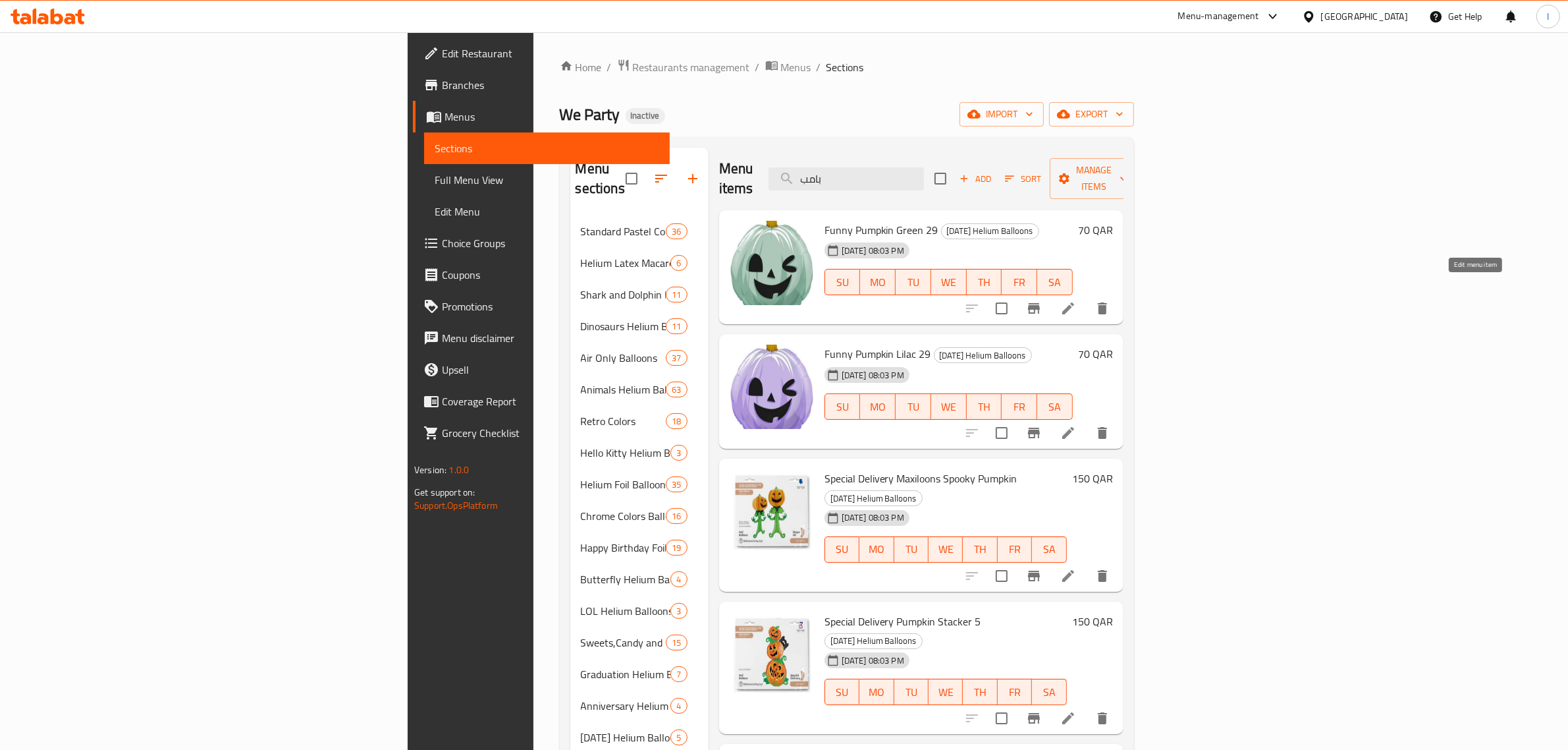
type input "بامب"
click at [1074, 302] on icon at bounding box center [1068, 308] width 12 height 12
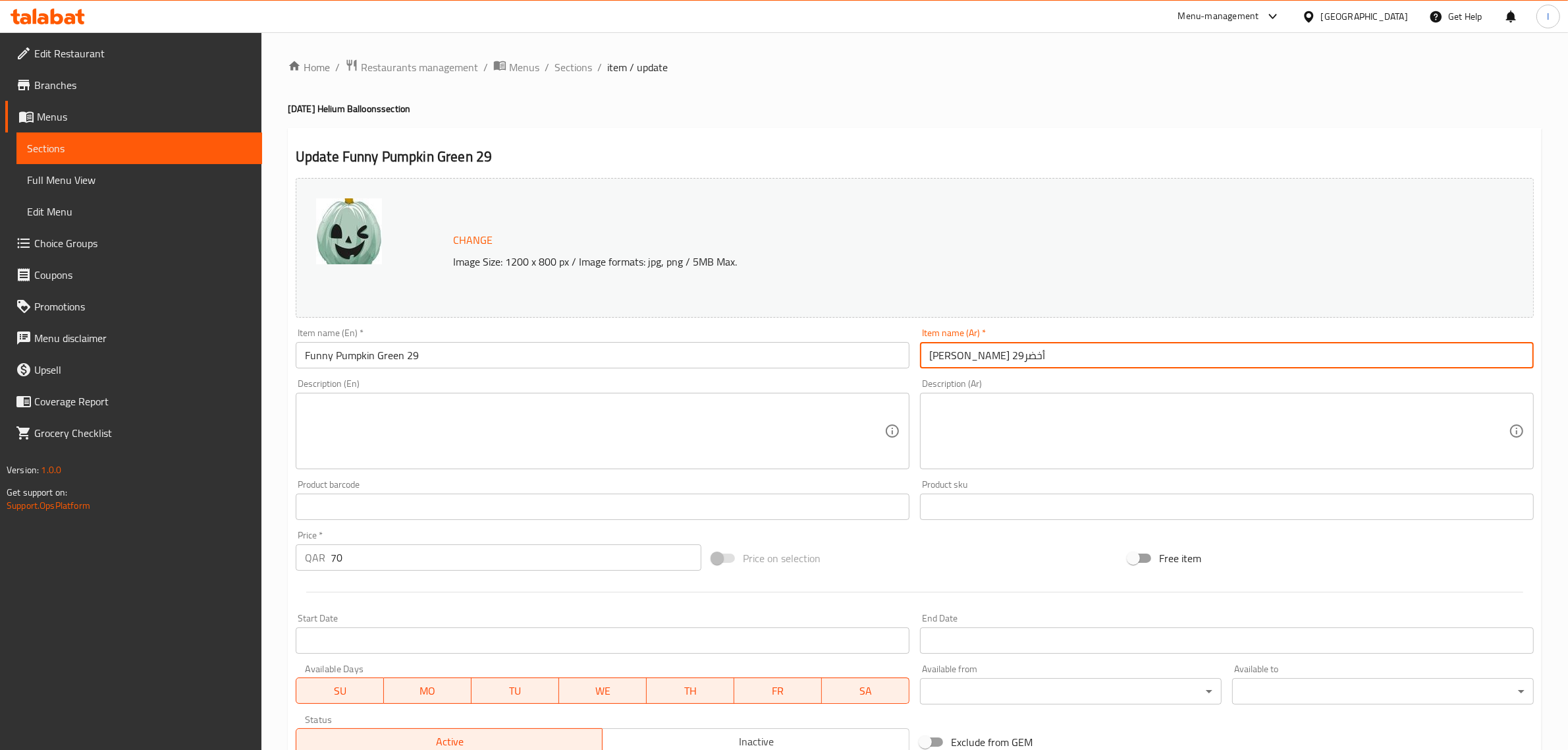
click at [981, 364] on input "[PERSON_NAME] أخضر29" at bounding box center [1226, 354] width 614 height 26
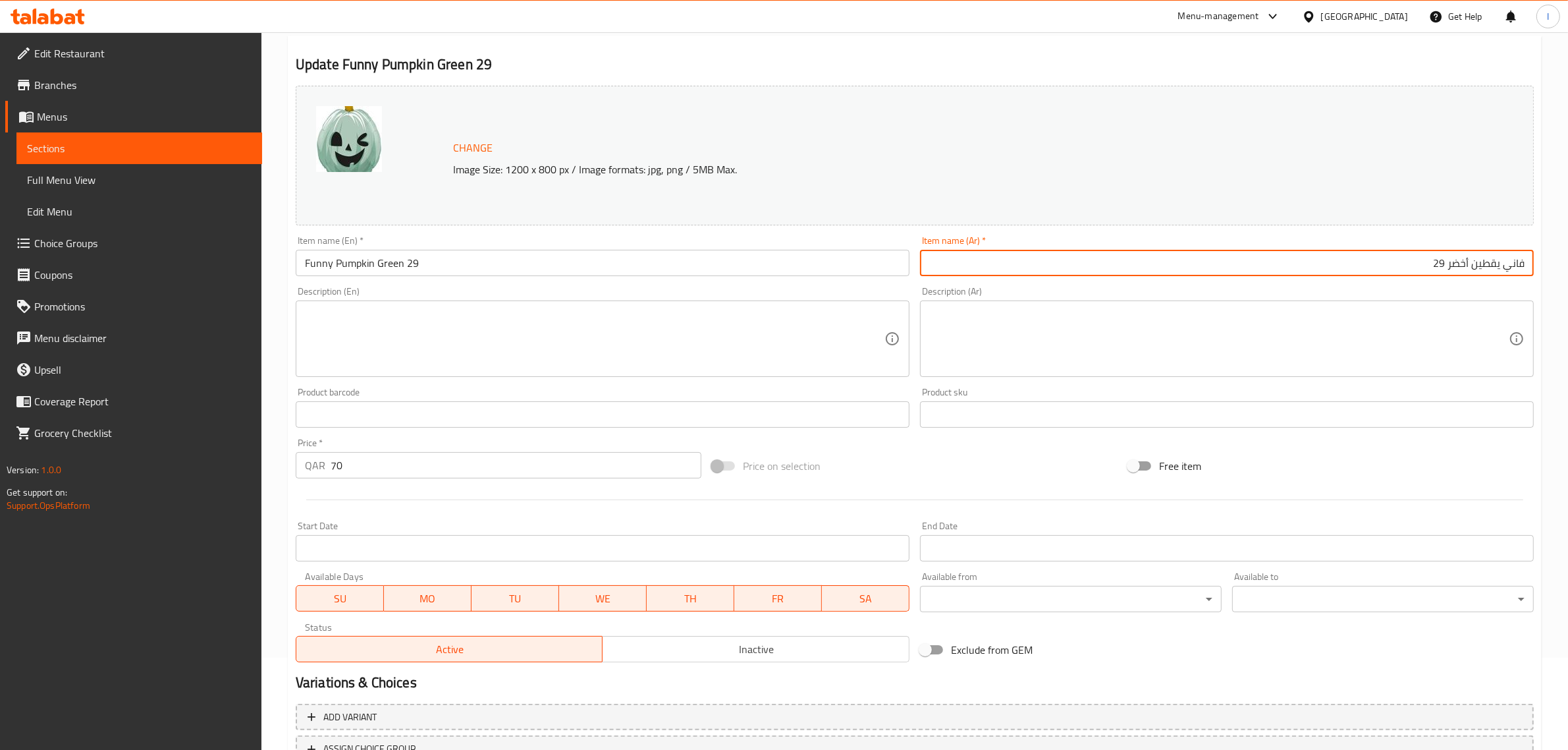
scroll to position [198, 0]
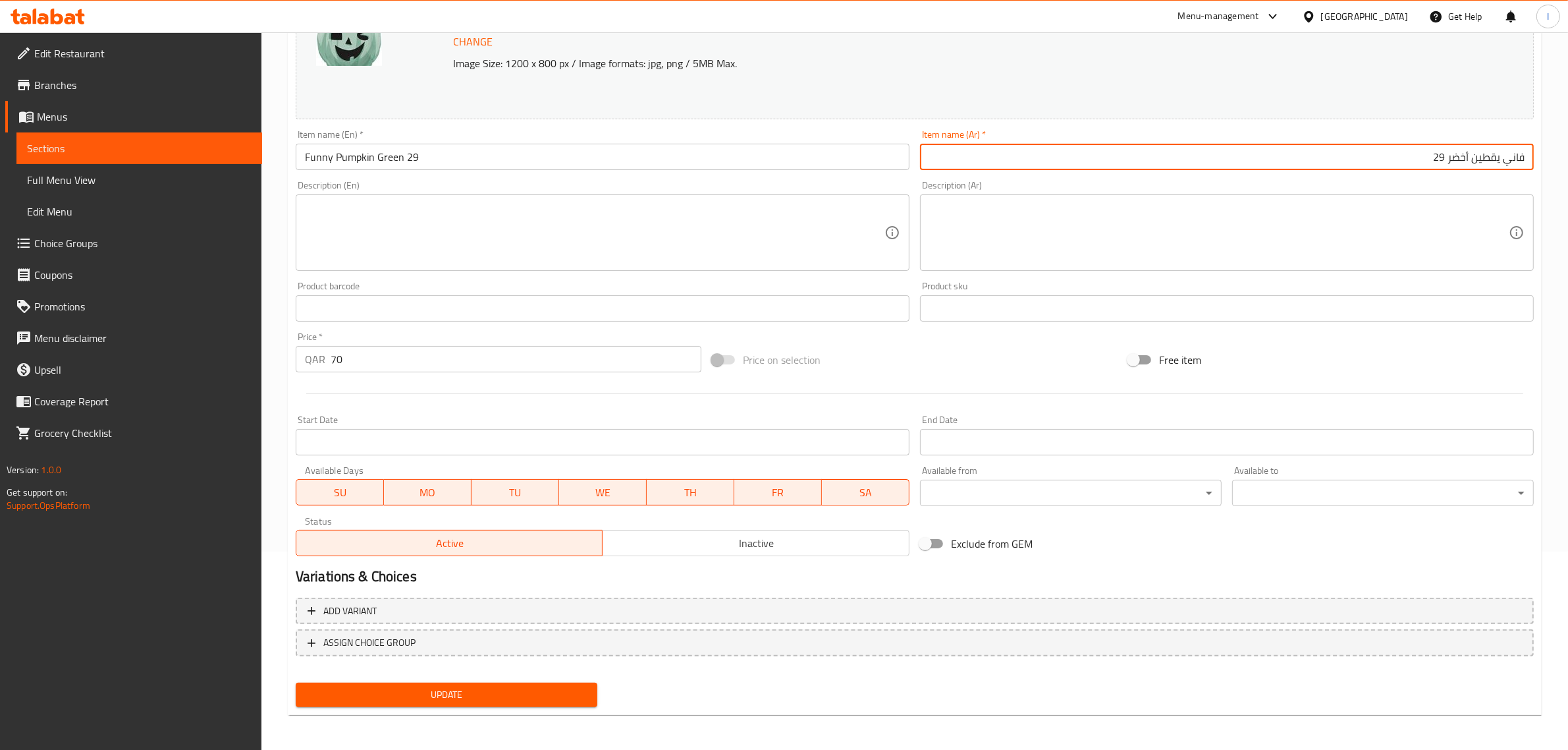
type input "فاني يقطين أخضر 29"
click at [471, 683] on button "Update" at bounding box center [446, 694] width 302 height 24
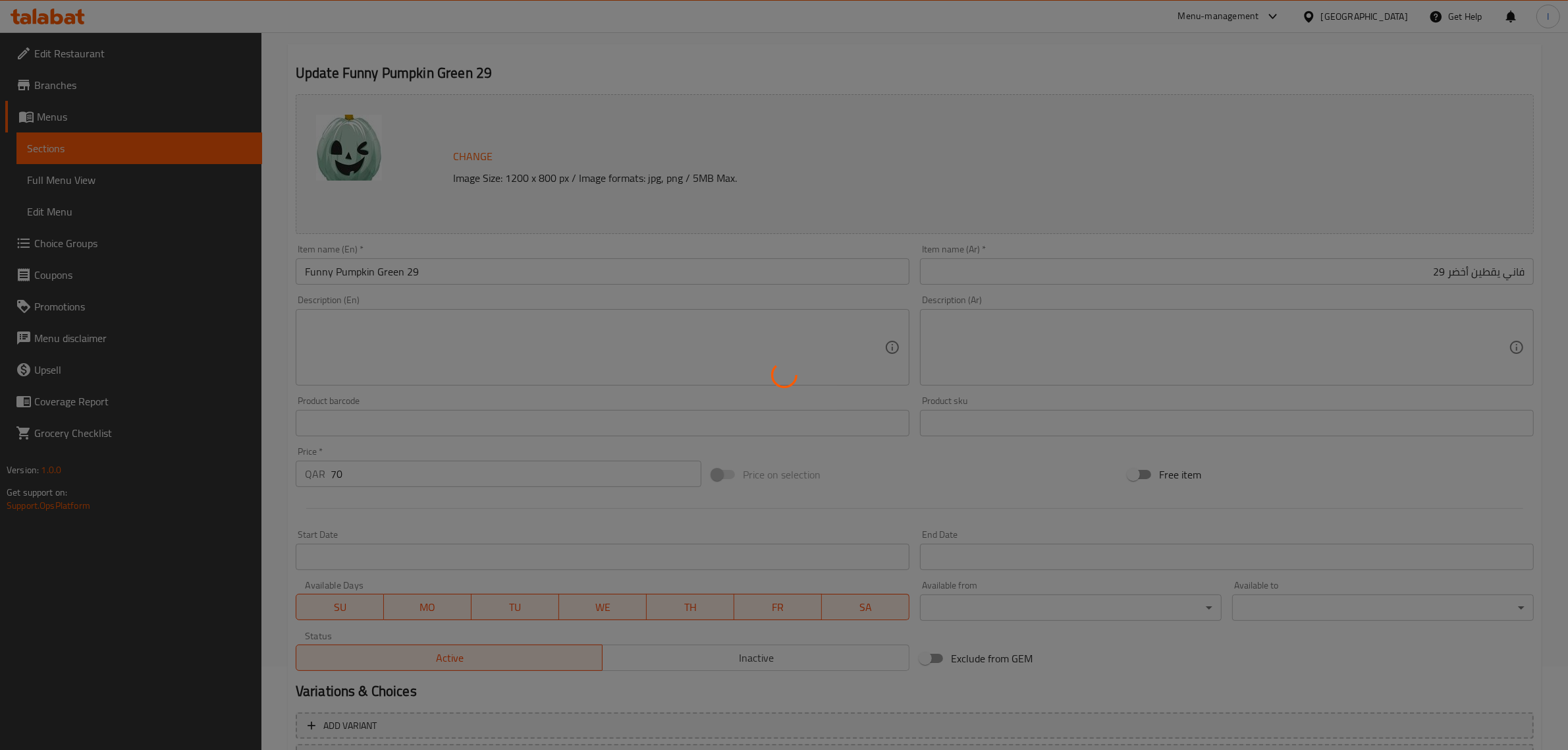
scroll to position [0, 0]
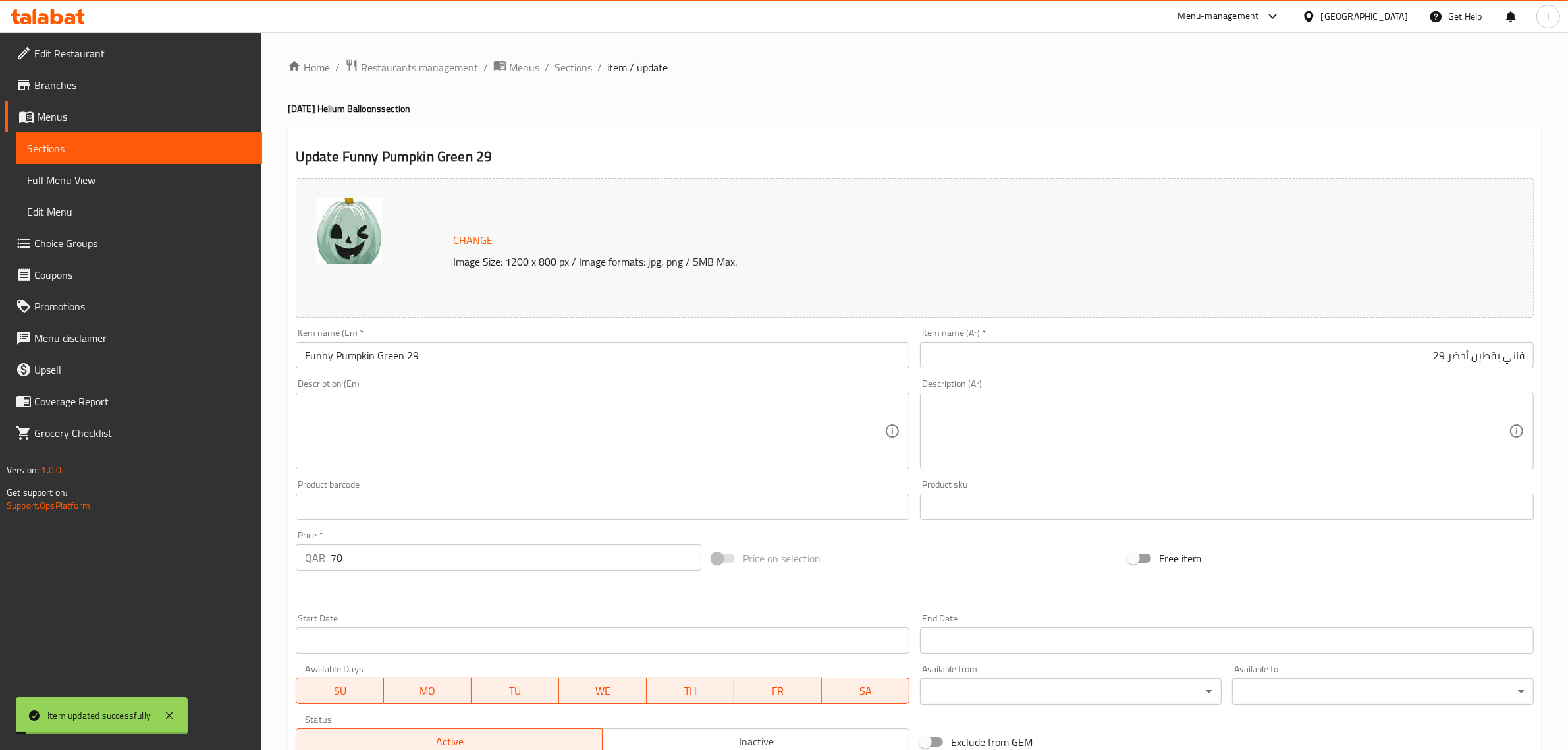
click at [567, 70] on span "Sections" at bounding box center [573, 67] width 37 height 15
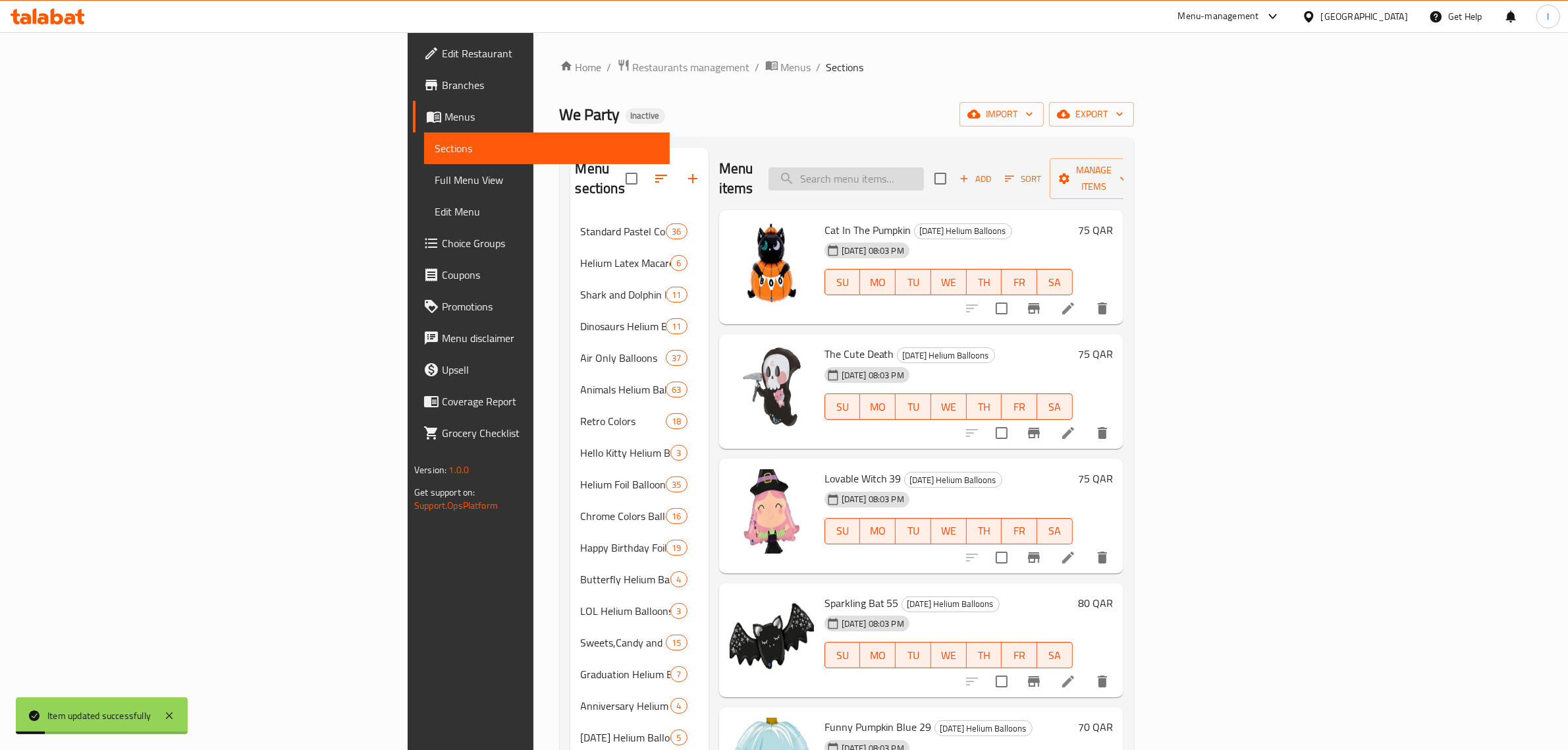
click at [924, 177] on input "search" at bounding box center [846, 179] width 156 height 23
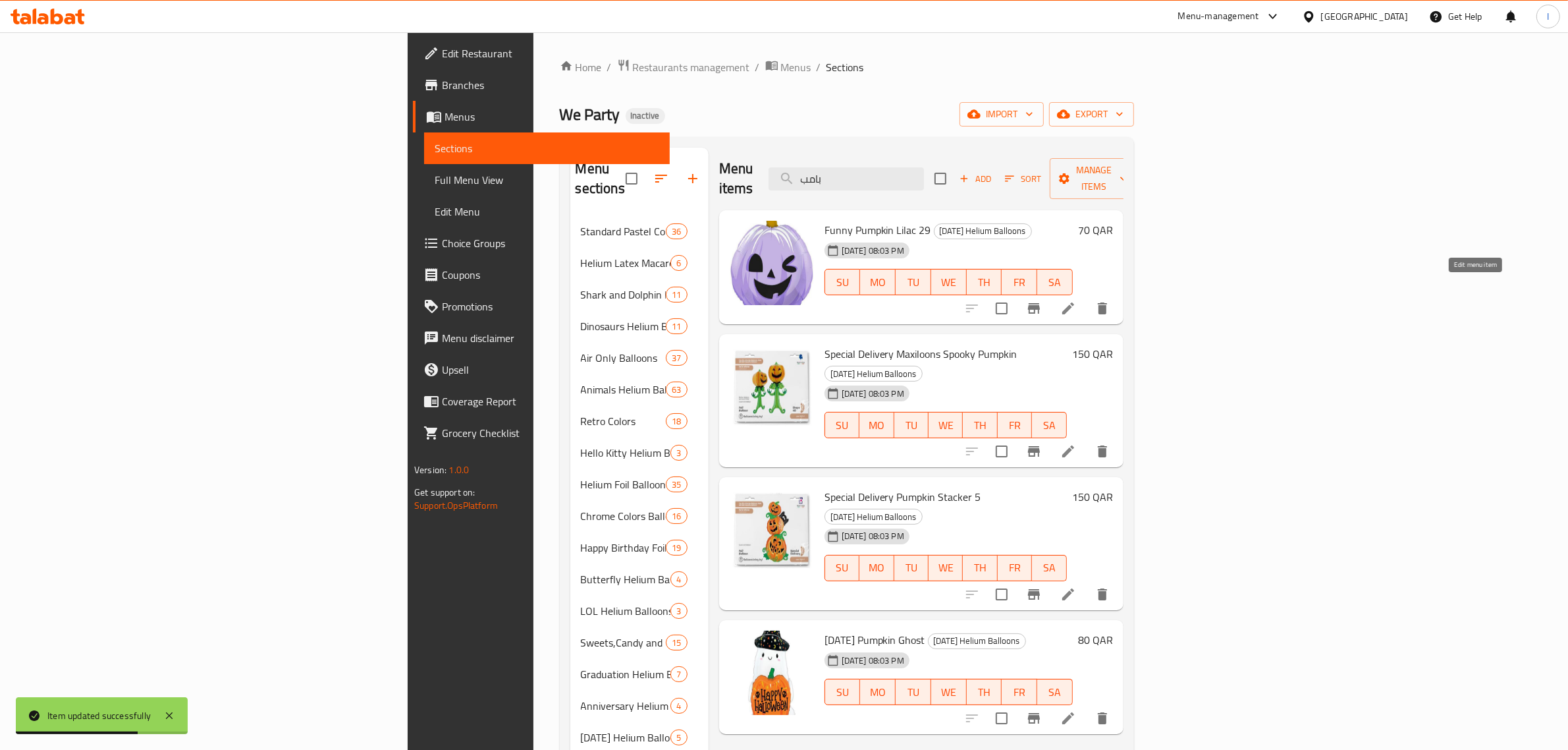
type input "بامب"
click at [1074, 302] on icon at bounding box center [1068, 308] width 12 height 12
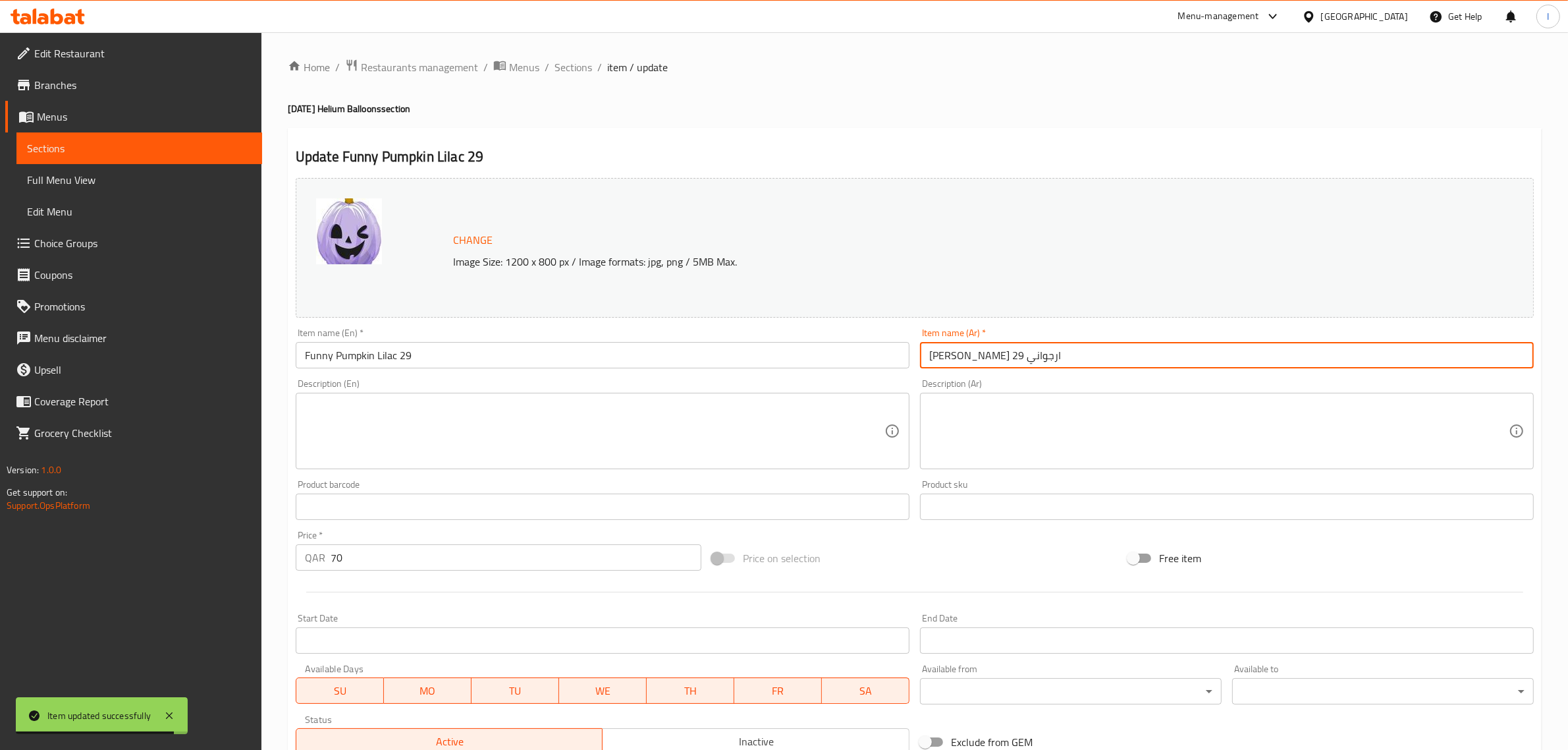
click at [1005, 357] on input "[PERSON_NAME] ارجواني 29" at bounding box center [1226, 354] width 614 height 26
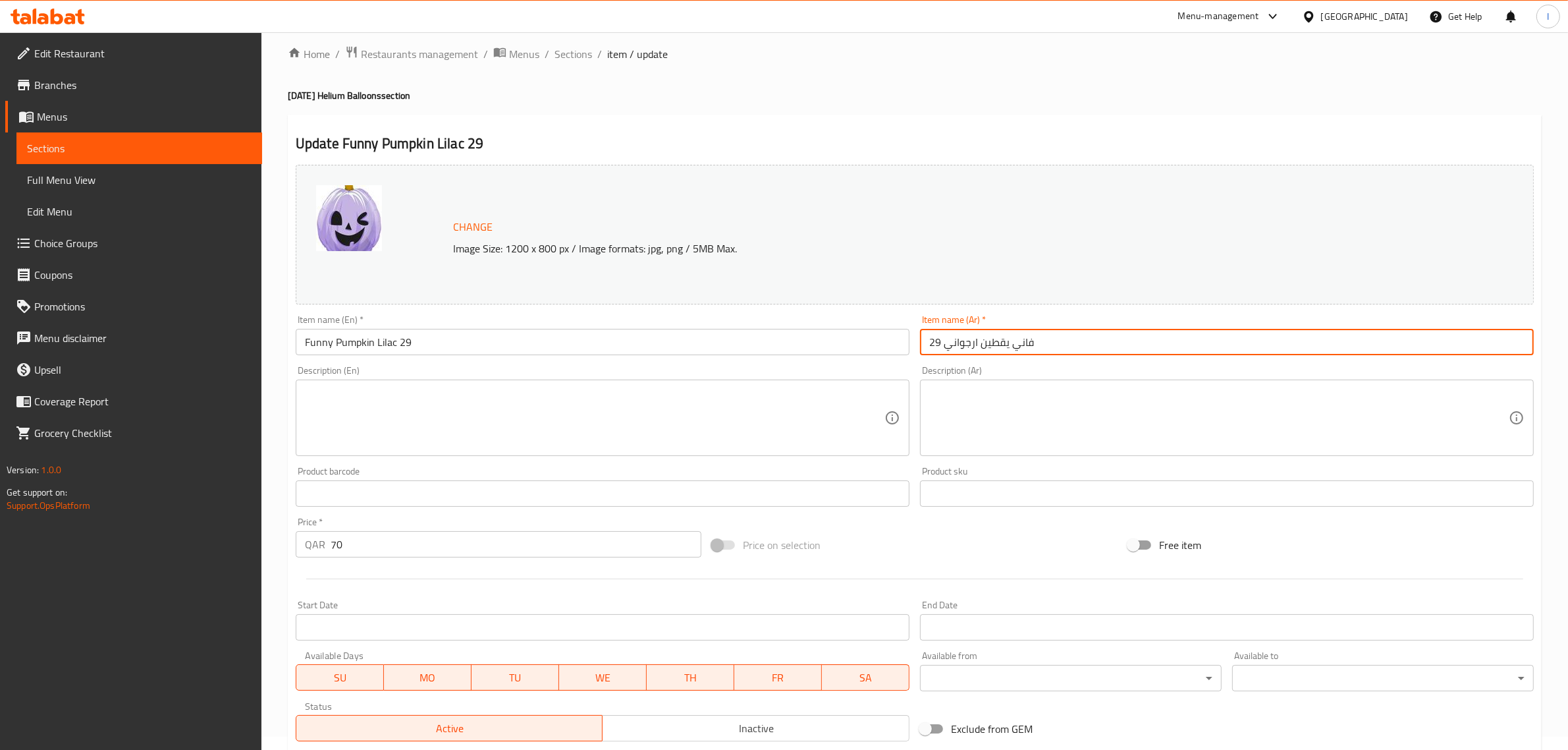
scroll to position [198, 0]
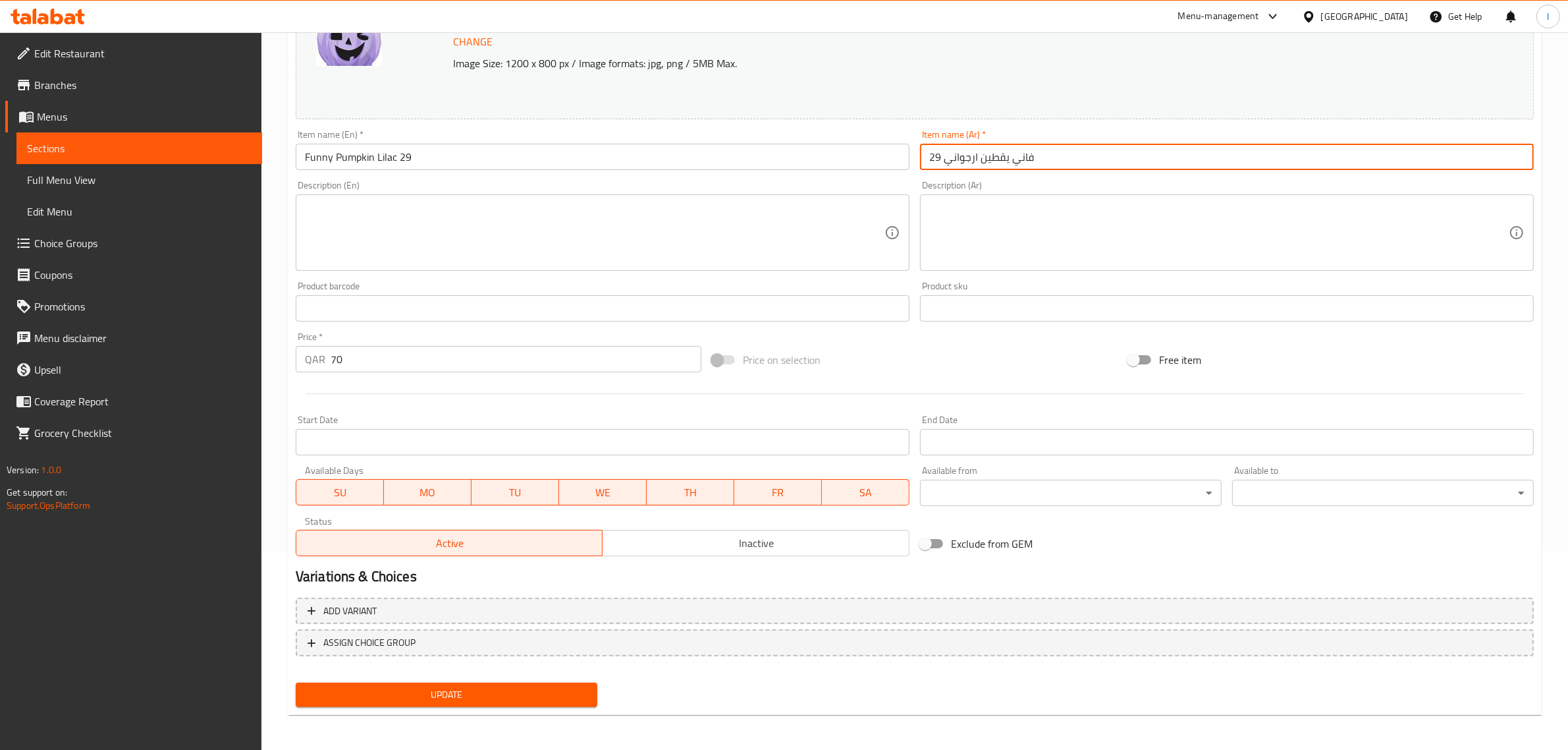
type input "فاني يقطين ارجواني 29"
click at [509, 692] on span "Update" at bounding box center [446, 694] width 280 height 16
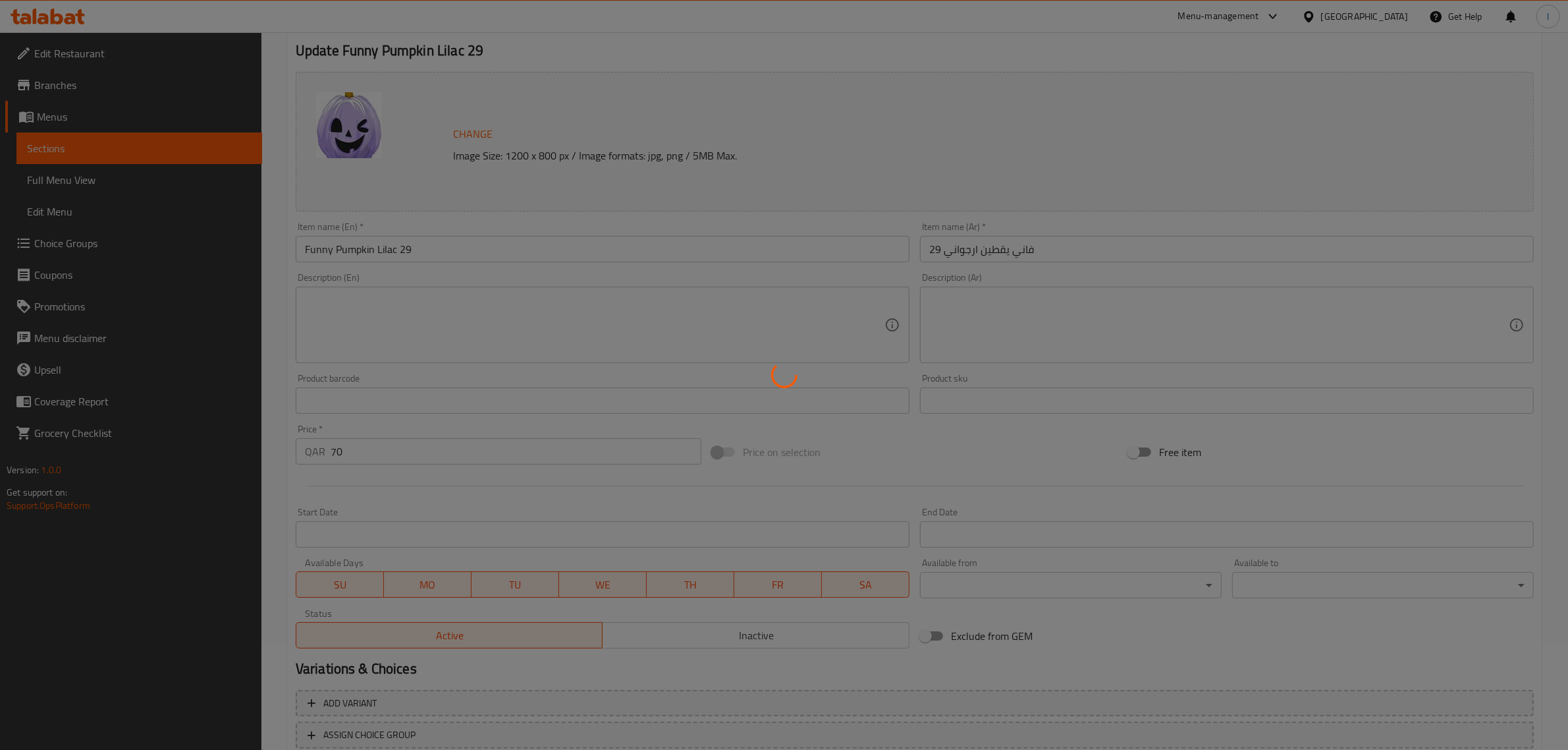
scroll to position [0, 0]
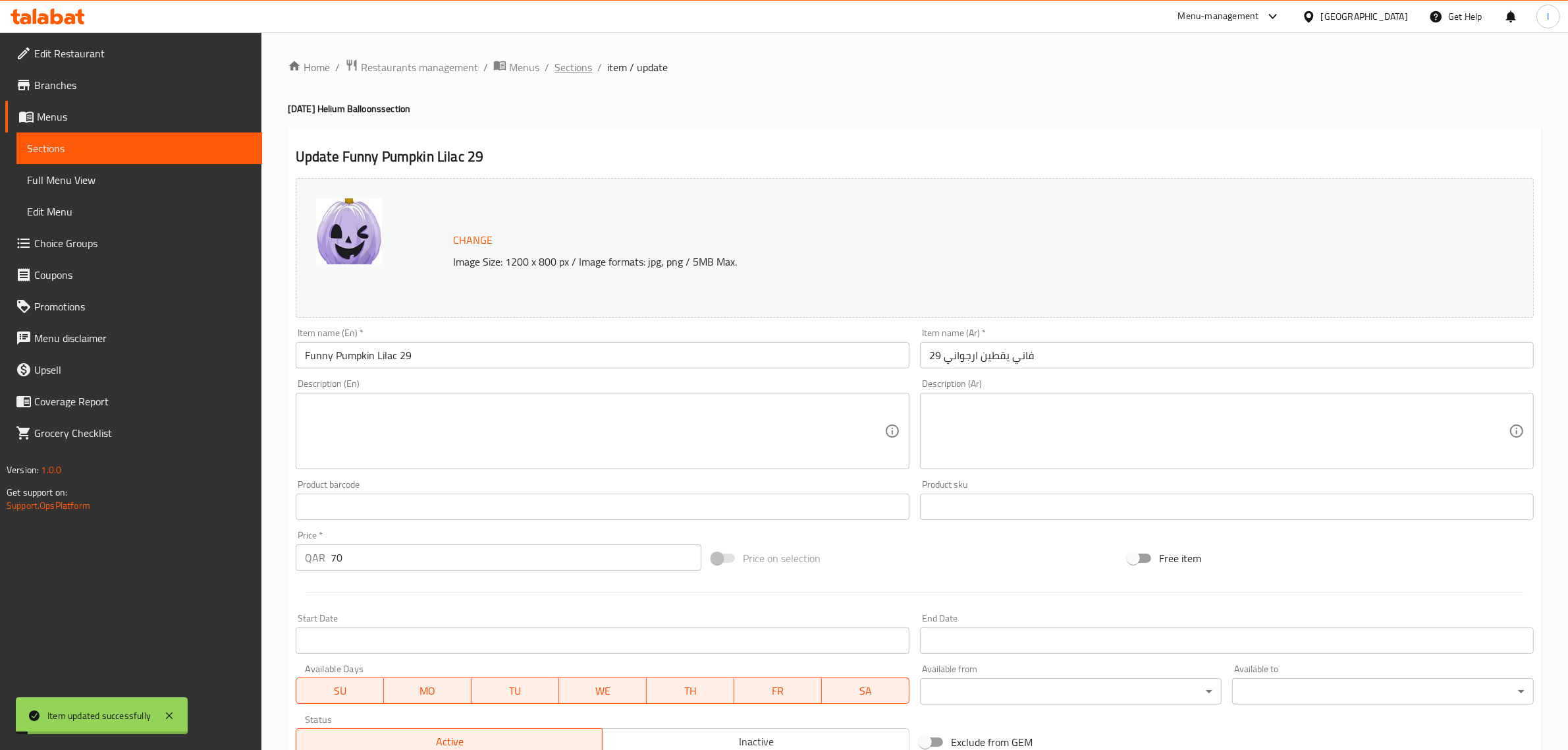
click at [574, 73] on span "Sections" at bounding box center [573, 67] width 37 height 15
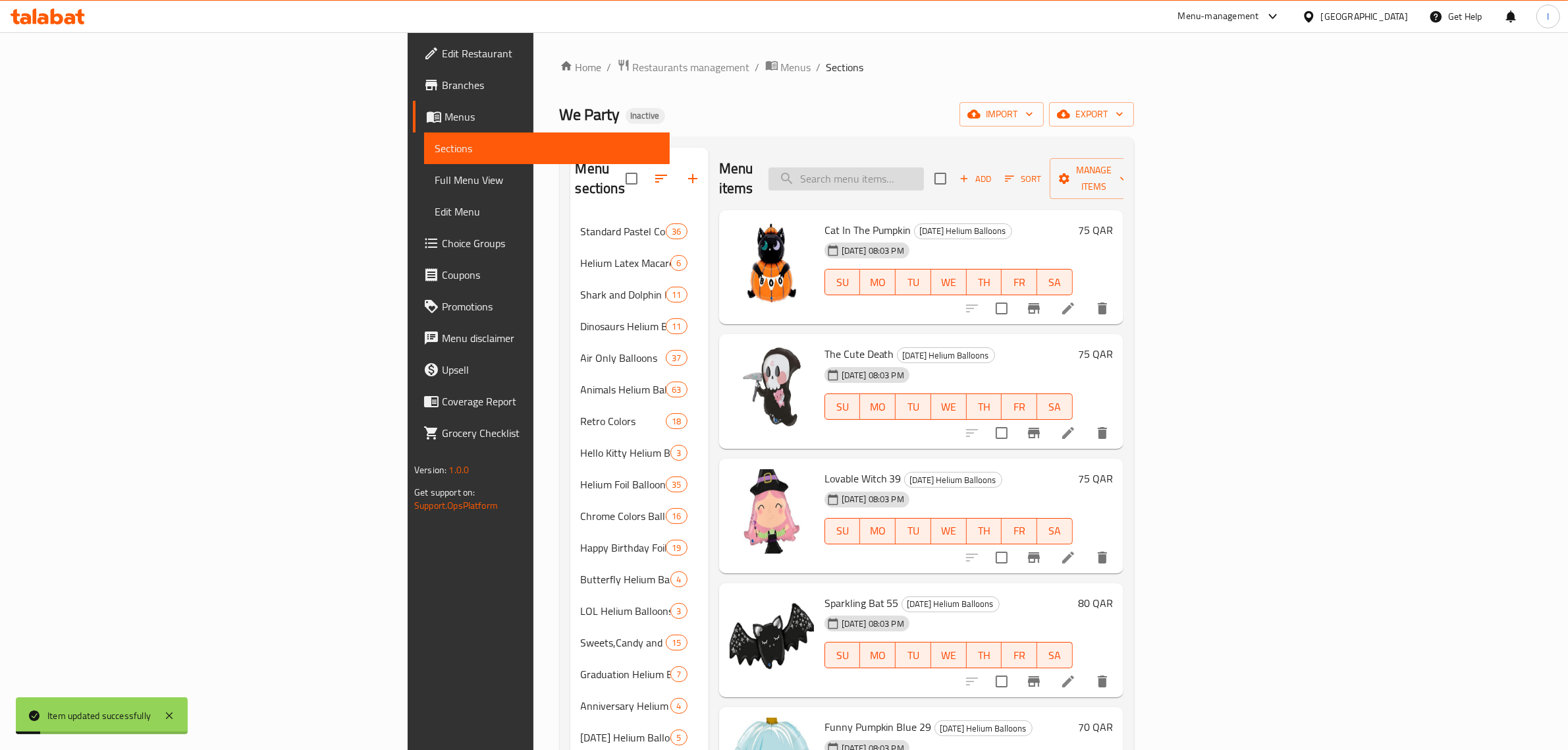
click at [924, 170] on input "search" at bounding box center [846, 179] width 156 height 23
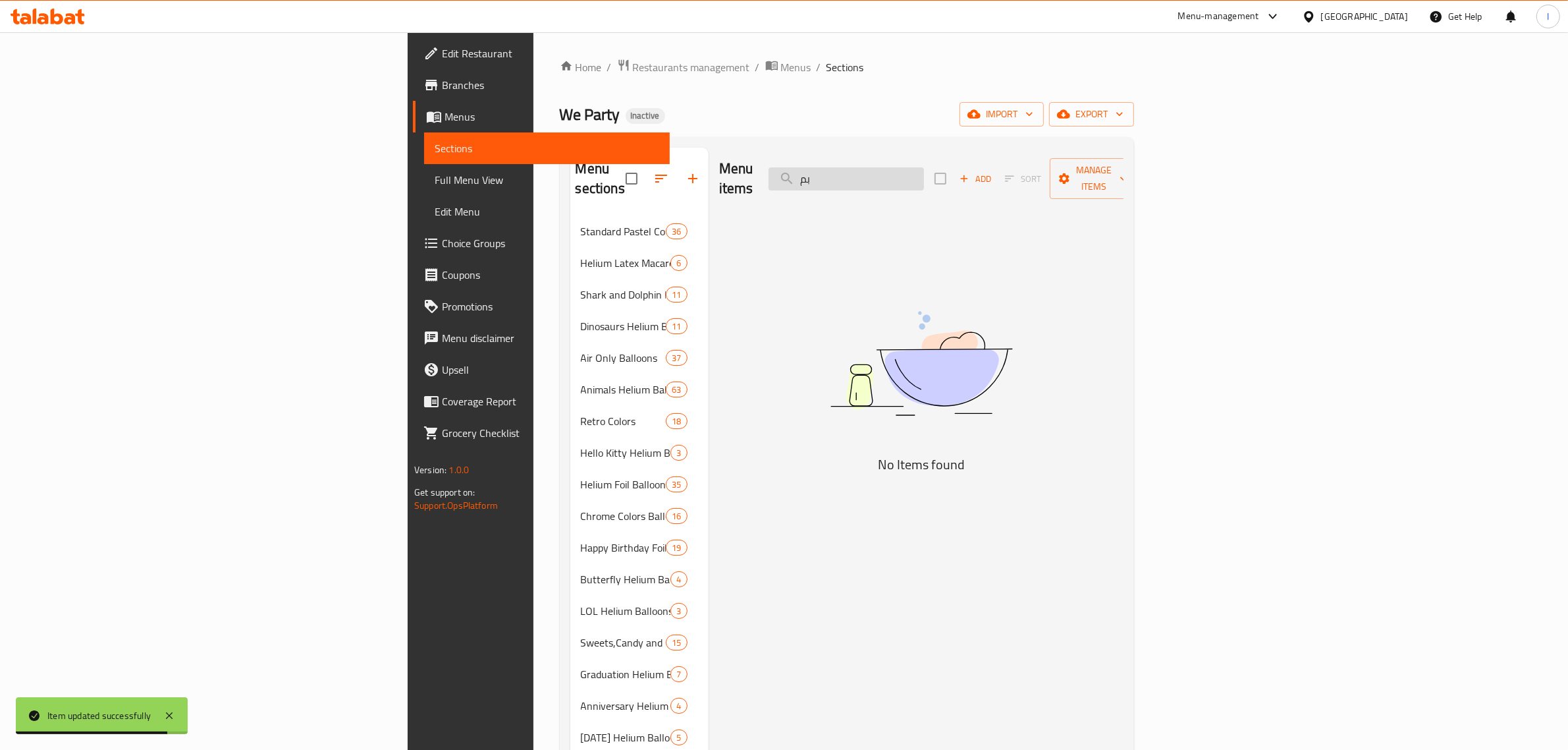
click at [924, 175] on input "بم" at bounding box center [846, 179] width 156 height 23
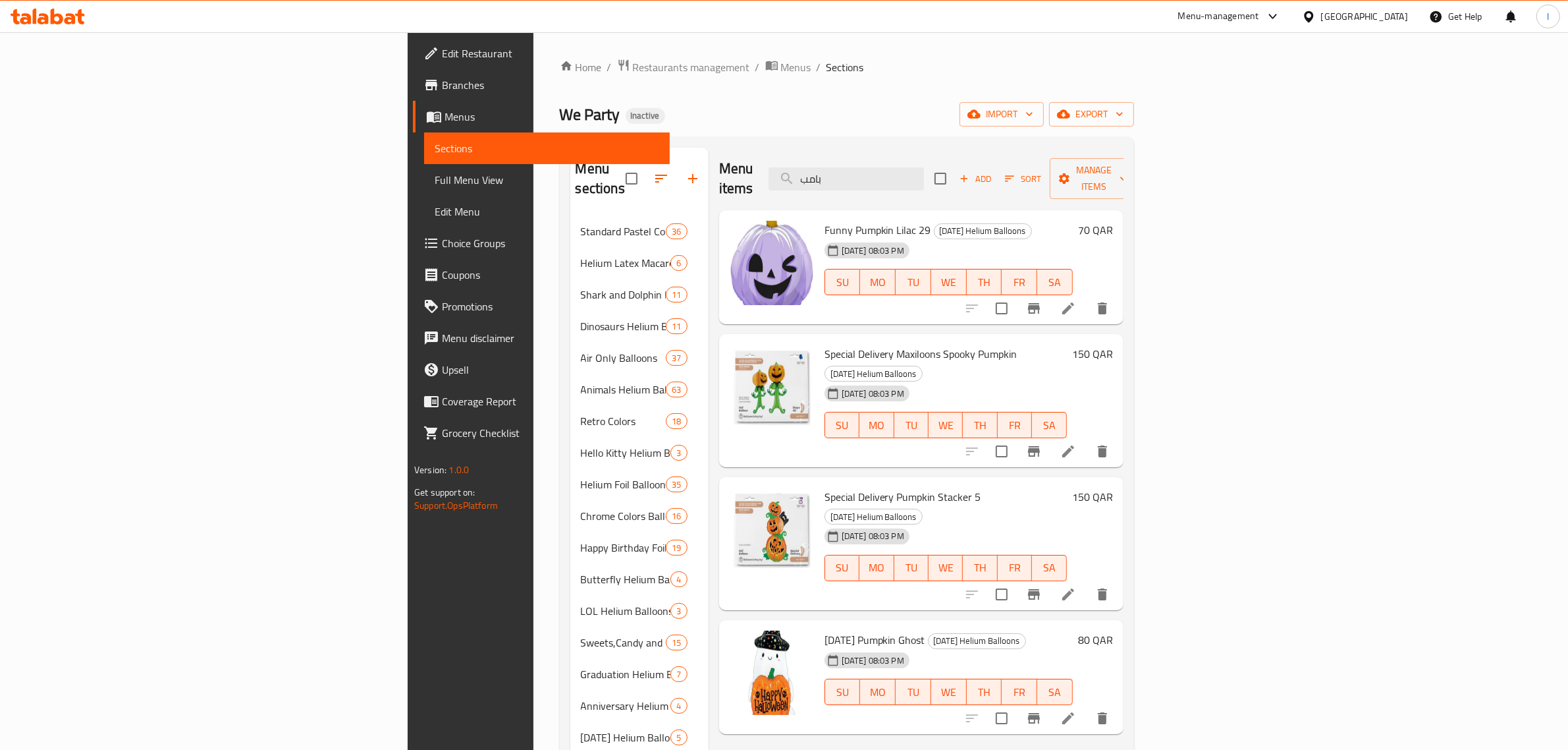
type input "بامب"
click at [1074, 302] on icon at bounding box center [1068, 308] width 12 height 12
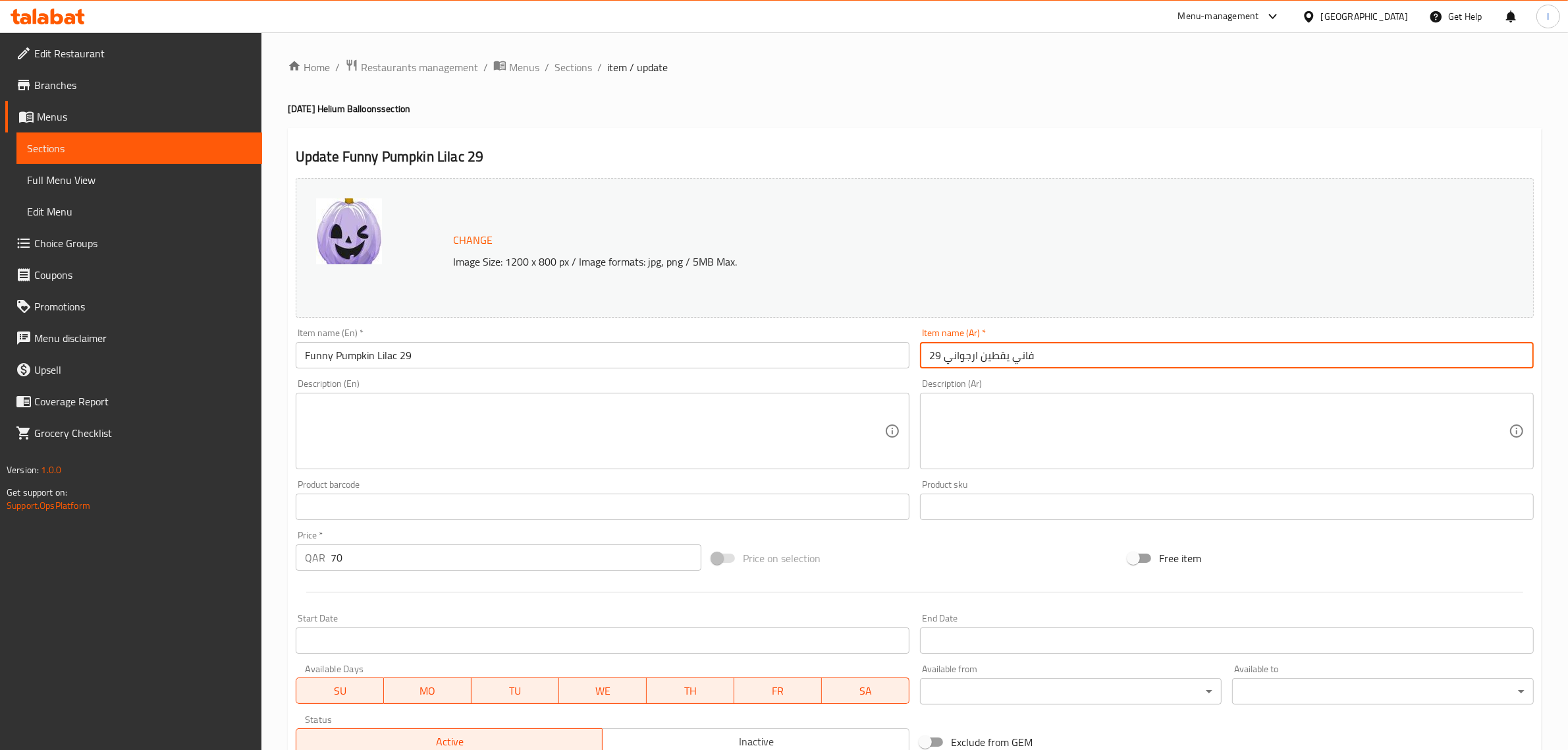
click at [1005, 353] on input "فاني يقطين ارجواني 29" at bounding box center [1226, 354] width 614 height 26
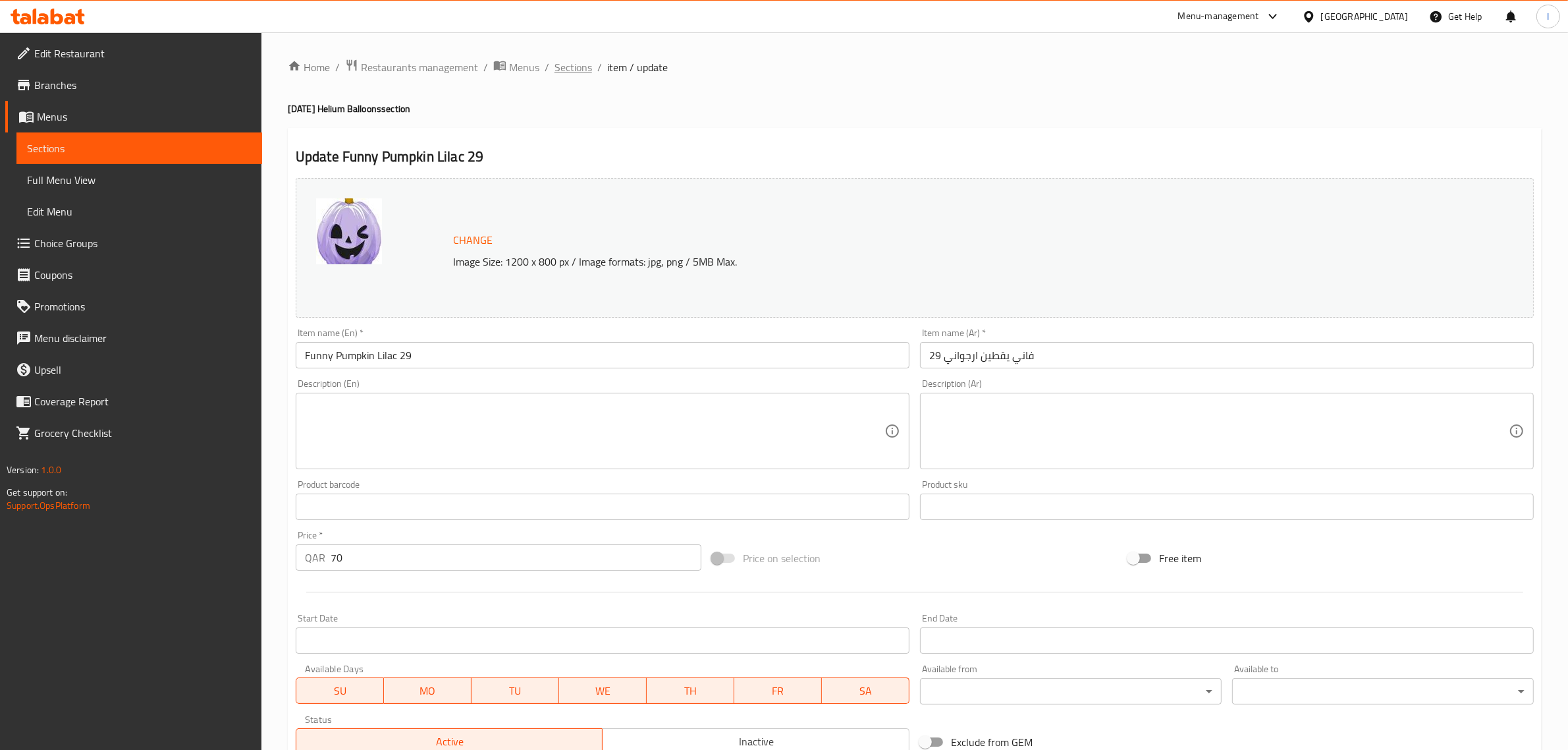
click at [571, 60] on span "Sections" at bounding box center [573, 67] width 37 height 15
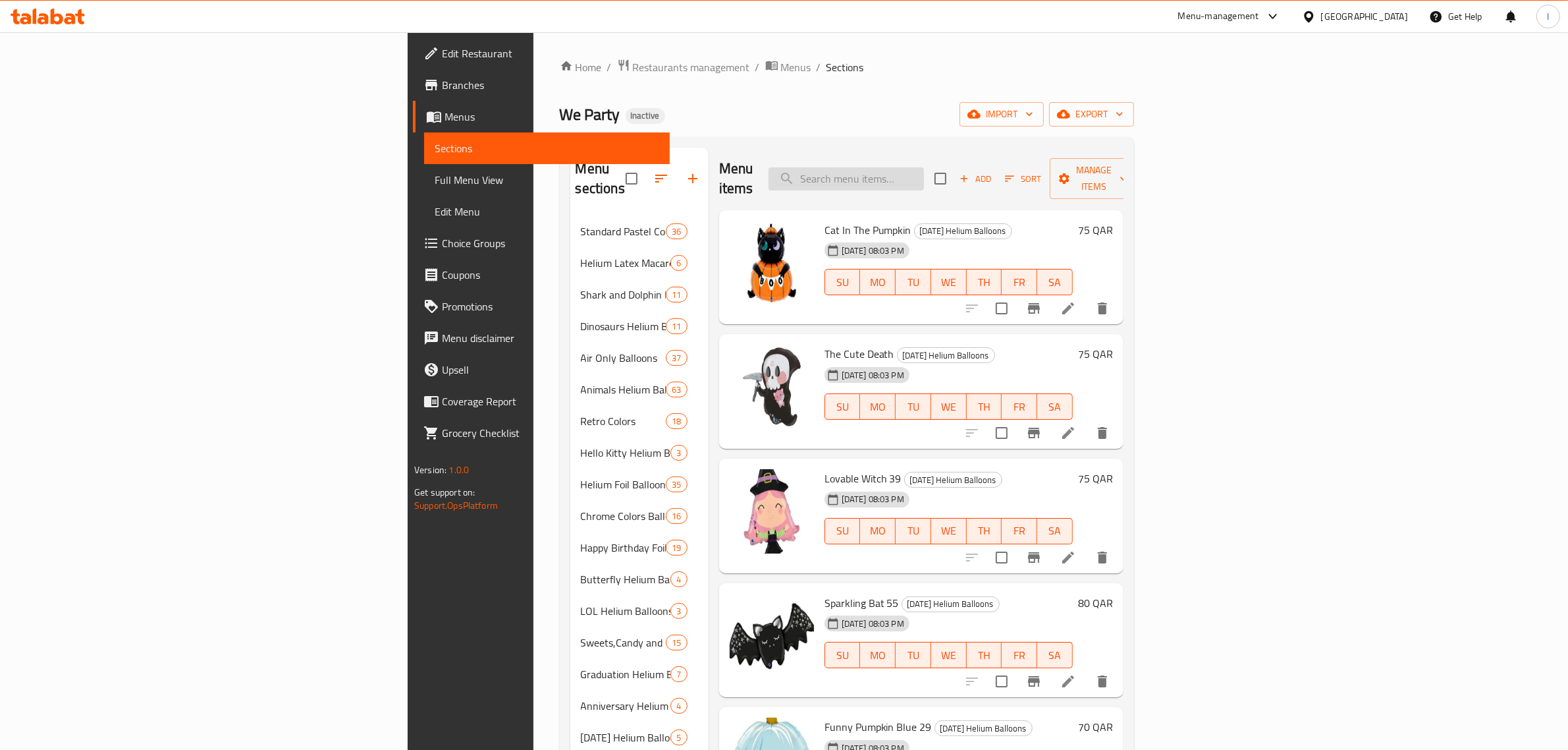
click at [924, 173] on input "search" at bounding box center [846, 179] width 156 height 23
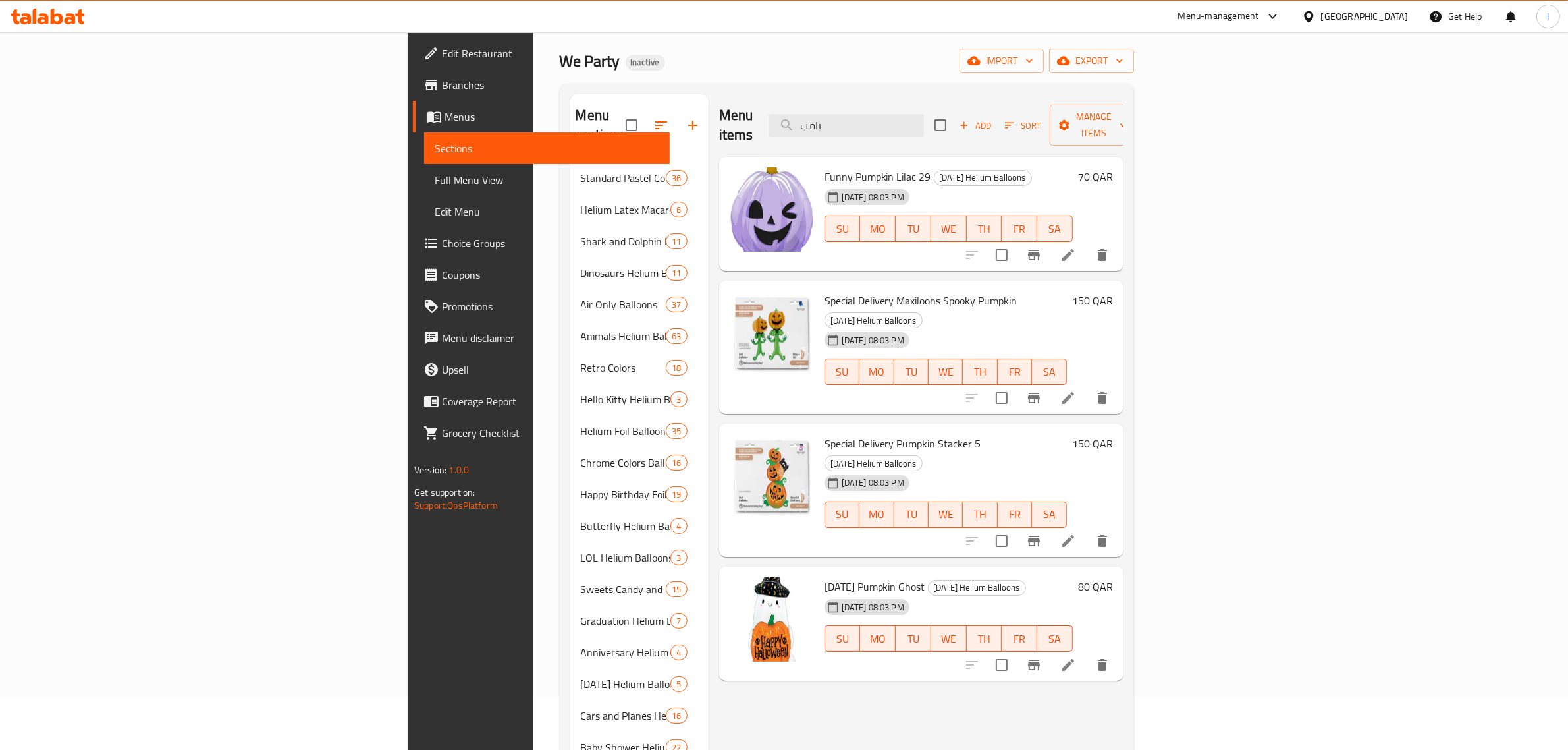
scroll to position [83, 0]
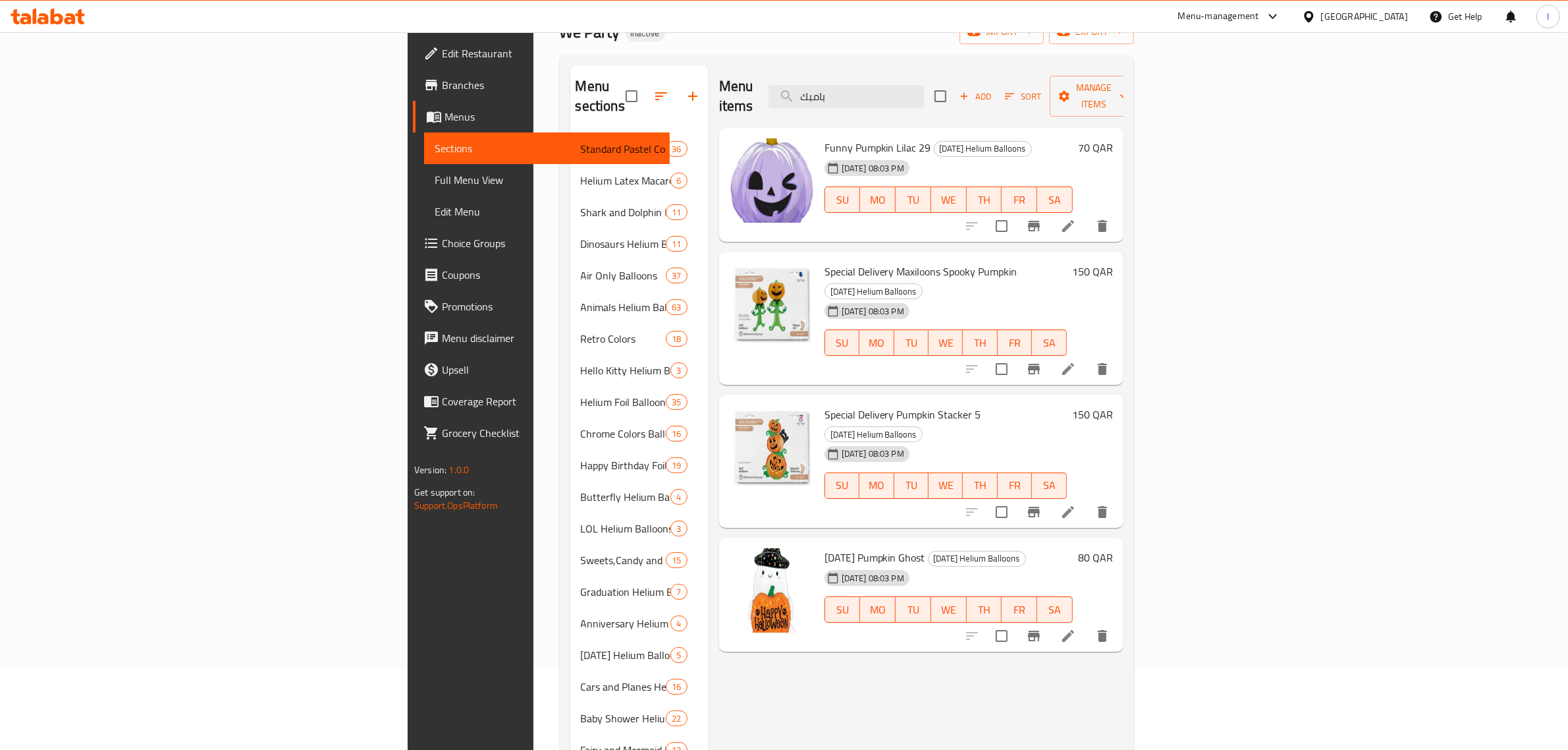
type input "بامبك"
click at [1087, 357] on li at bounding box center [1068, 369] width 36 height 24
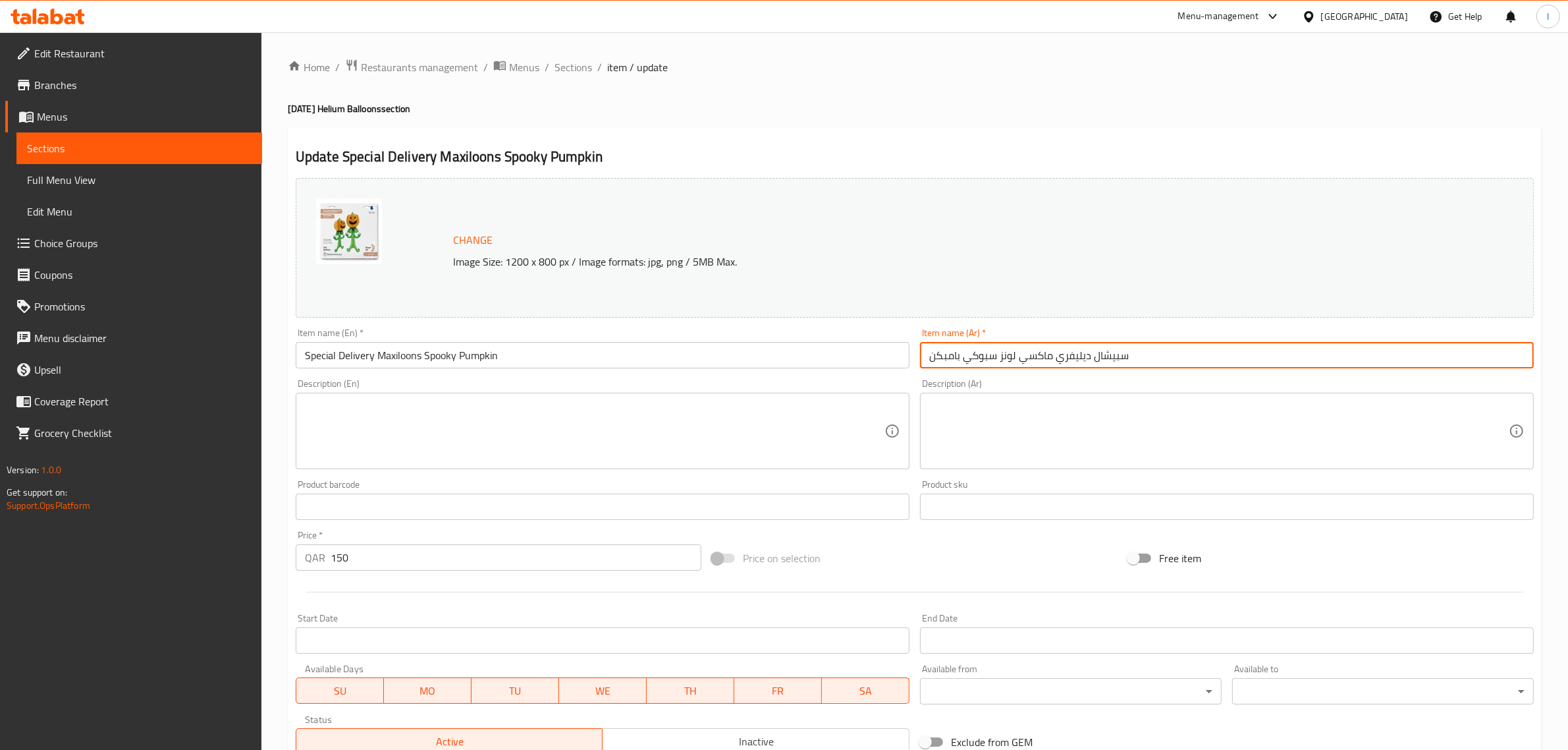
click at [950, 357] on input "سبيشال ديليفري ماكسي لونز سبوكي بامبكن" at bounding box center [1226, 354] width 614 height 26
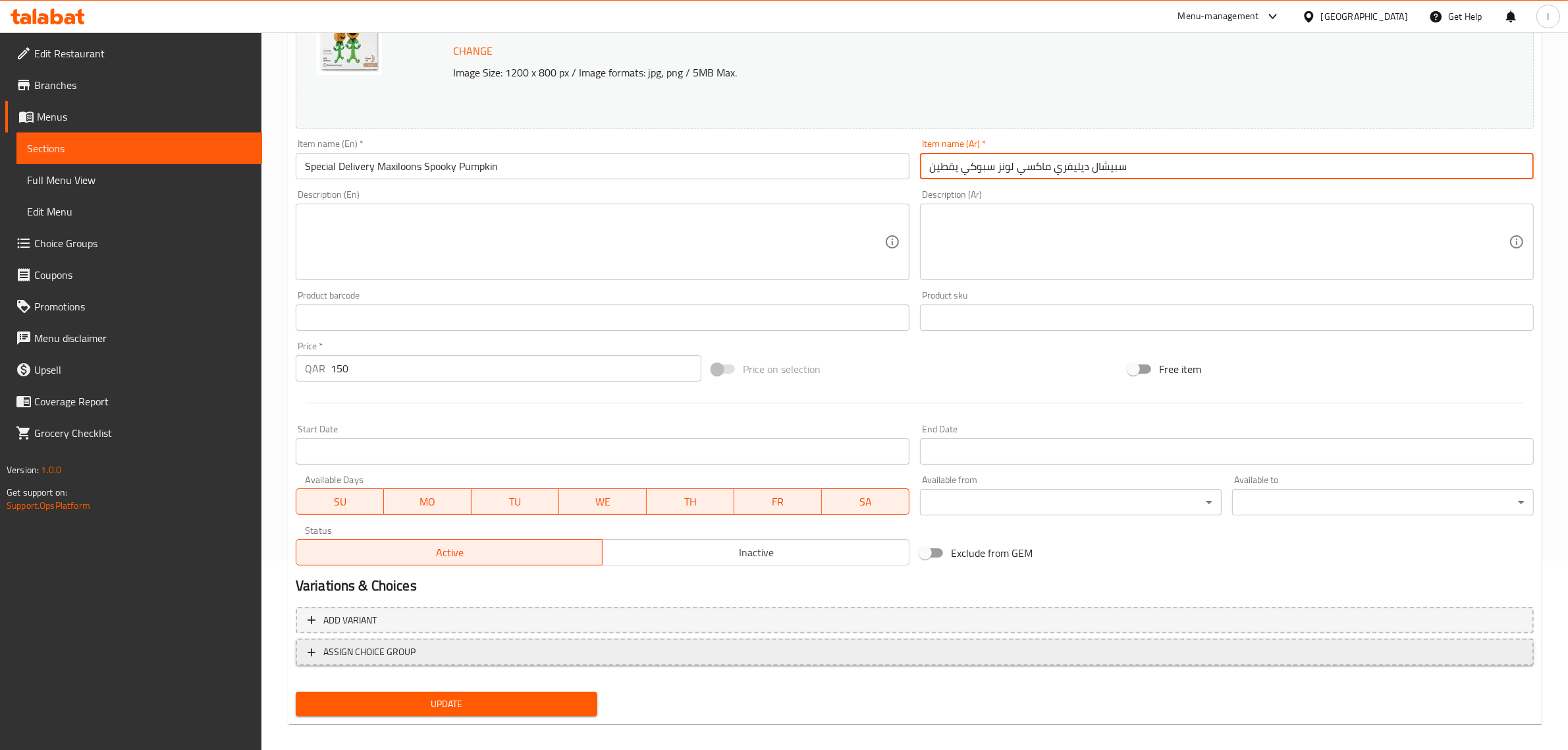
scroll to position [198, 0]
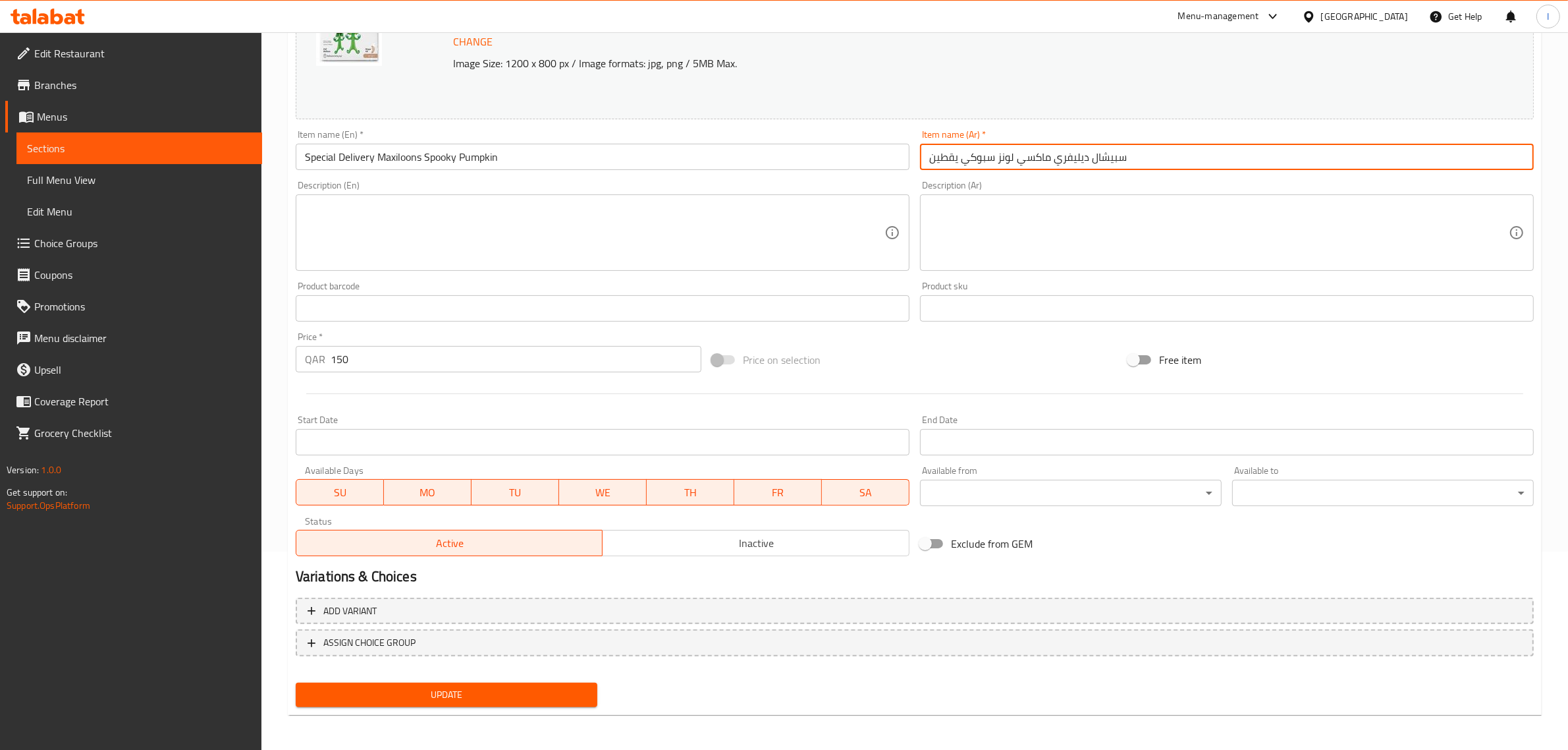
type input "سبيشال ديليفري ماكسي لونز سبوكي يقطين"
click at [504, 687] on span "Update" at bounding box center [446, 694] width 280 height 16
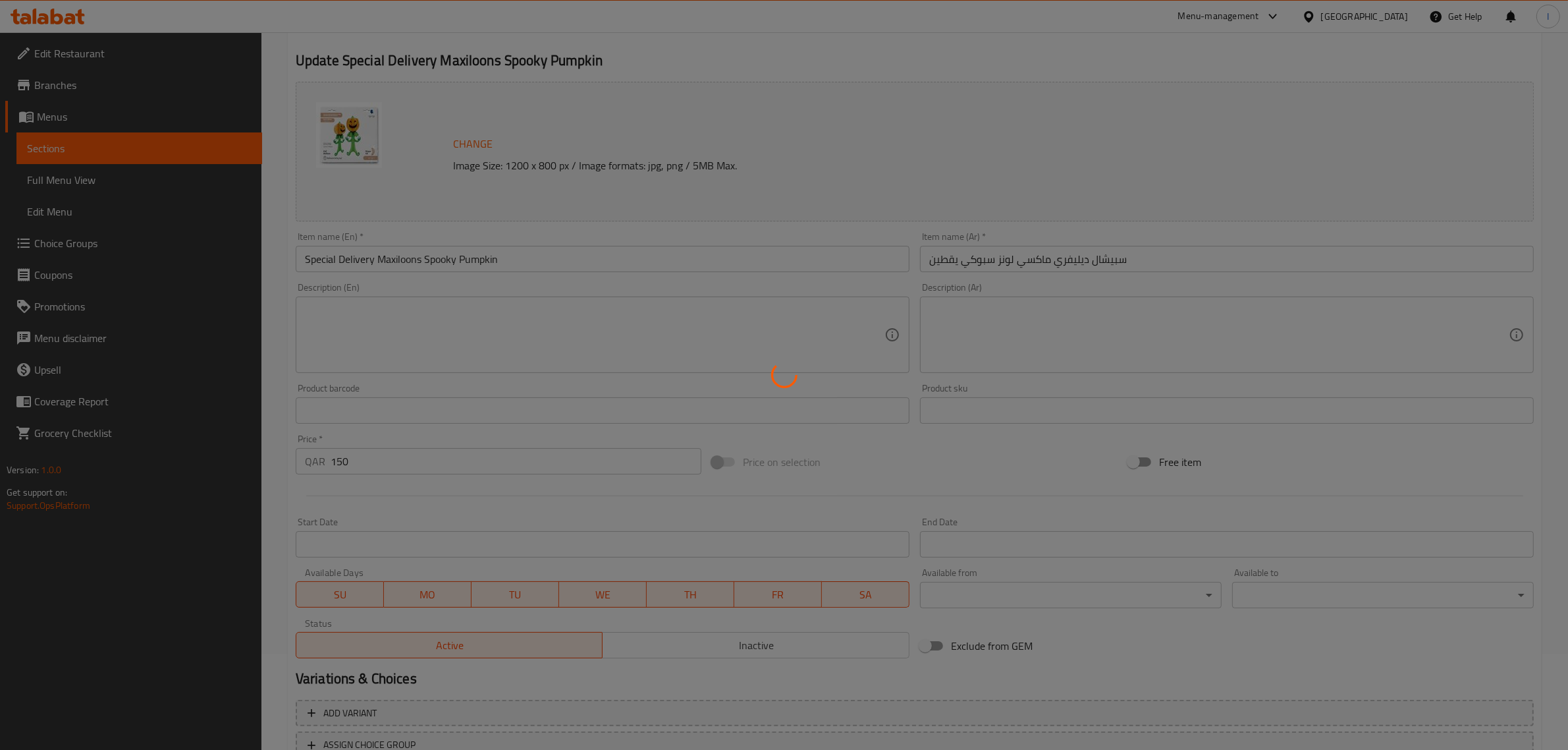
scroll to position [0, 0]
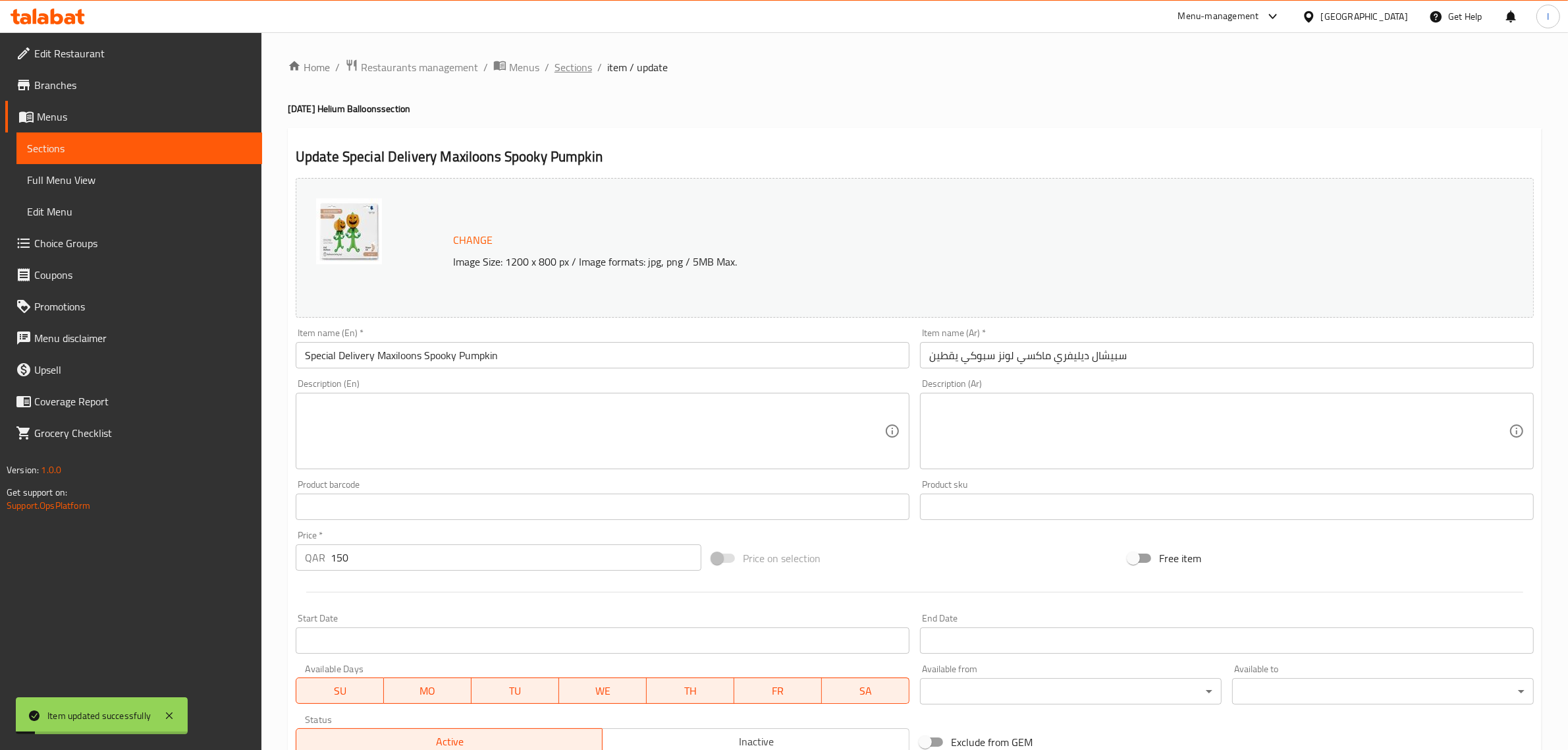
click at [586, 66] on span "Sections" at bounding box center [573, 67] width 37 height 15
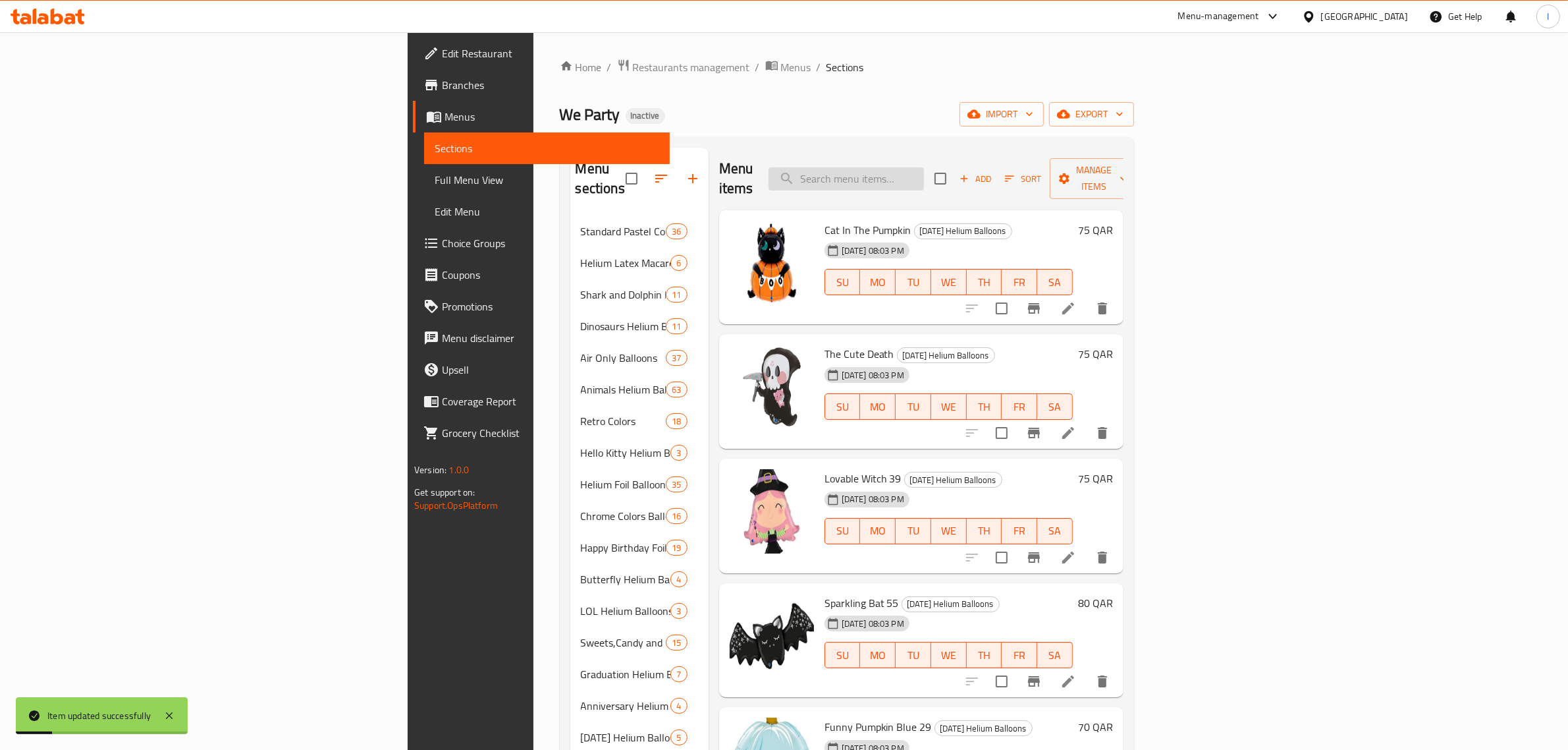
click at [924, 169] on input "search" at bounding box center [846, 179] width 156 height 23
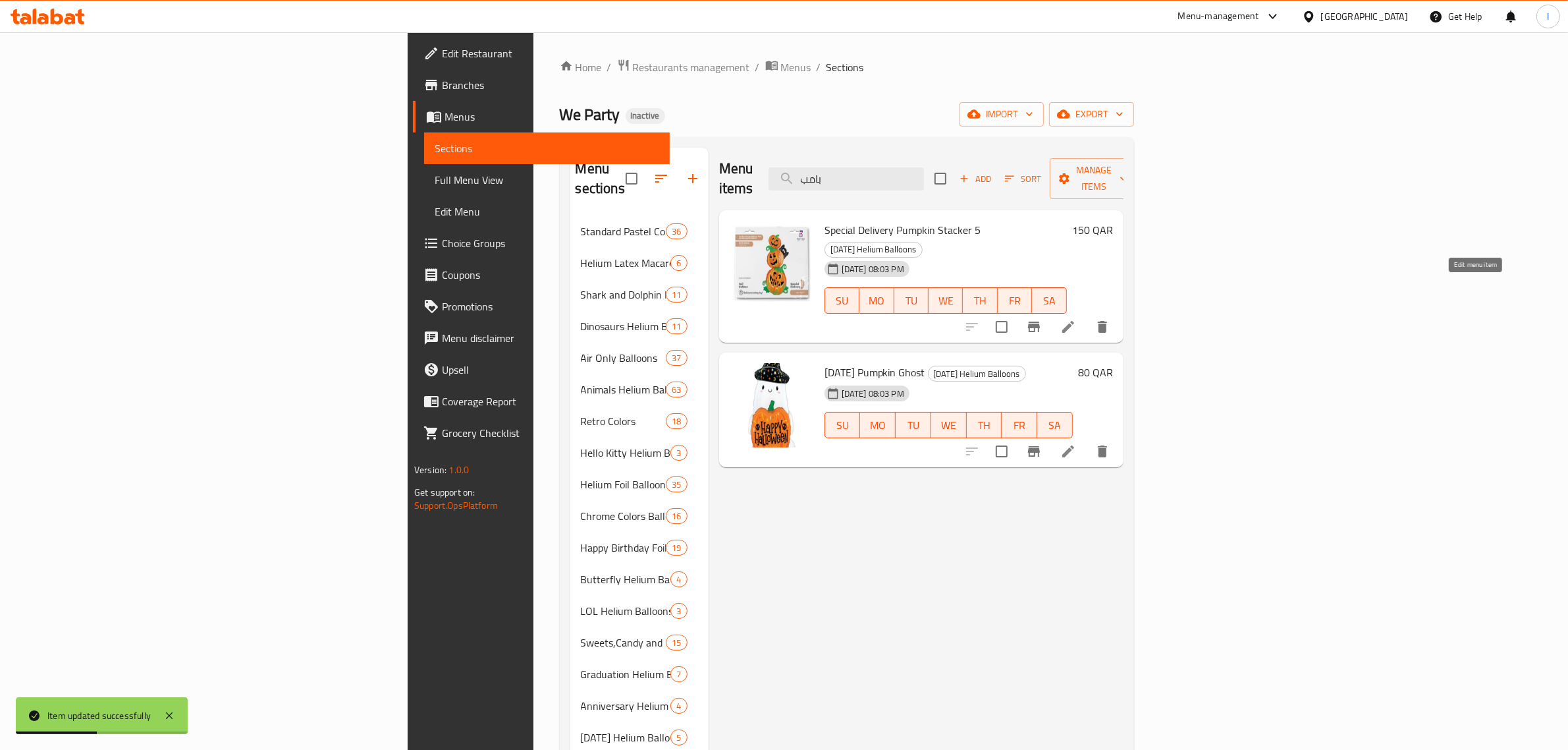
type input "بامب"
click at [1076, 319] on icon at bounding box center [1068, 327] width 15 height 15
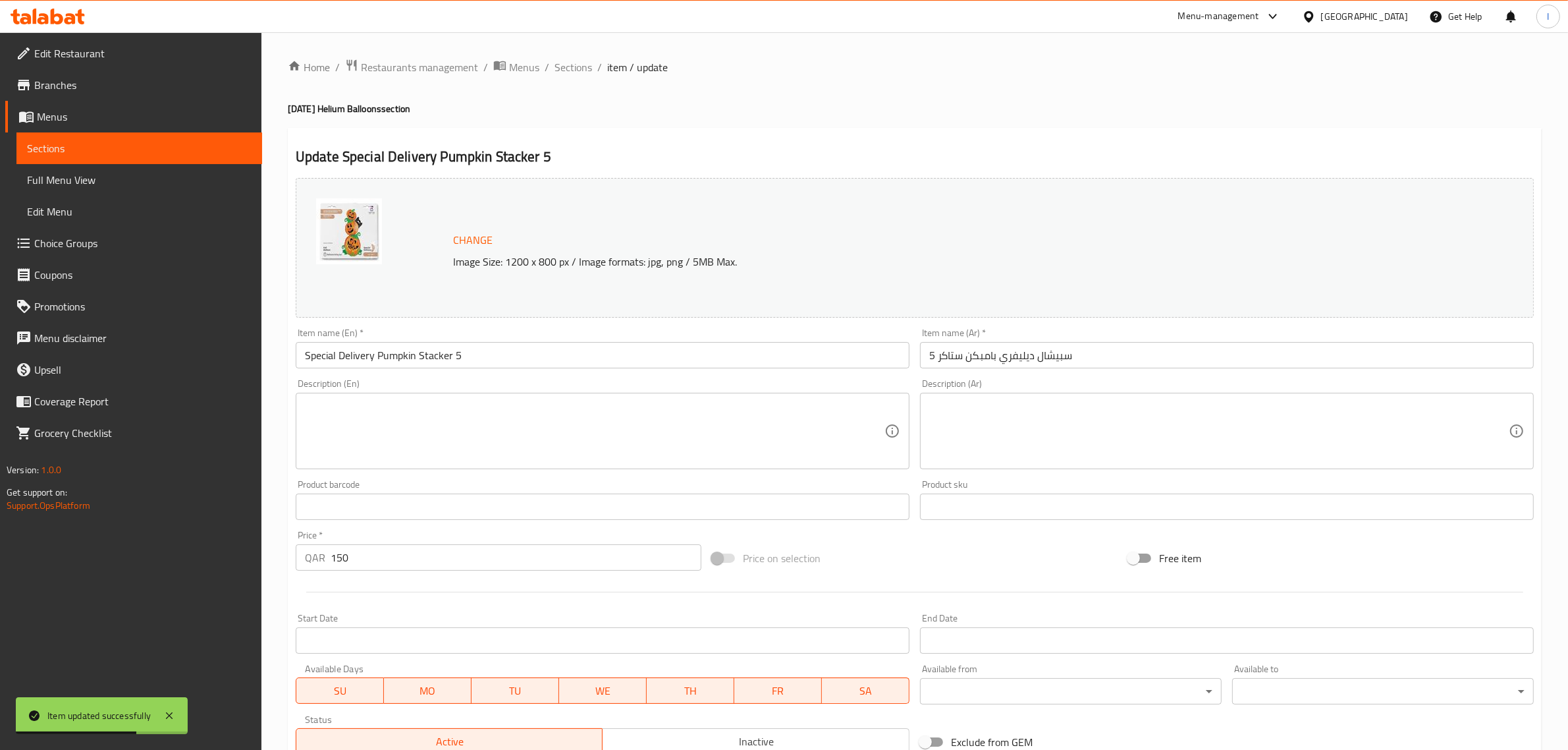
click at [982, 352] on input "سبيشال ديليفري بامبكن ستاكر 5" at bounding box center [1226, 354] width 614 height 26
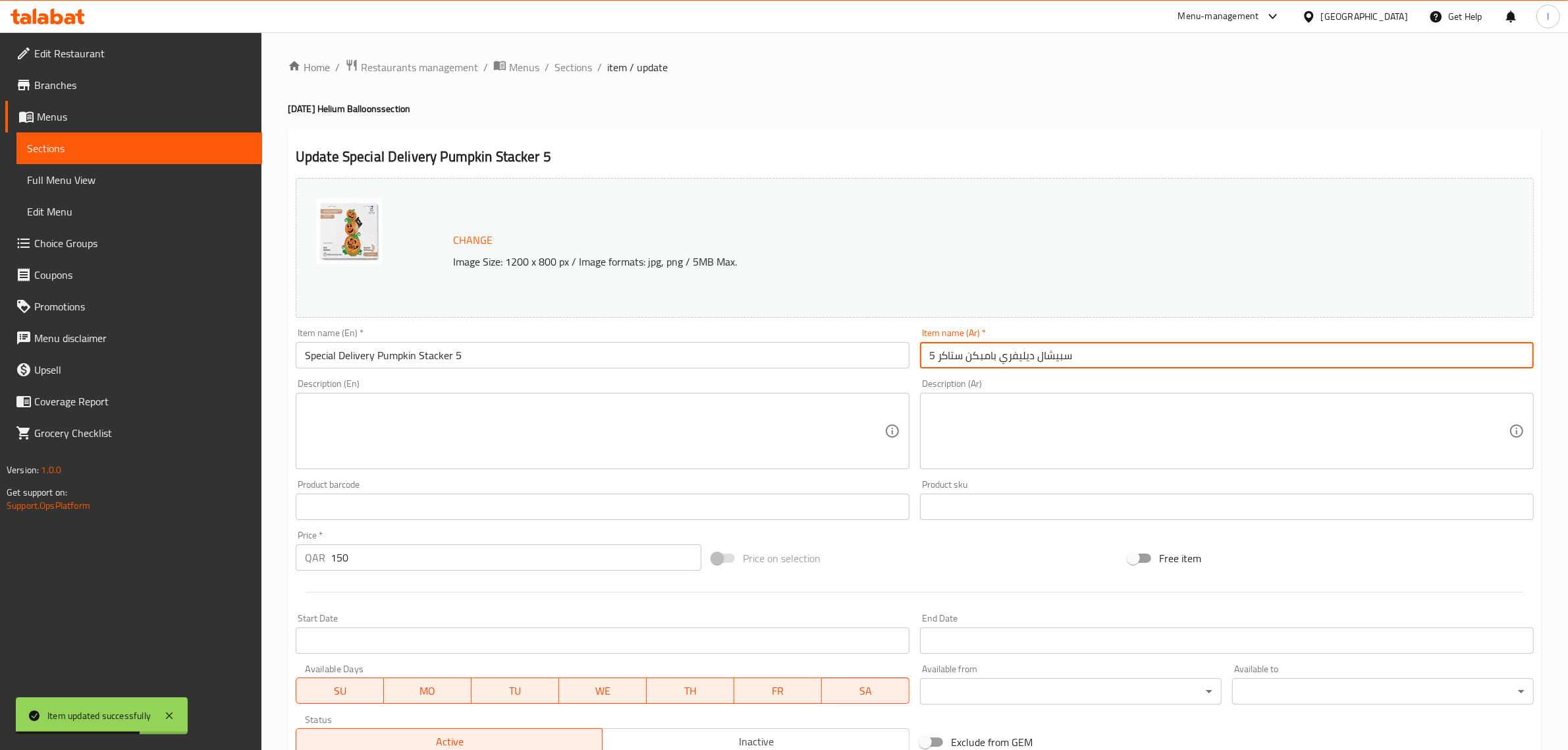
click at [982, 352] on input "سبيشال ديليفري بامبكن ستاكر 5" at bounding box center [1226, 354] width 614 height 26
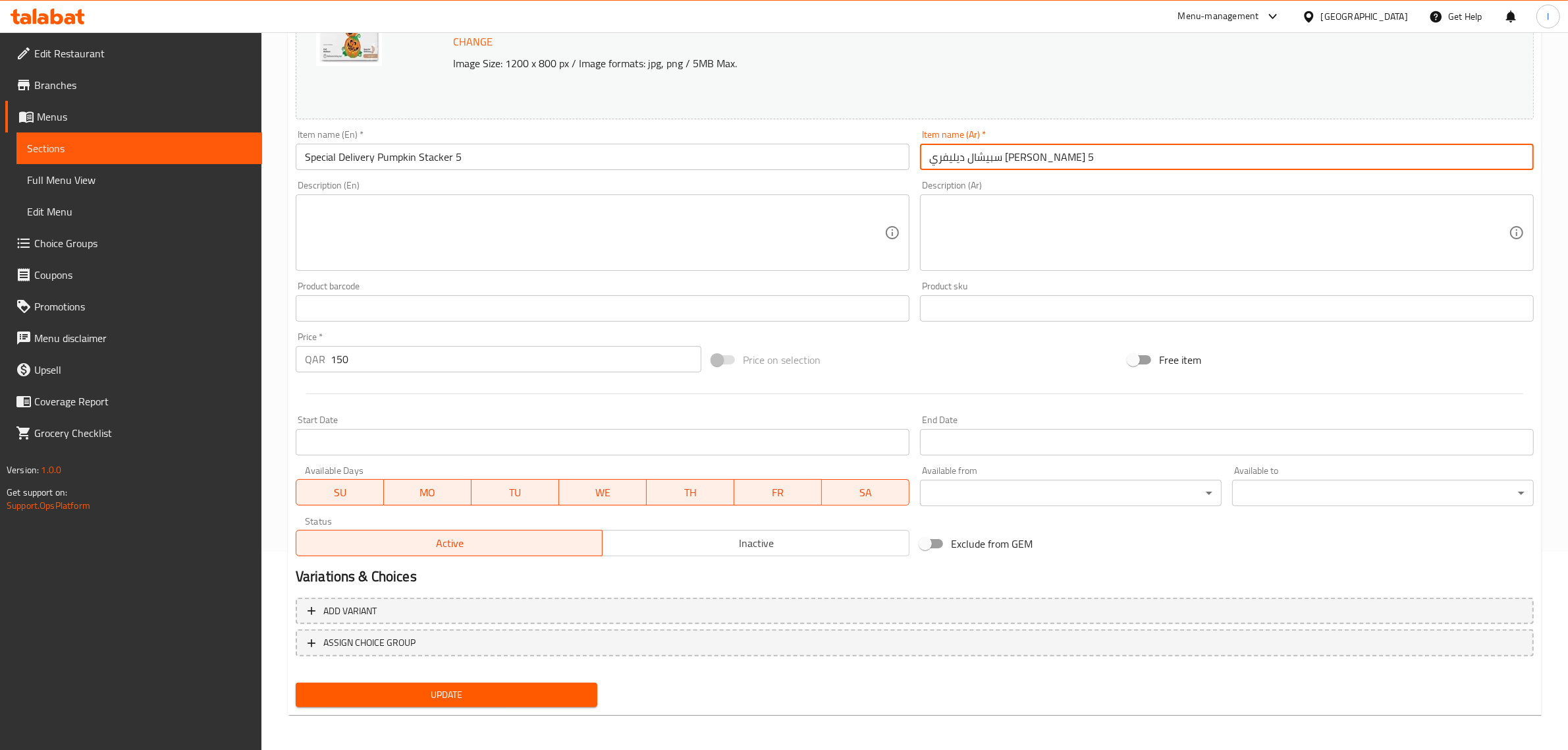
type input "سبيشال ديليفري [PERSON_NAME] 5"
click at [383, 697] on span "Update" at bounding box center [446, 694] width 280 height 16
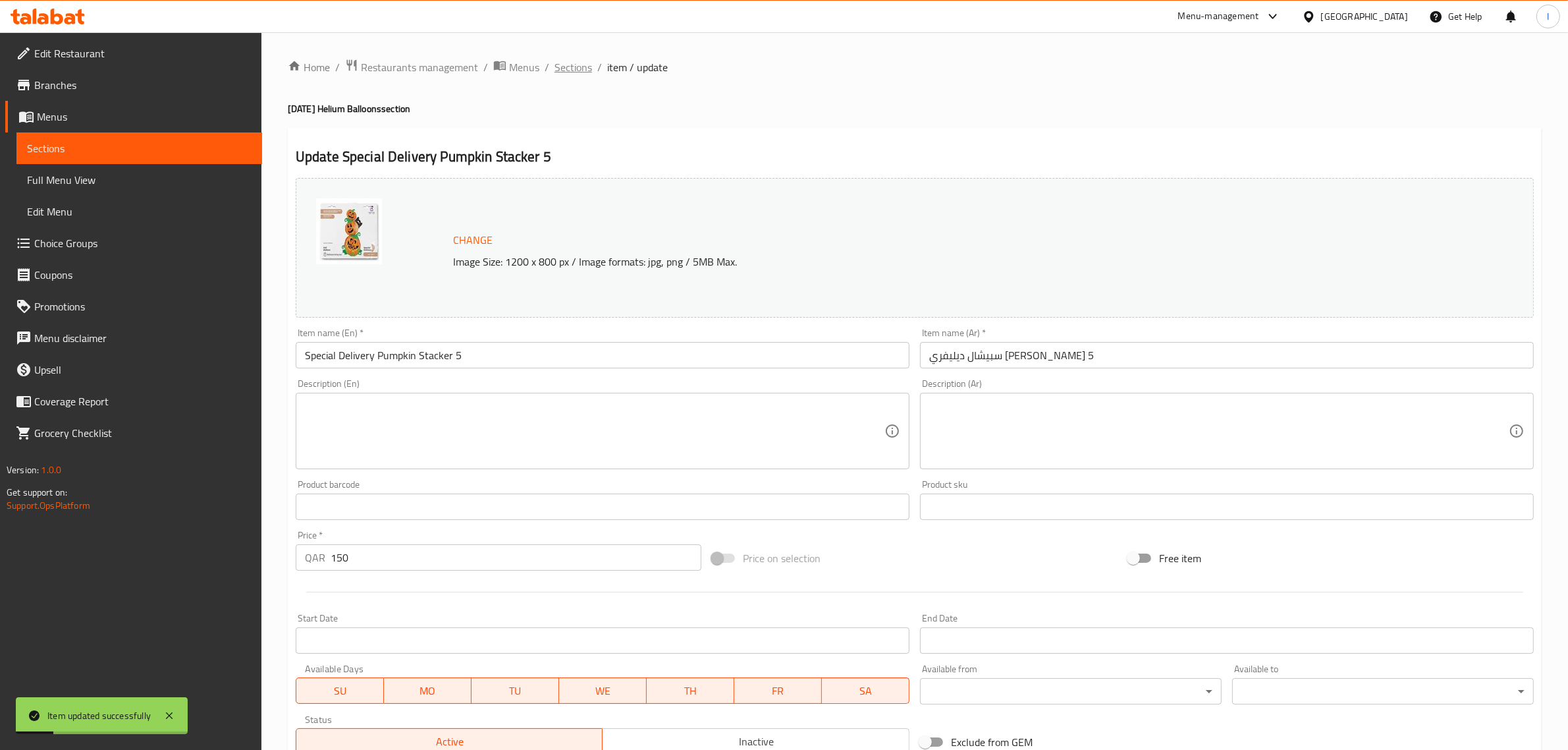
click at [571, 67] on span "Sections" at bounding box center [573, 67] width 37 height 15
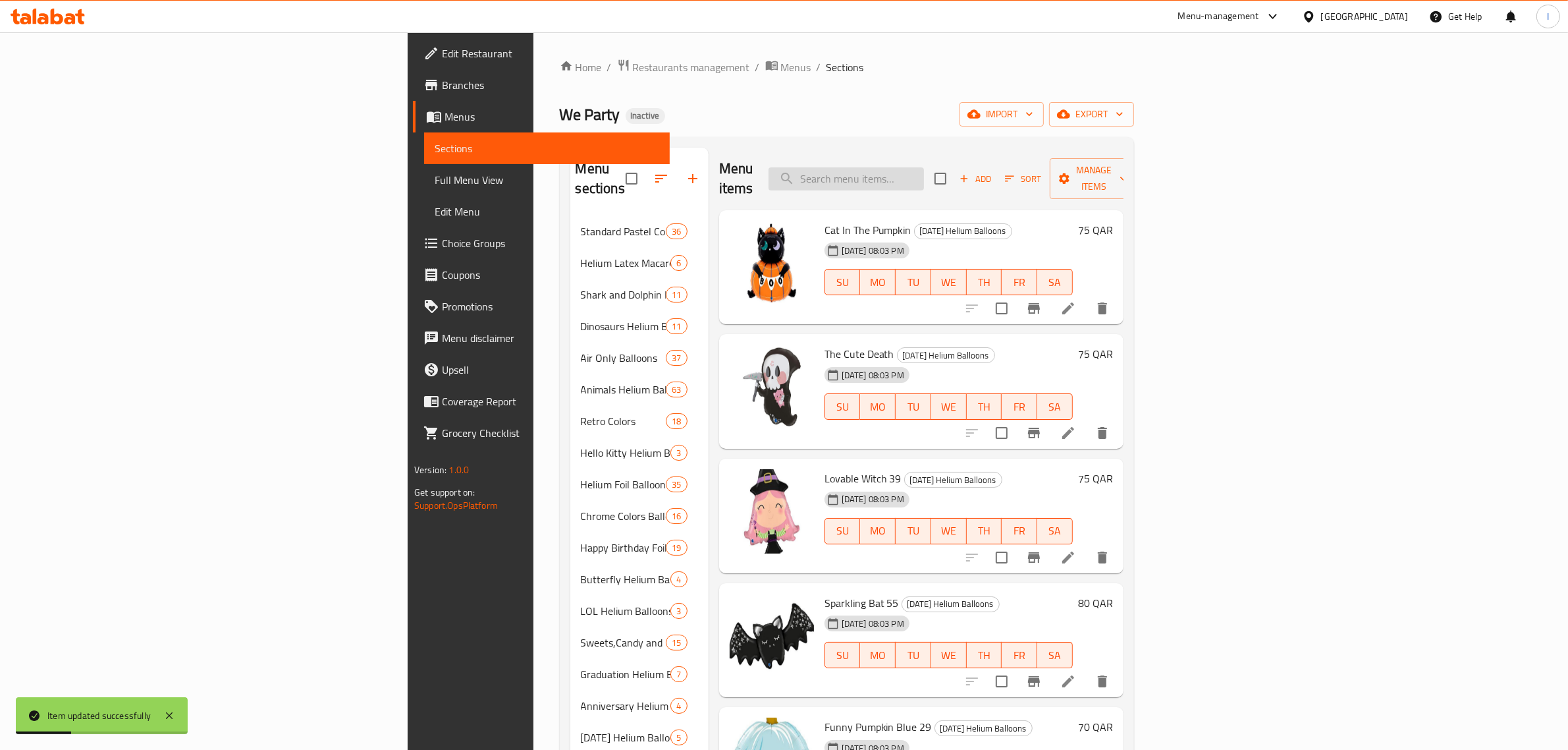
click at [924, 176] on input "search" at bounding box center [846, 179] width 156 height 23
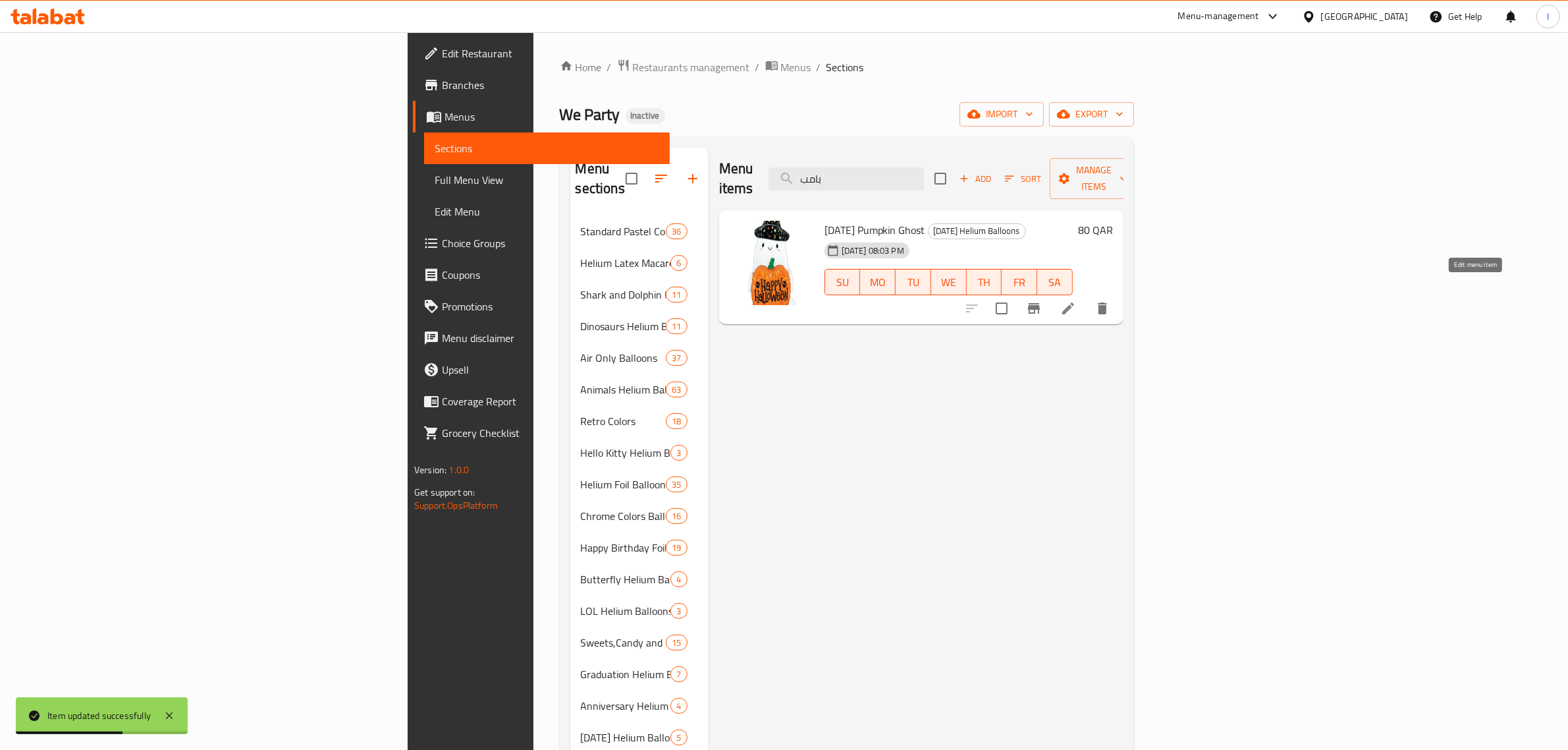
type input "بامب"
click at [1076, 301] on icon at bounding box center [1068, 308] width 15 height 15
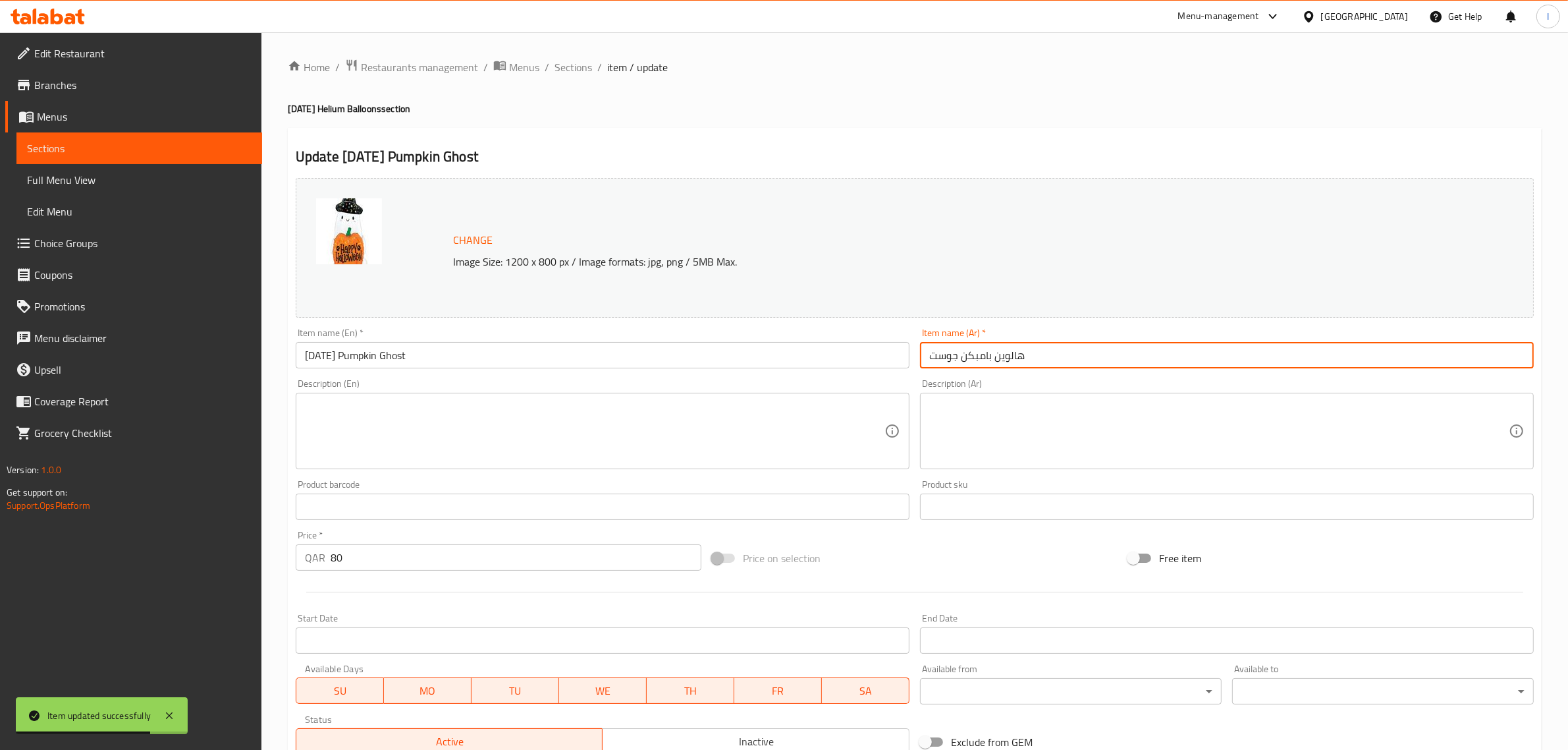
click at [976, 353] on input "هالوين بامبكن جوست" at bounding box center [1226, 354] width 614 height 26
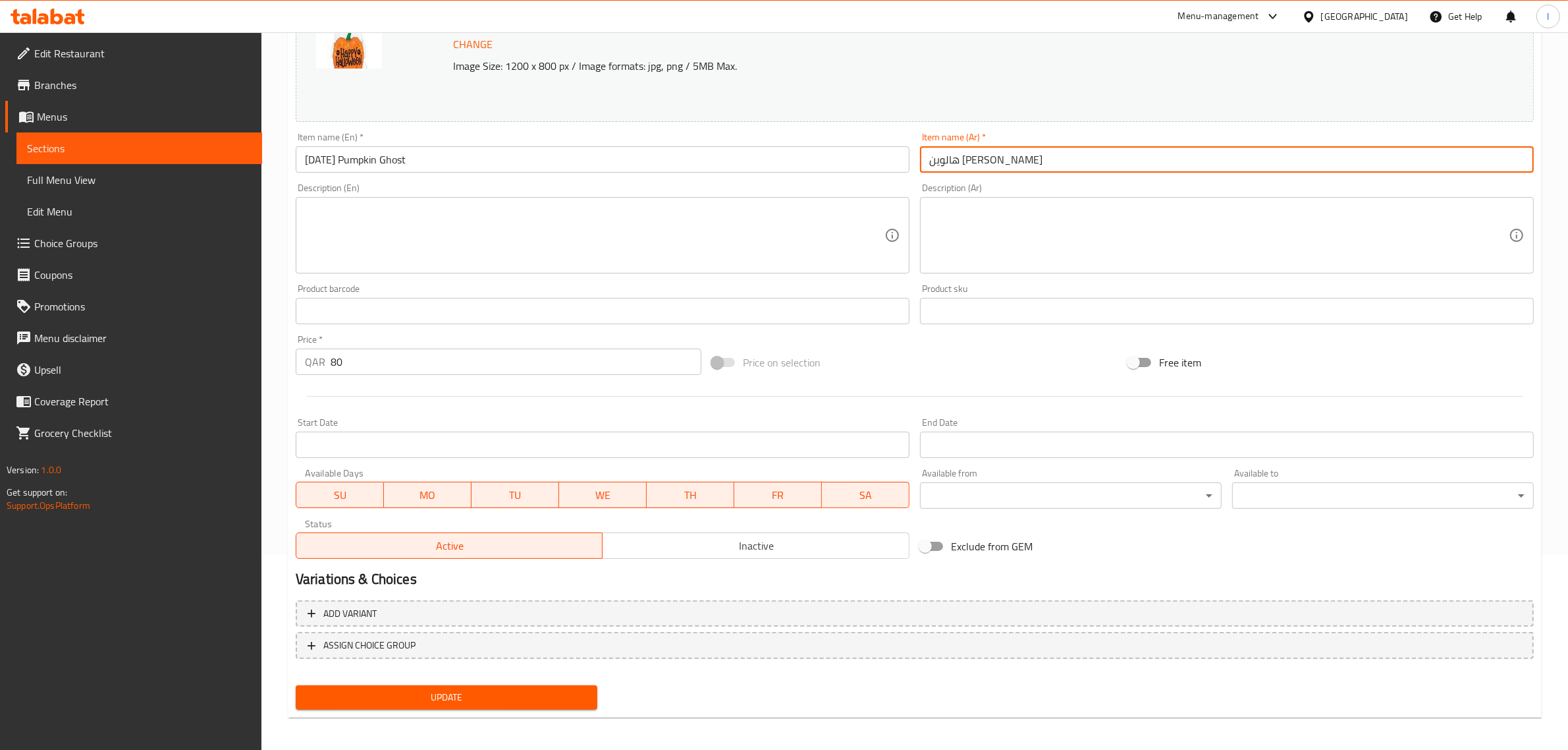
scroll to position [198, 0]
type input "هالوين [PERSON_NAME]"
click at [405, 689] on span "Update" at bounding box center [446, 694] width 280 height 16
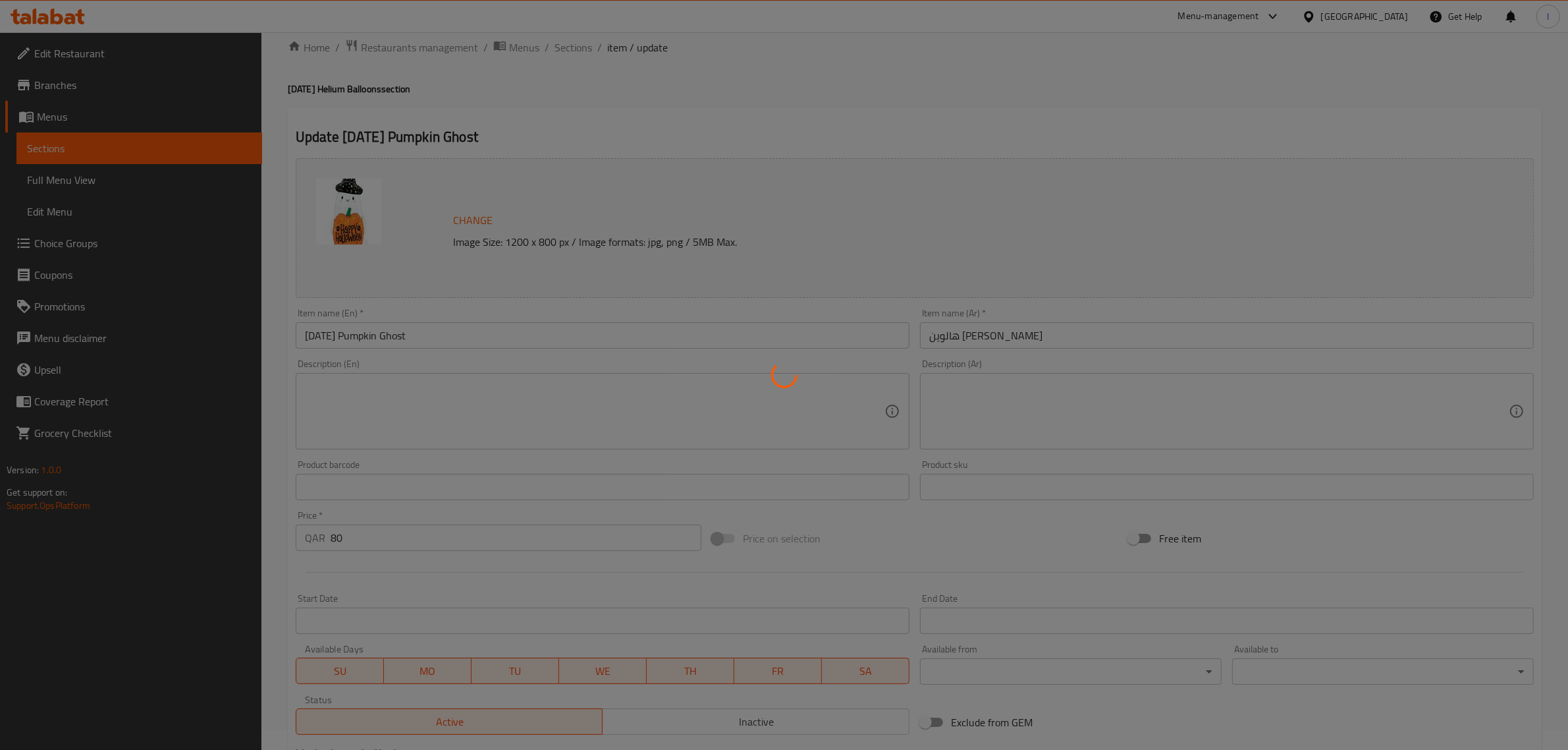
scroll to position [0, 0]
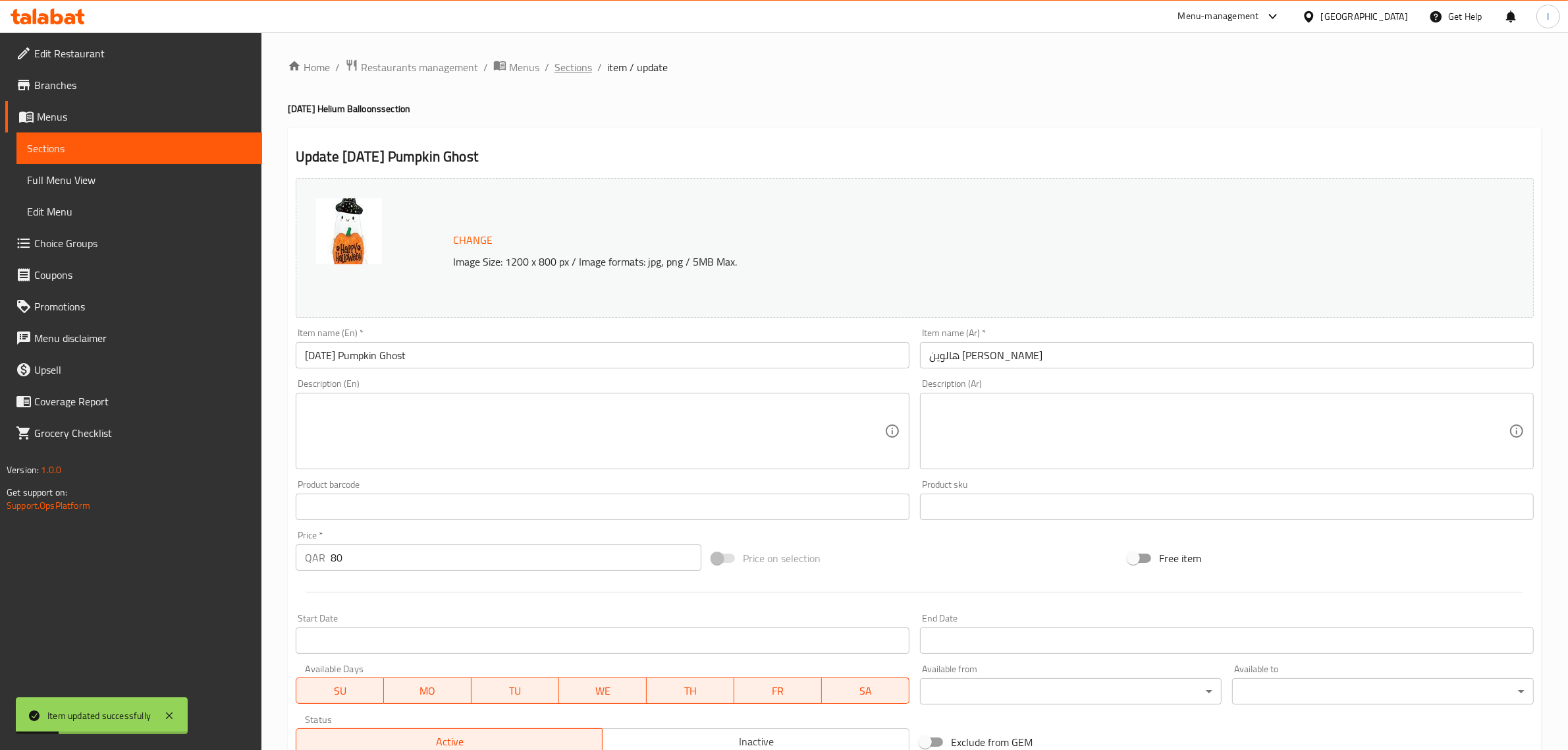
click at [578, 67] on span "Sections" at bounding box center [573, 67] width 37 height 15
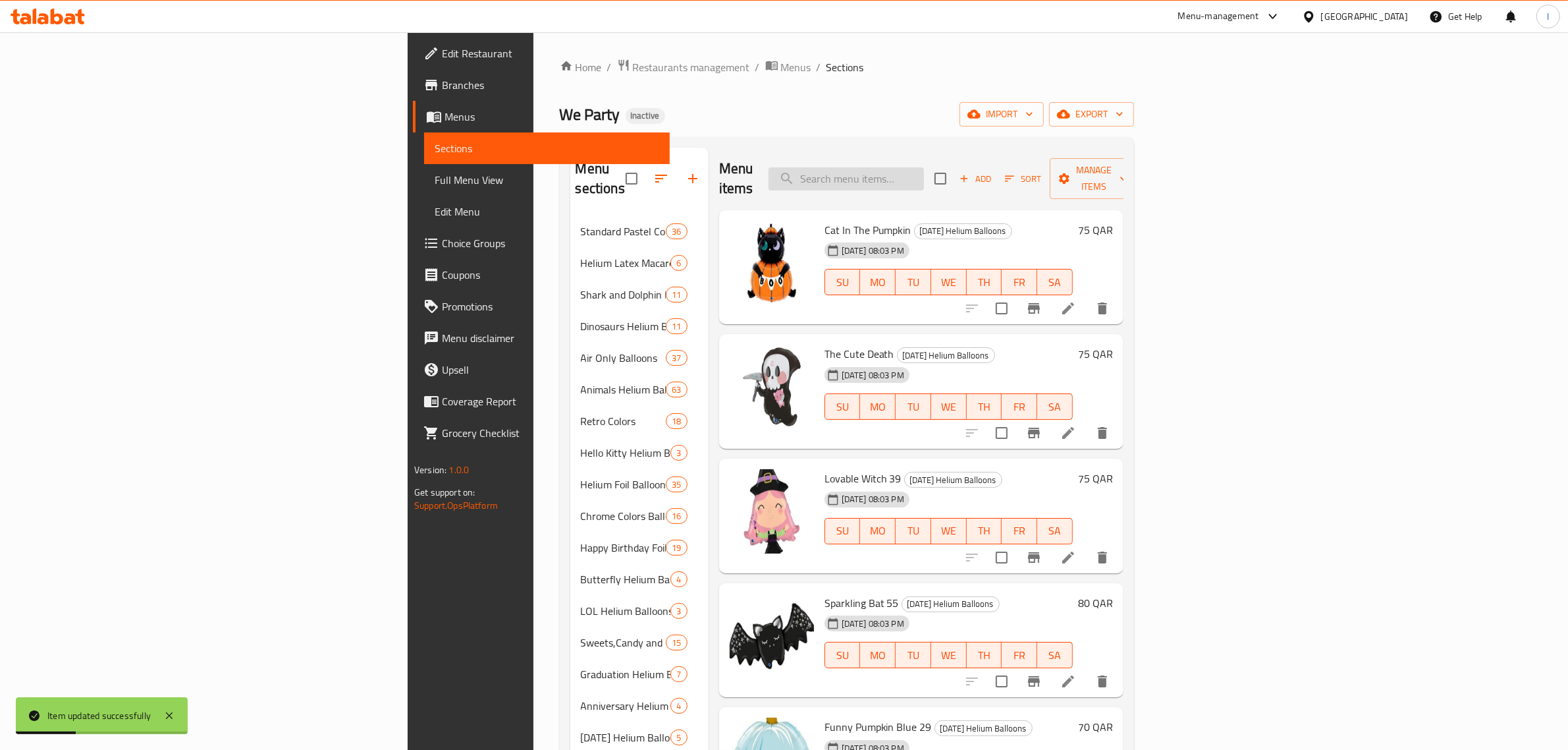
click at [924, 172] on input "search" at bounding box center [846, 179] width 156 height 23
type input "بامب"
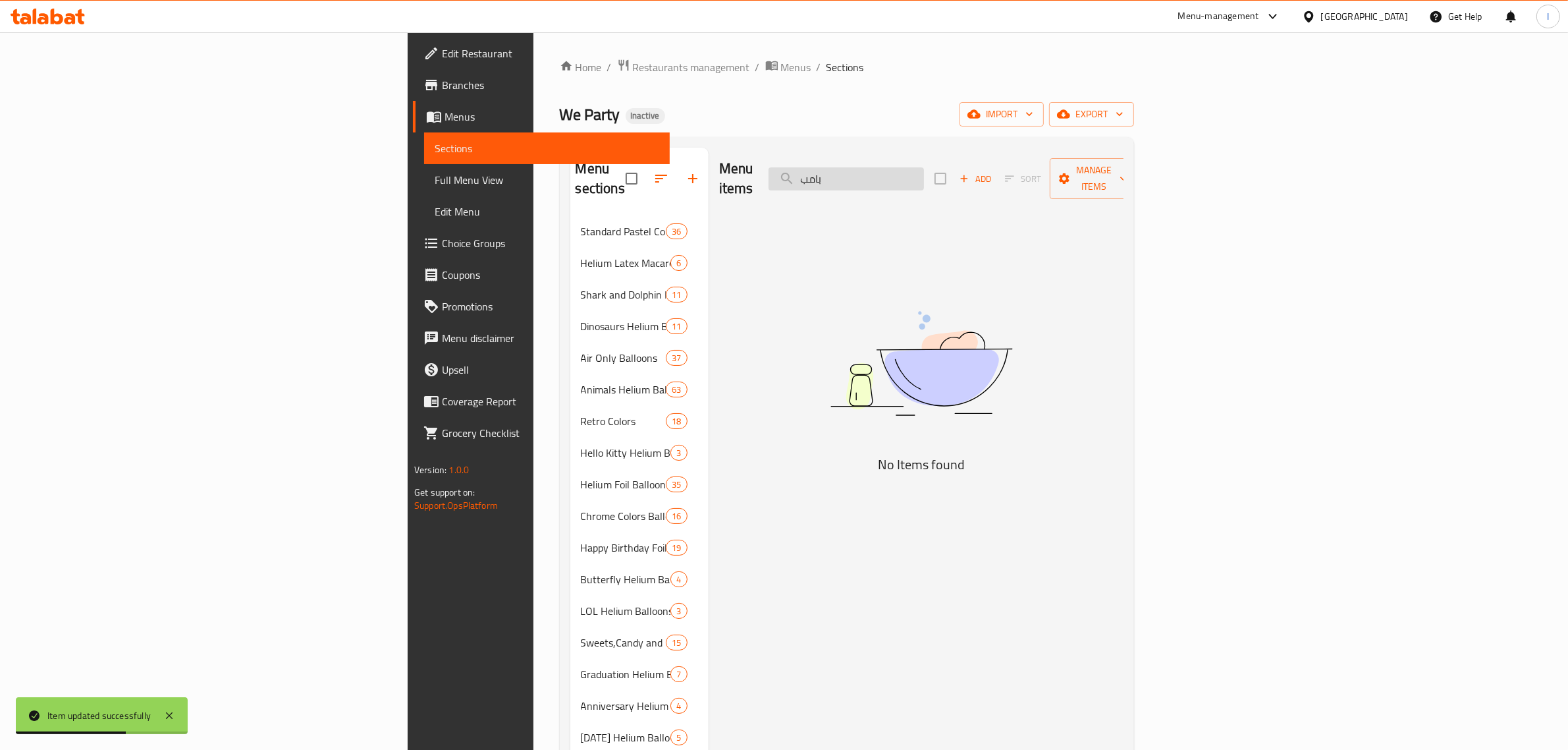
click at [924, 173] on input "بامب" at bounding box center [846, 179] width 156 height 23
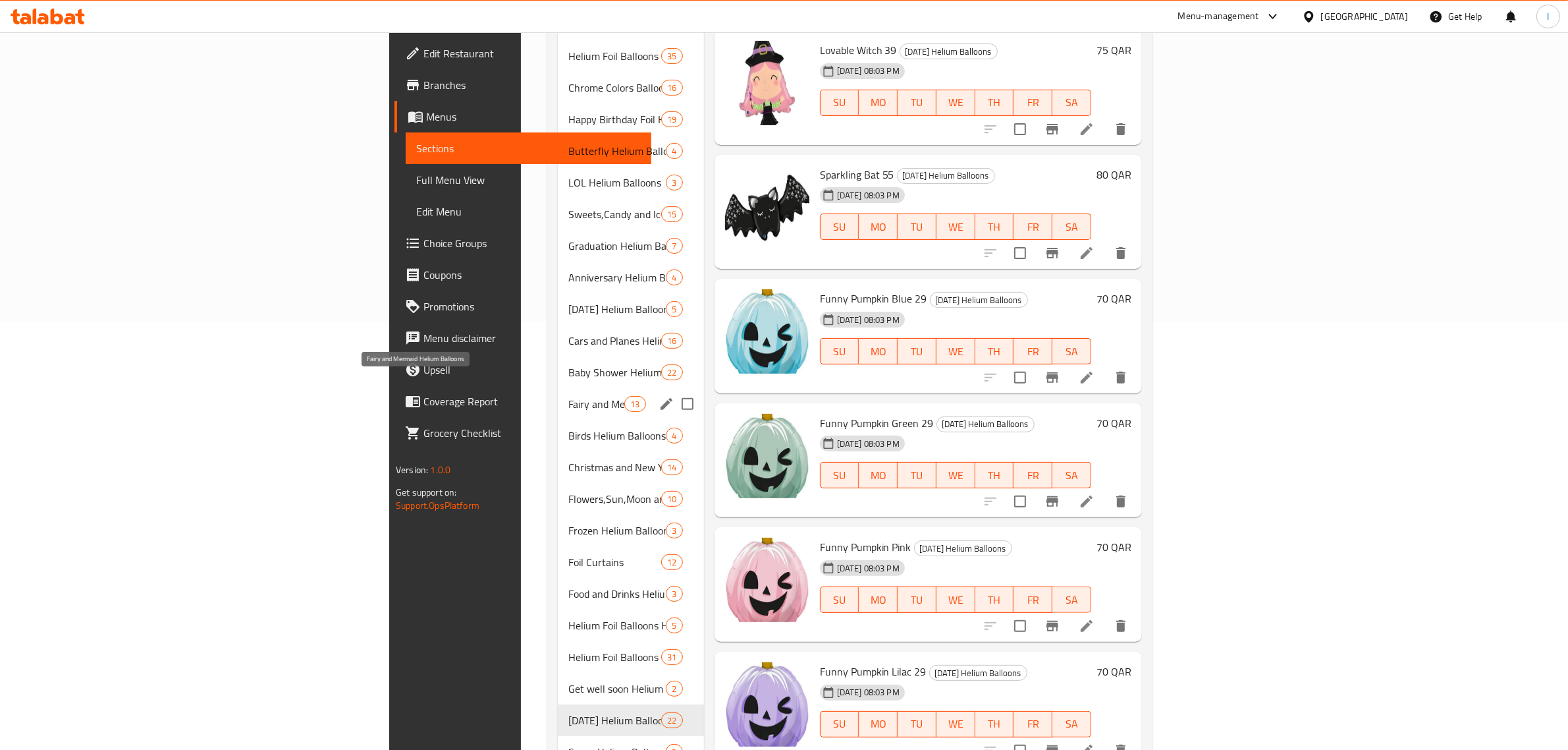
scroll to position [346, 0]
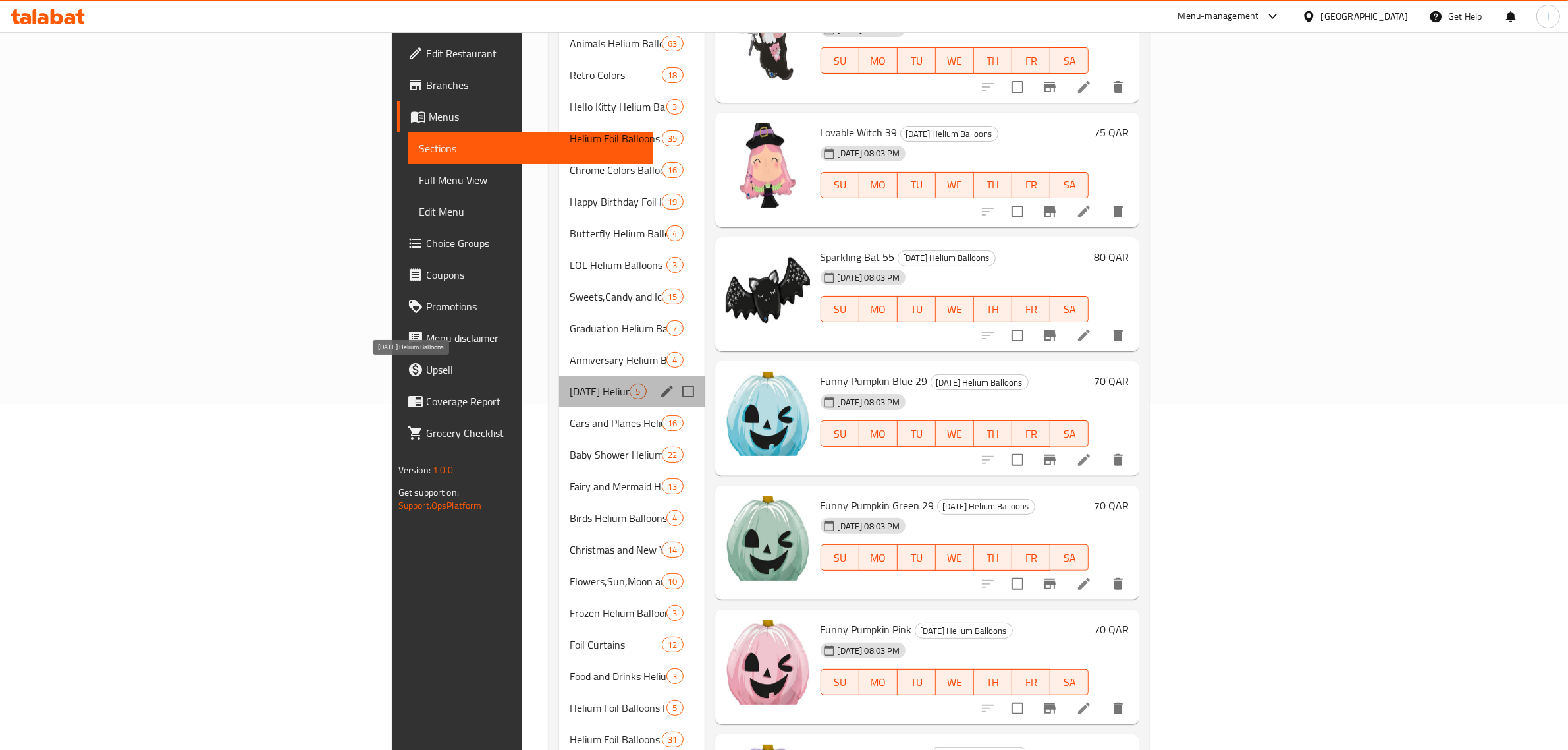
click at [569, 383] on span "[DATE] Helium Balloons" at bounding box center [599, 391] width 60 height 15
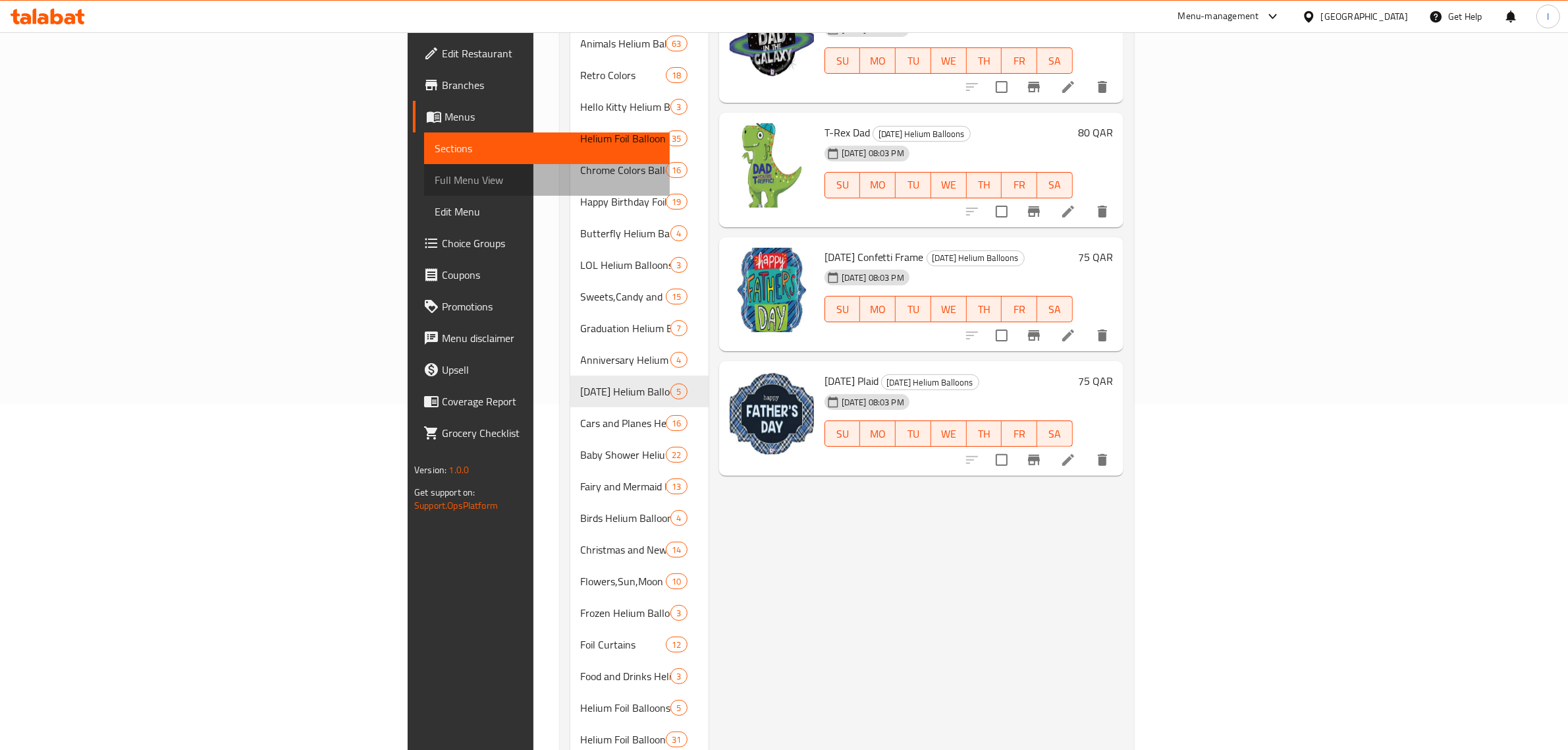
click at [435, 184] on span "Full Menu View" at bounding box center [547, 180] width 225 height 15
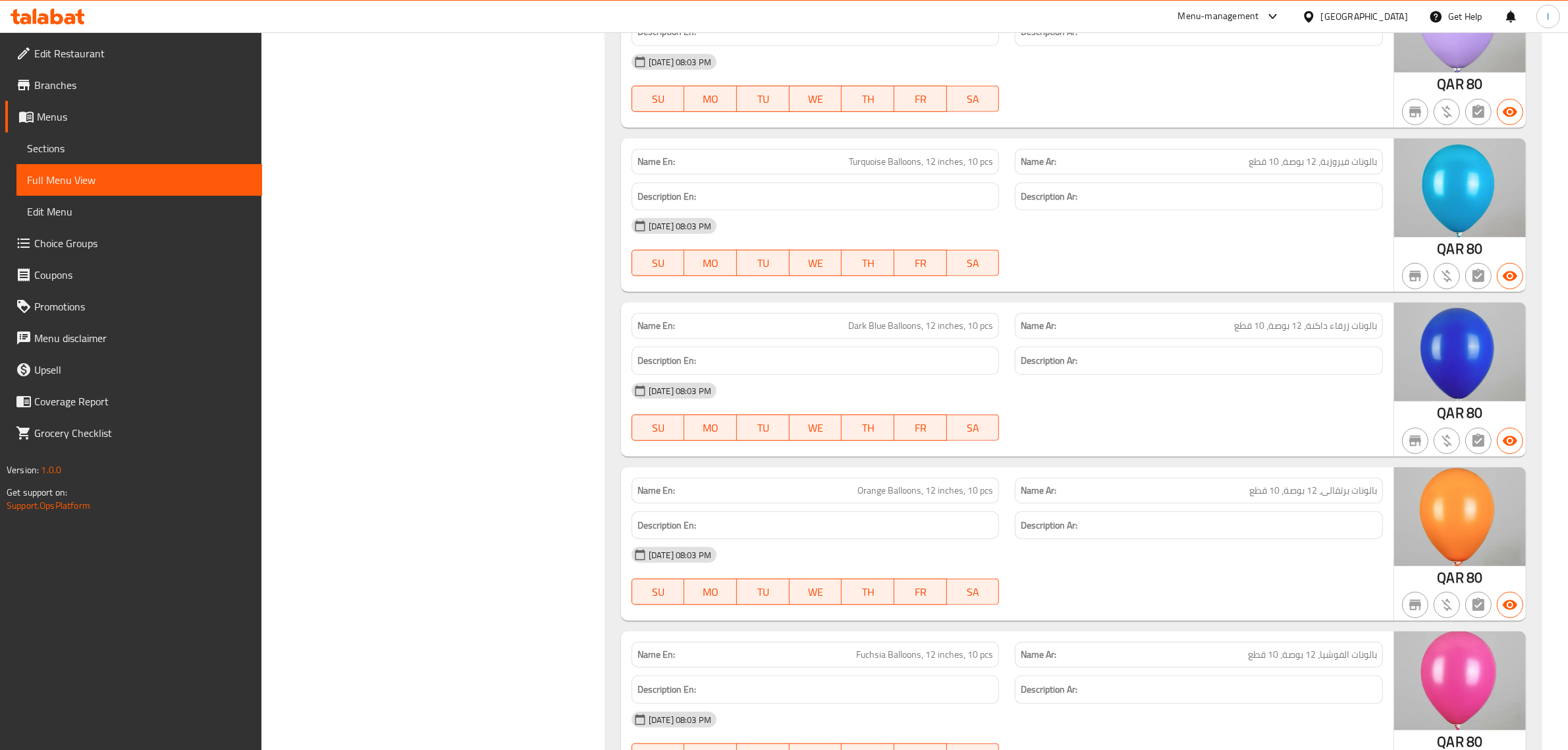
scroll to position [1004, 0]
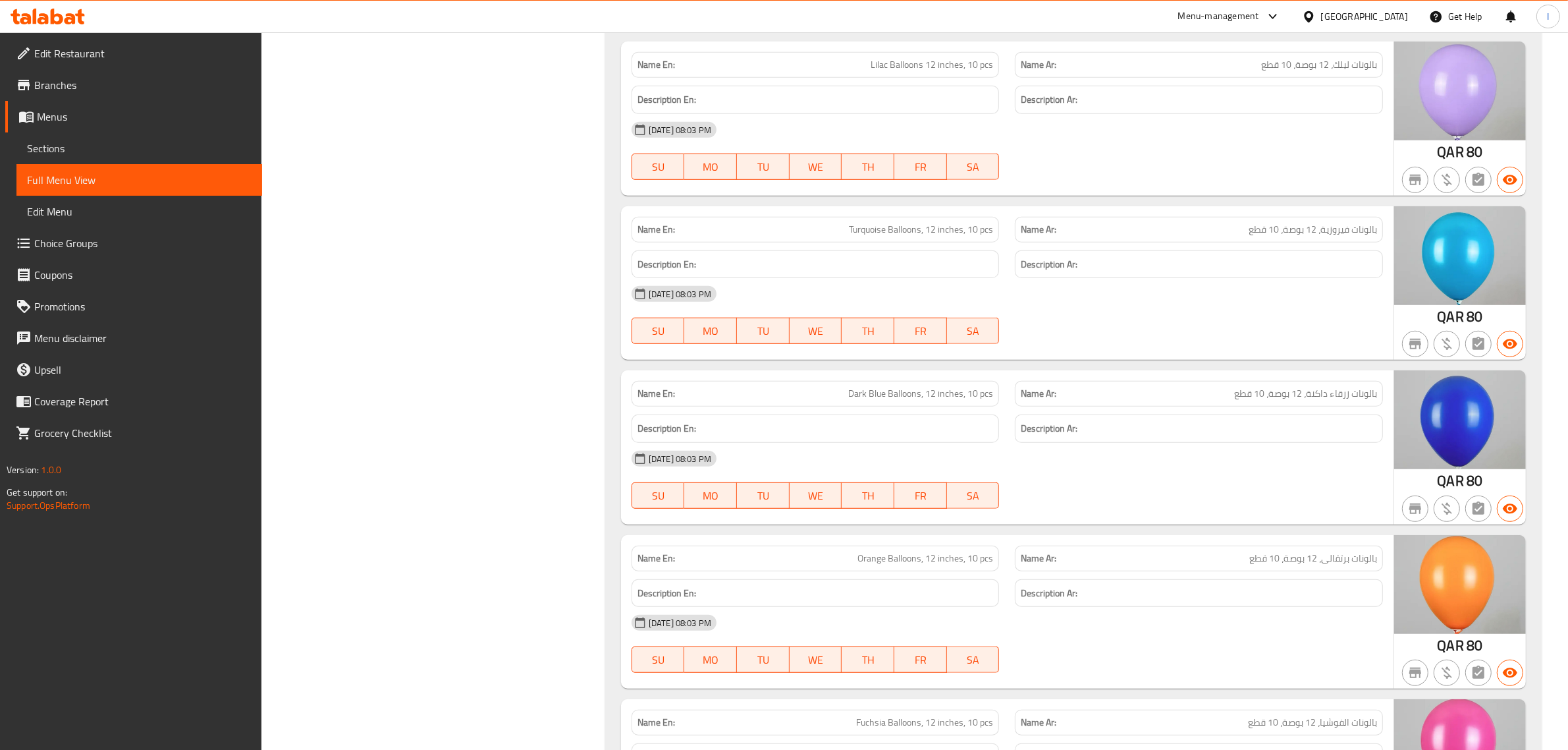
click at [874, 234] on span "Turquoise Balloons, 12 inches, 10 pcs" at bounding box center [921, 230] width 144 height 13
copy span "Turquoise"
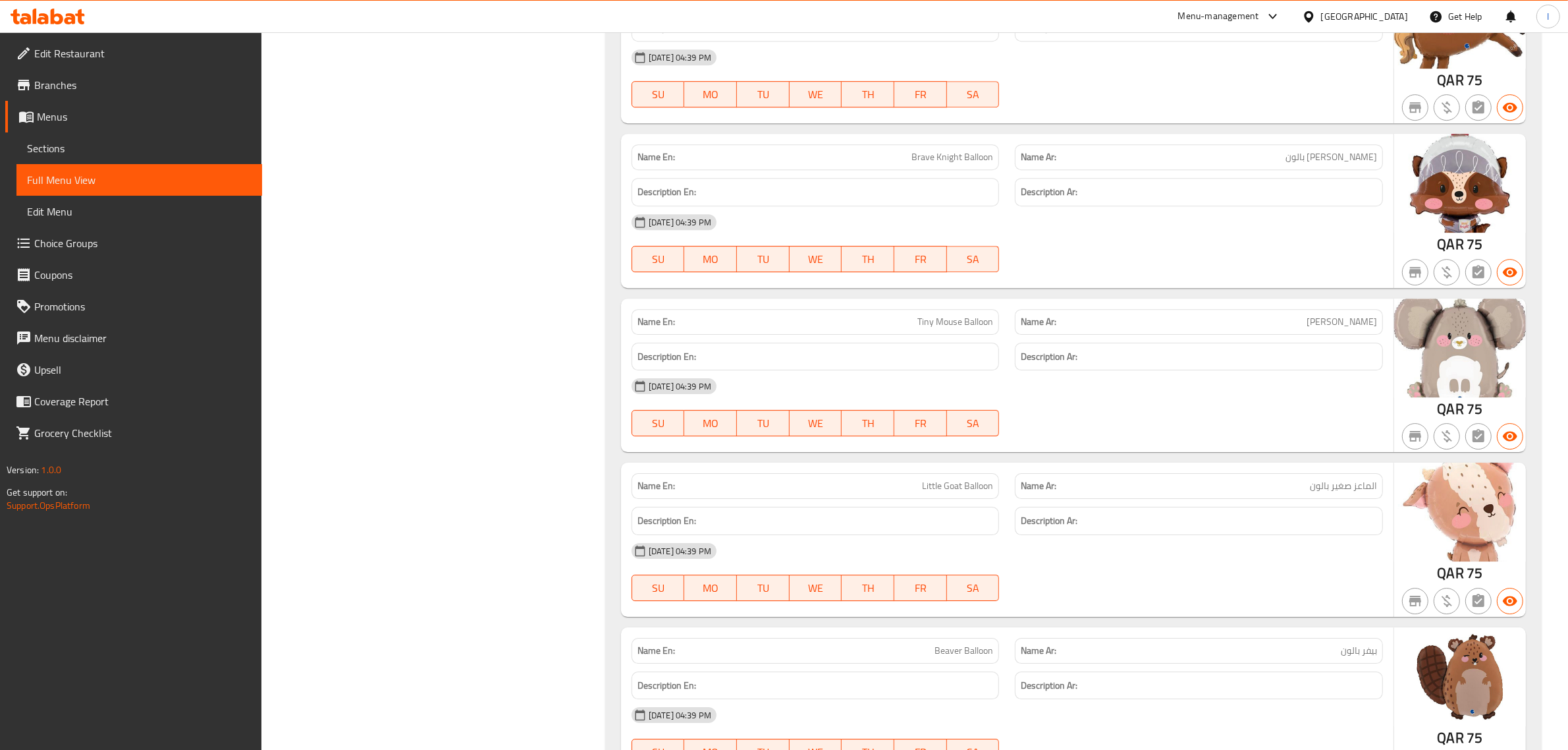
scroll to position [17965, 0]
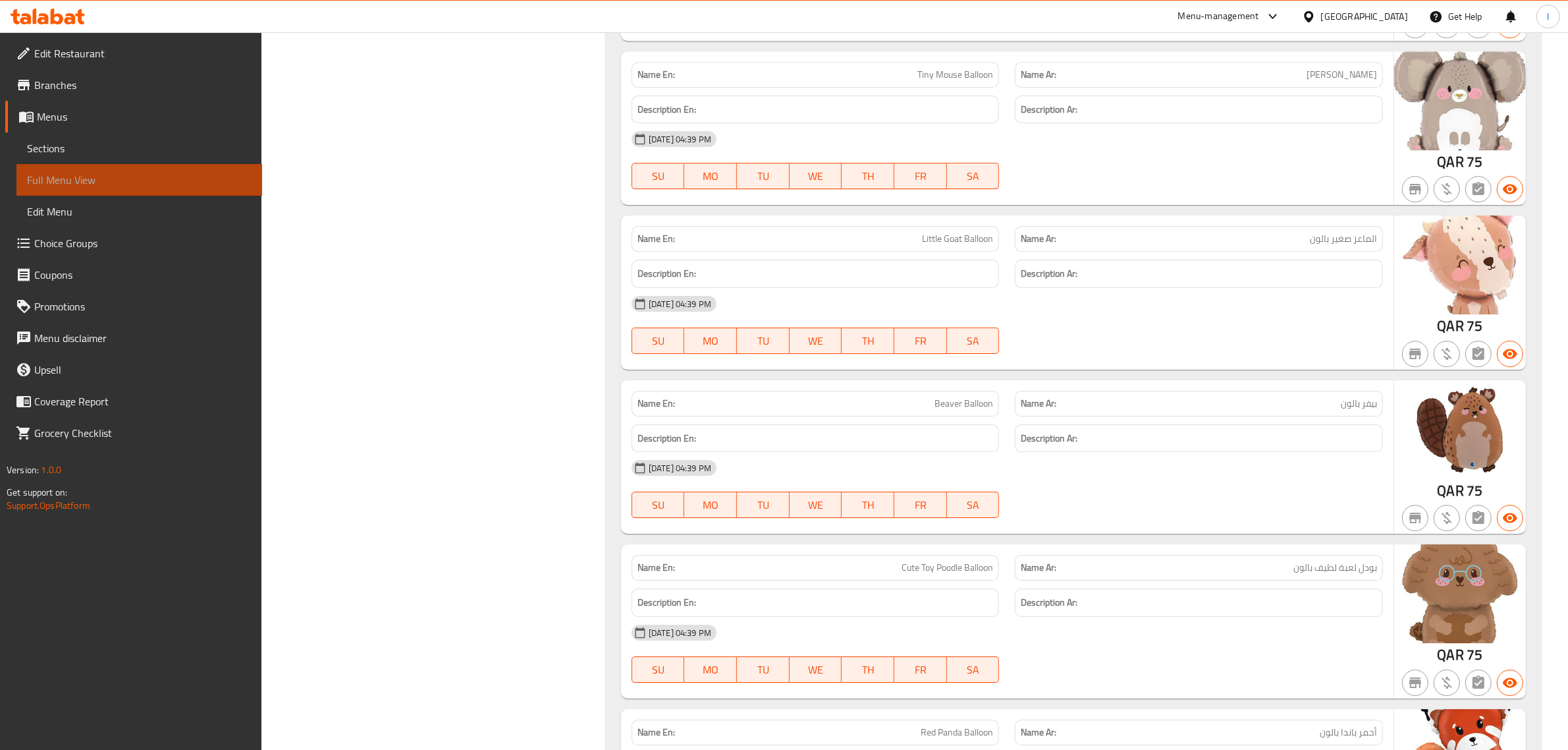
click at [95, 181] on span "Full Menu View" at bounding box center [139, 180] width 225 height 15
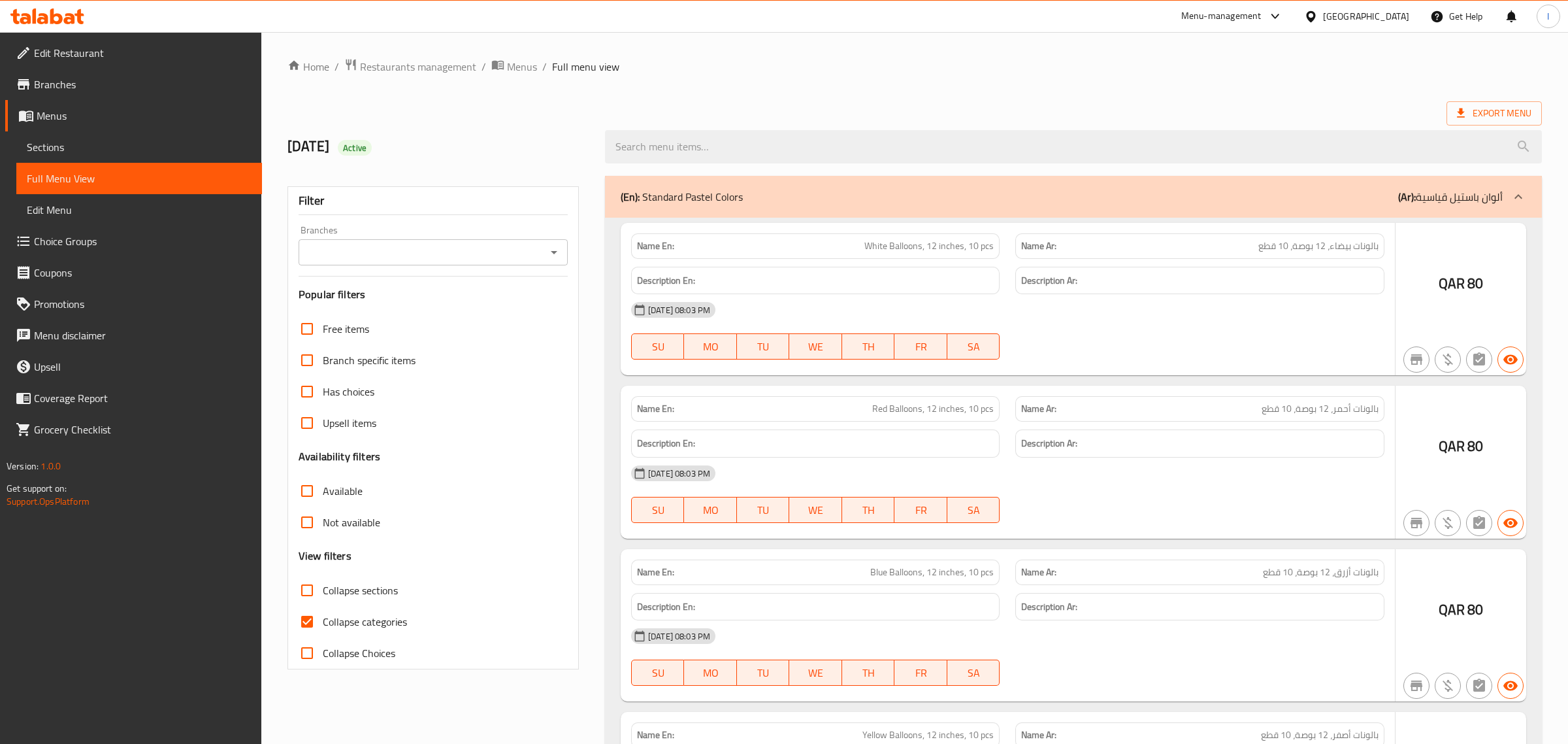
click at [665, 99] on div at bounding box center [784, 372] width 1568 height 744
click at [308, 622] on div at bounding box center [784, 372] width 1568 height 744
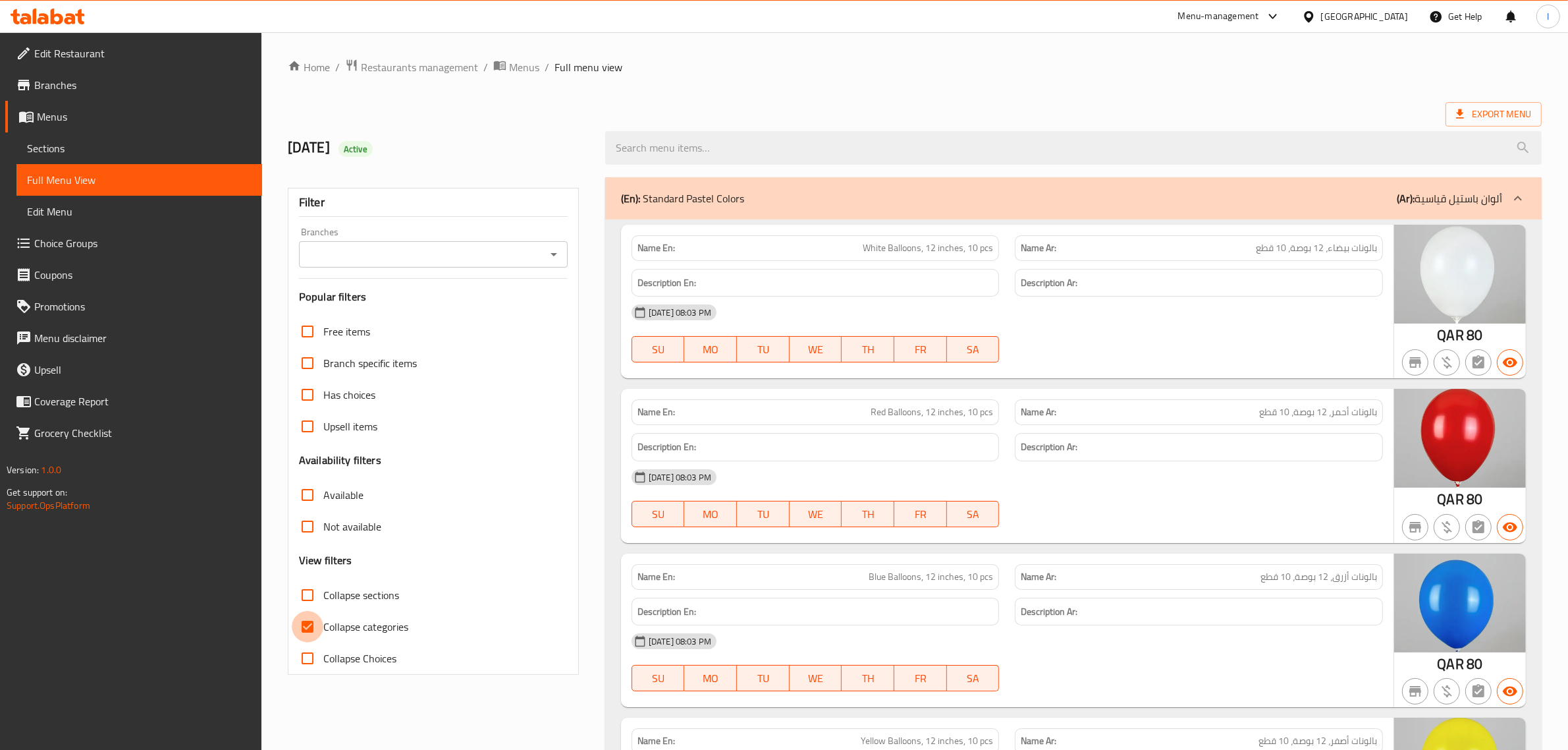
click at [311, 628] on input "Collapse categories" at bounding box center [307, 626] width 32 height 32
checkbox input "false"
click at [640, 116] on div "Export Menu" at bounding box center [915, 113] width 1254 height 24
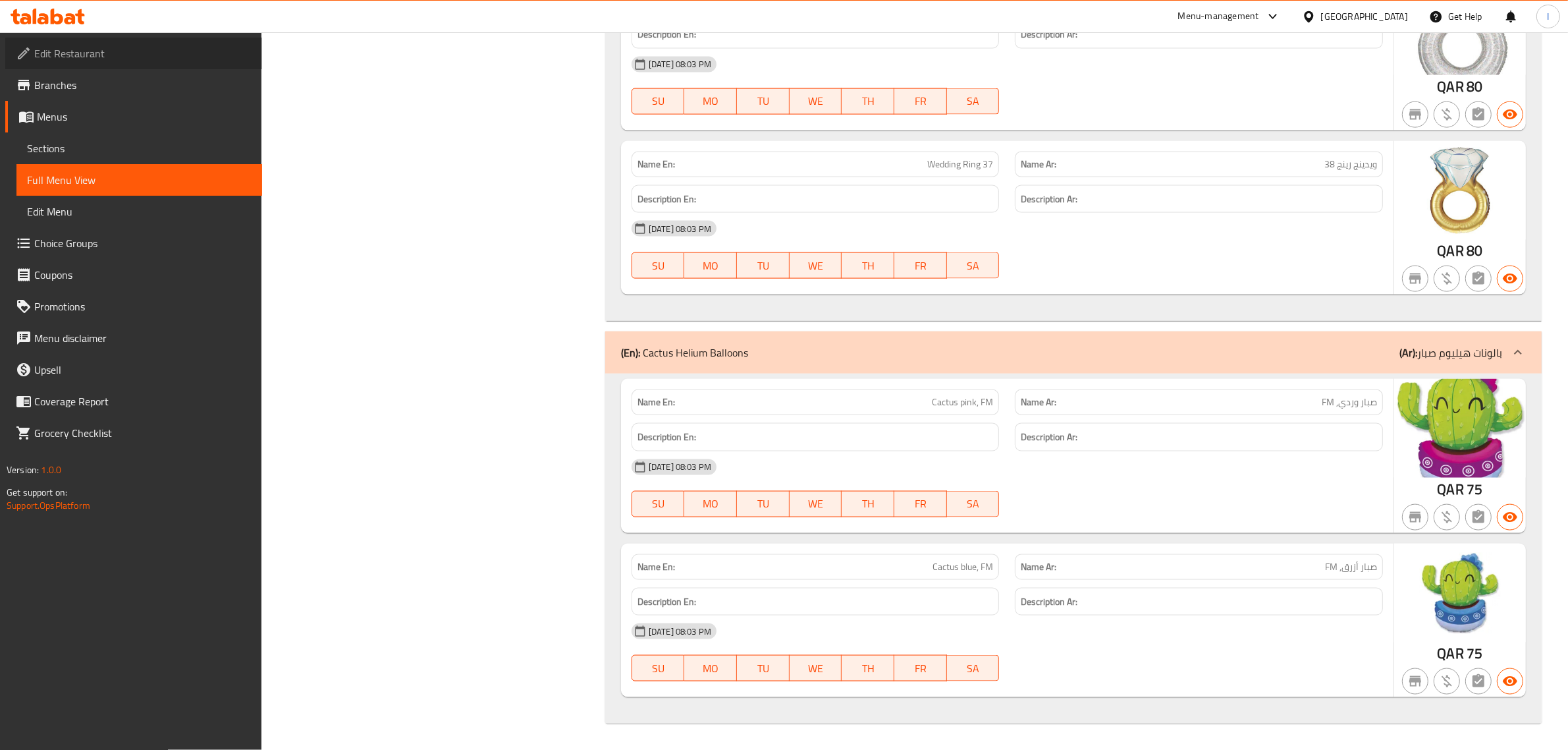
click at [85, 58] on span "Edit Restaurant" at bounding box center [143, 53] width 217 height 15
